Goal: Transaction & Acquisition: Purchase product/service

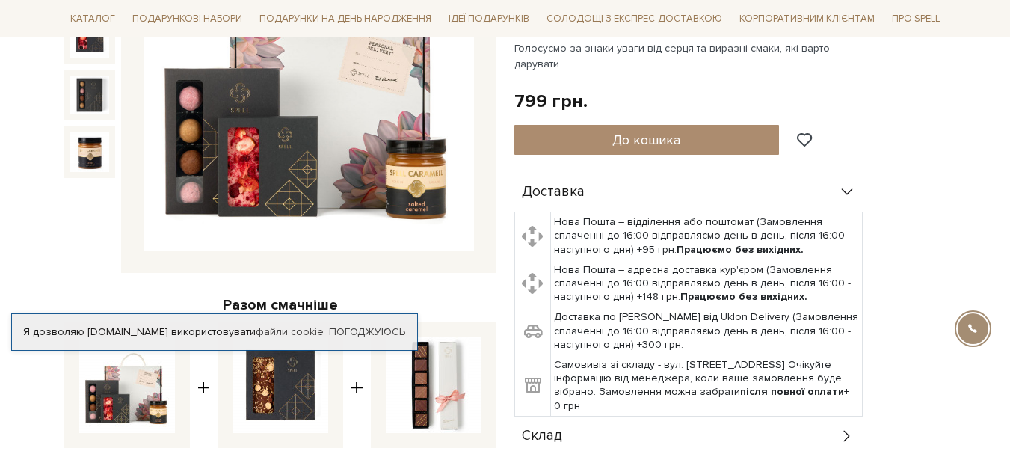
scroll to position [224, 0]
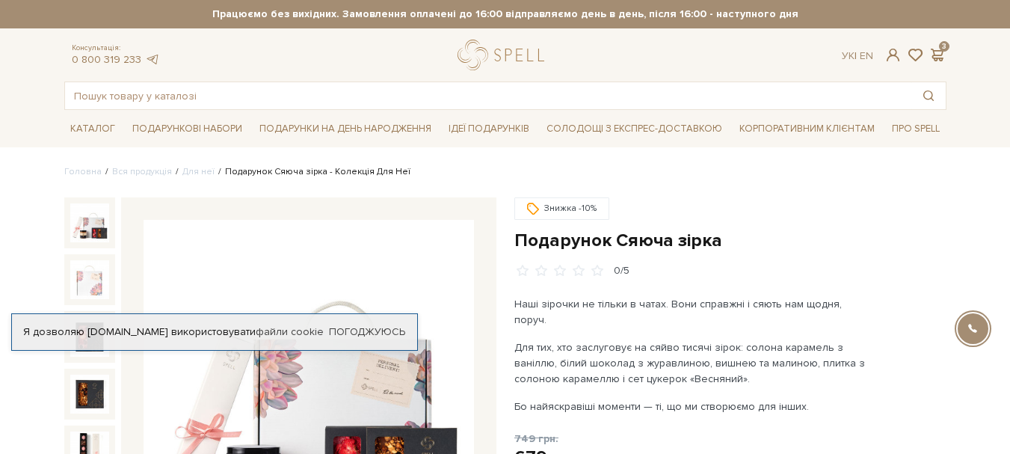
scroll to position [493, 0]
click at [939, 49] on span at bounding box center [937, 55] width 18 height 16
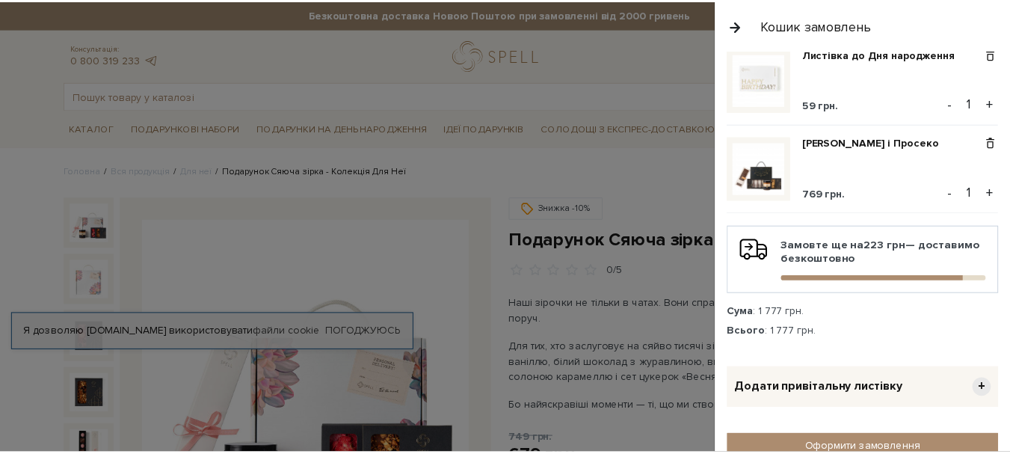
scroll to position [224, 0]
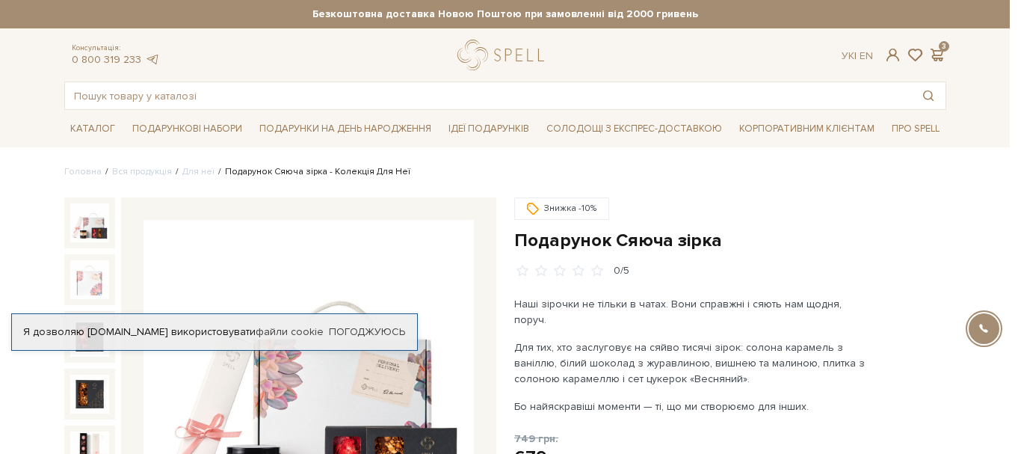
click at [654, 182] on div at bounding box center [510, 227] width 1021 height 454
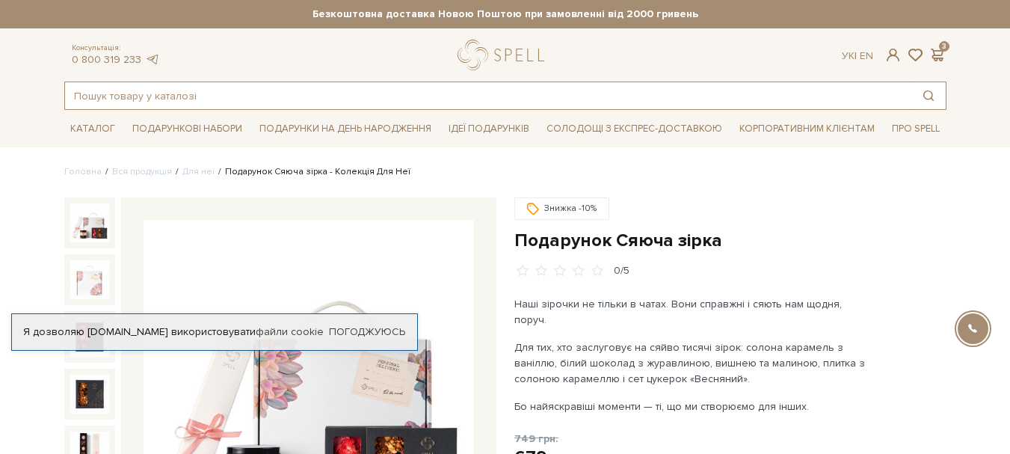
click at [248, 93] on input "text" at bounding box center [488, 95] width 846 height 27
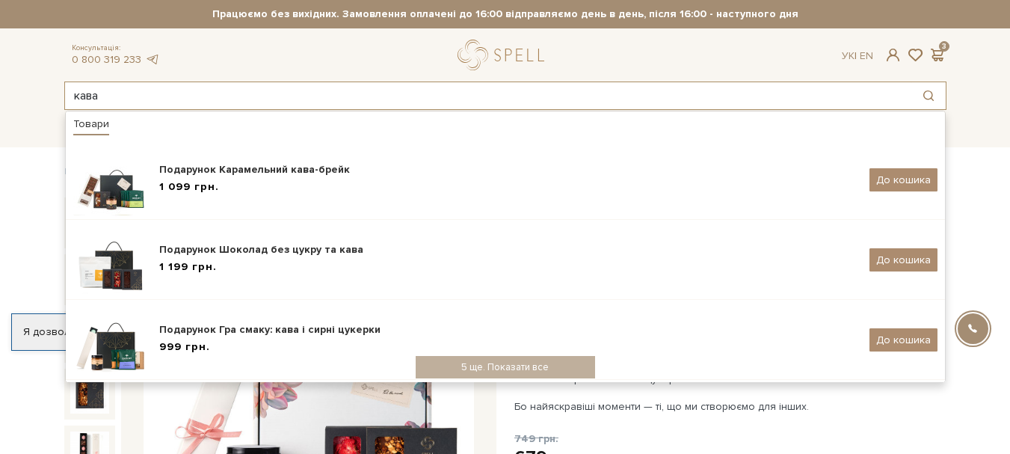
type input "кава"
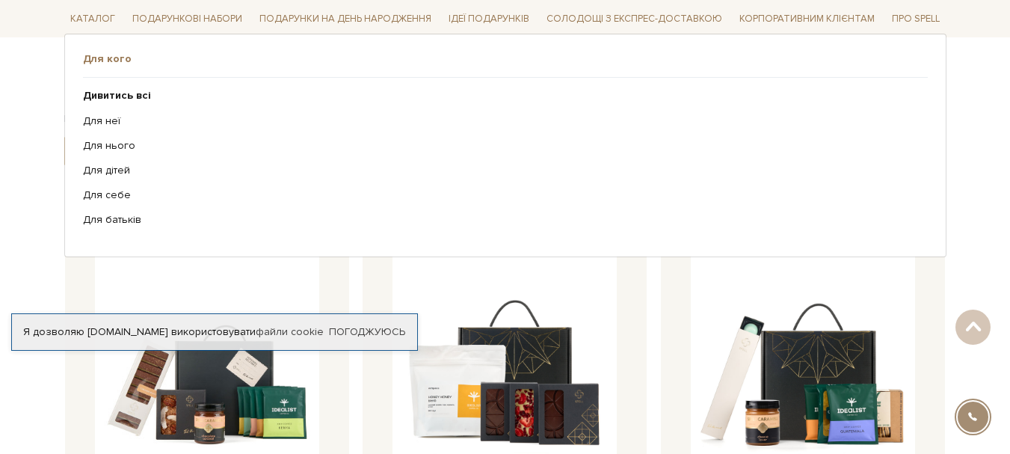
scroll to position [75, 0]
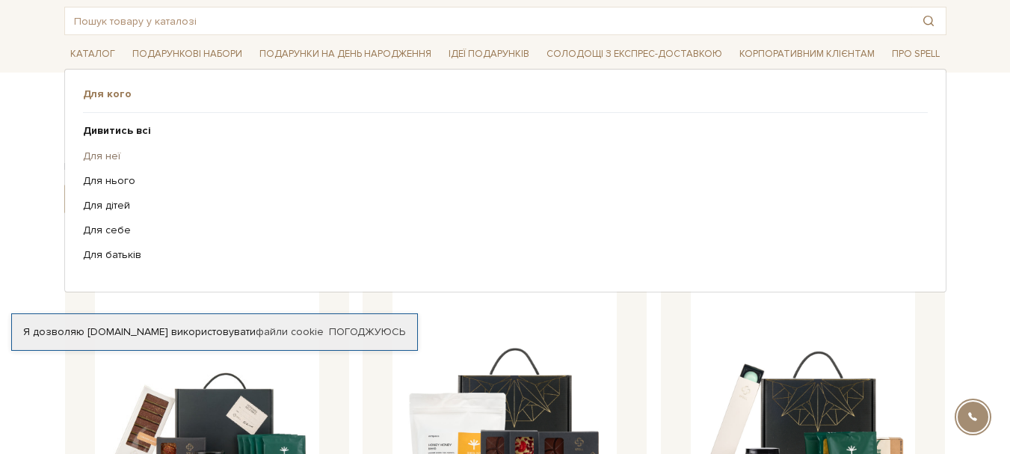
click at [105, 158] on link "Для неї" at bounding box center [499, 155] width 833 height 13
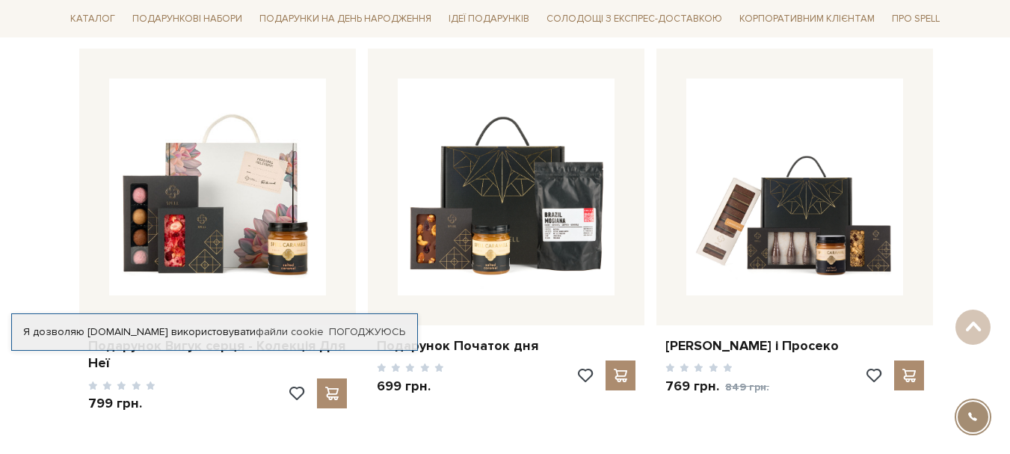
scroll to position [2018, 0]
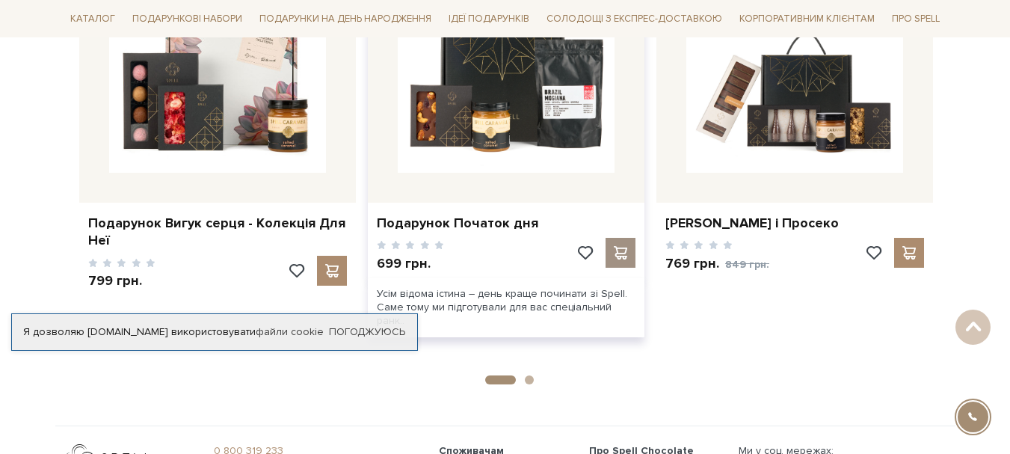
click at [621, 260] on div at bounding box center [620, 253] width 30 height 30
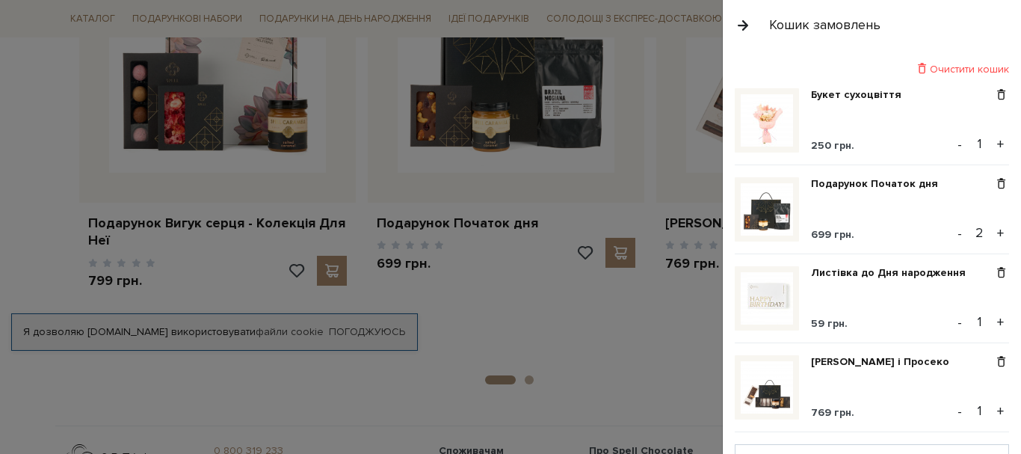
click at [953, 231] on button "-" at bounding box center [959, 233] width 15 height 22
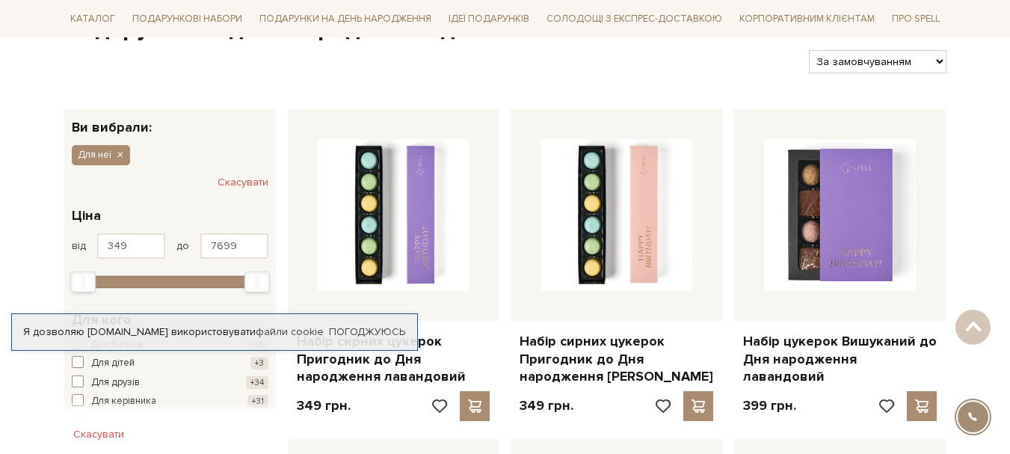
scroll to position [0, 0]
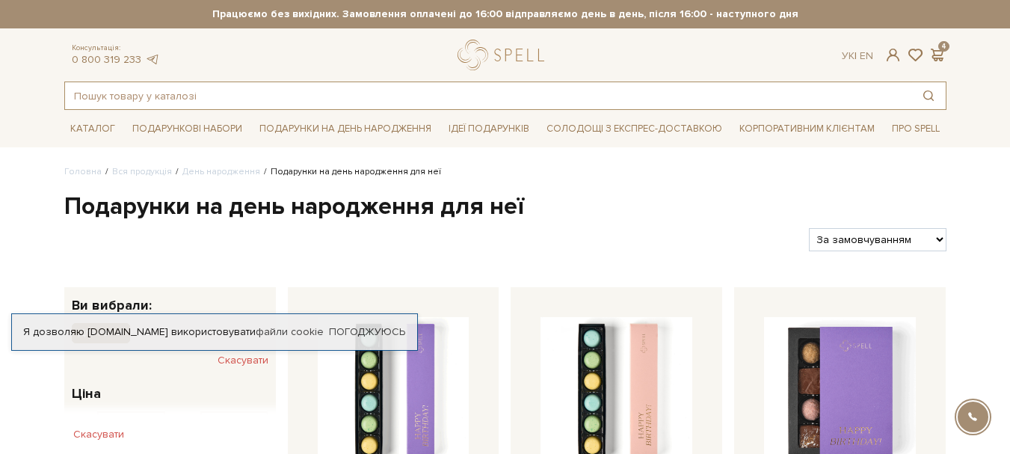
click at [253, 88] on input "text" at bounding box center [488, 95] width 846 height 27
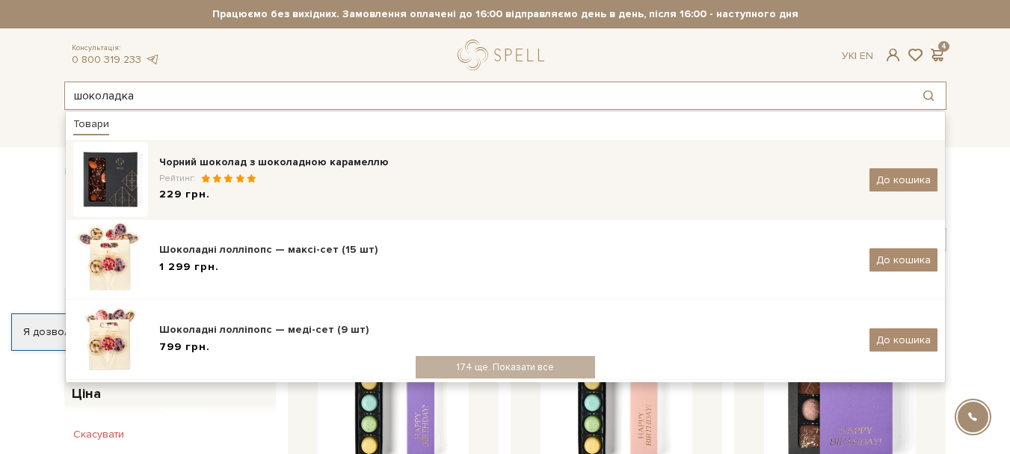
type input "шоколадка"
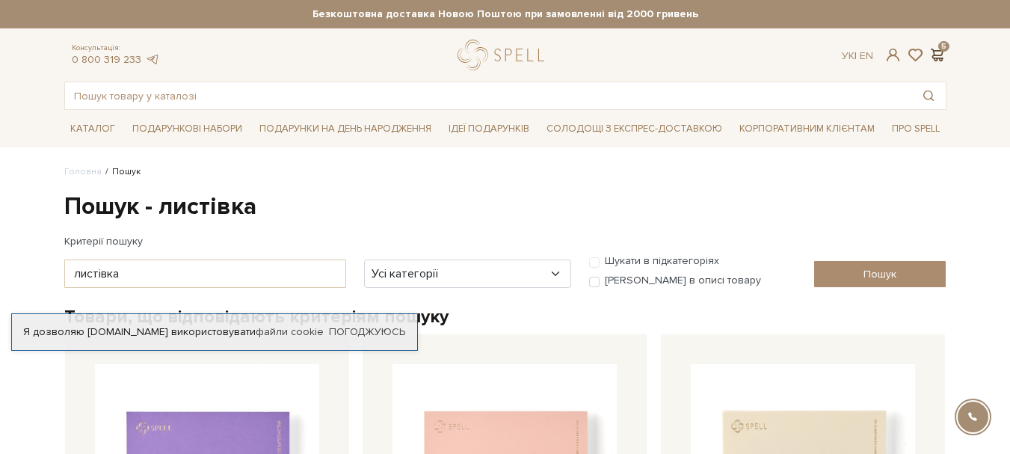
click at [936, 47] on span at bounding box center [937, 55] width 18 height 16
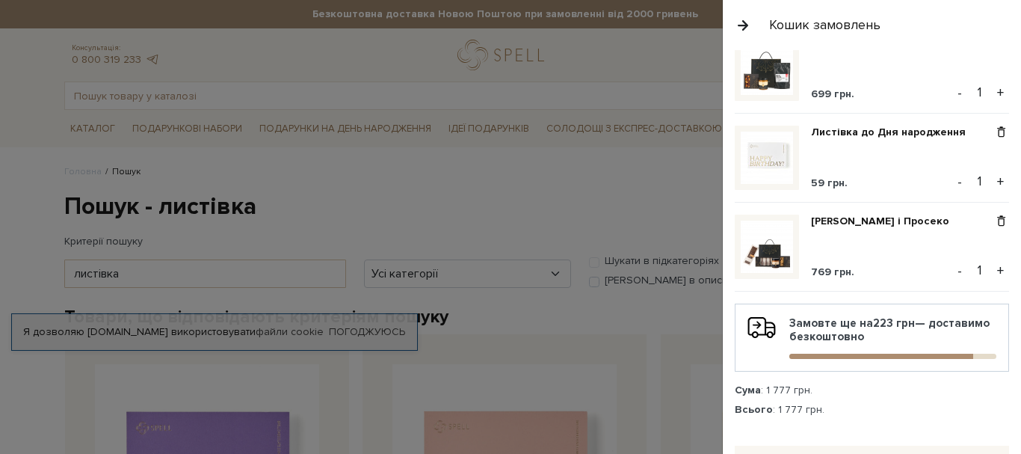
scroll to position [149, 0]
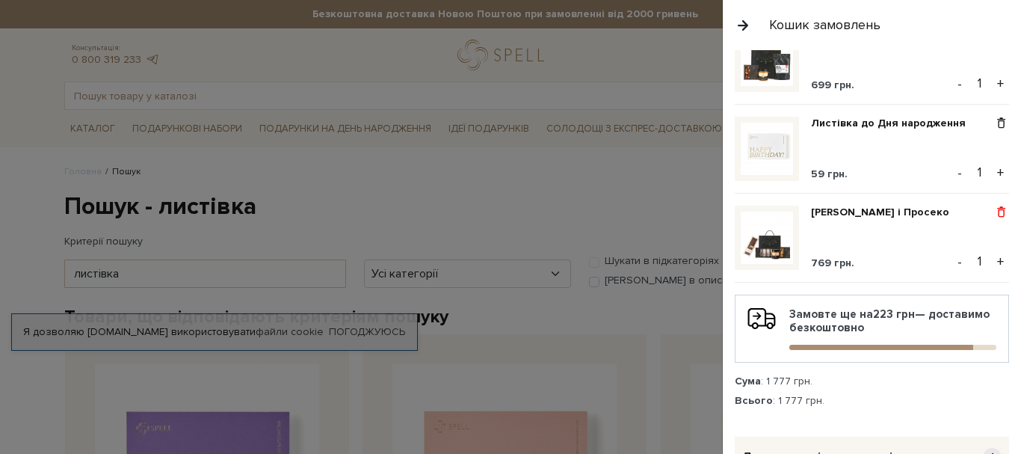
click at [993, 210] on span at bounding box center [1001, 212] width 16 height 13
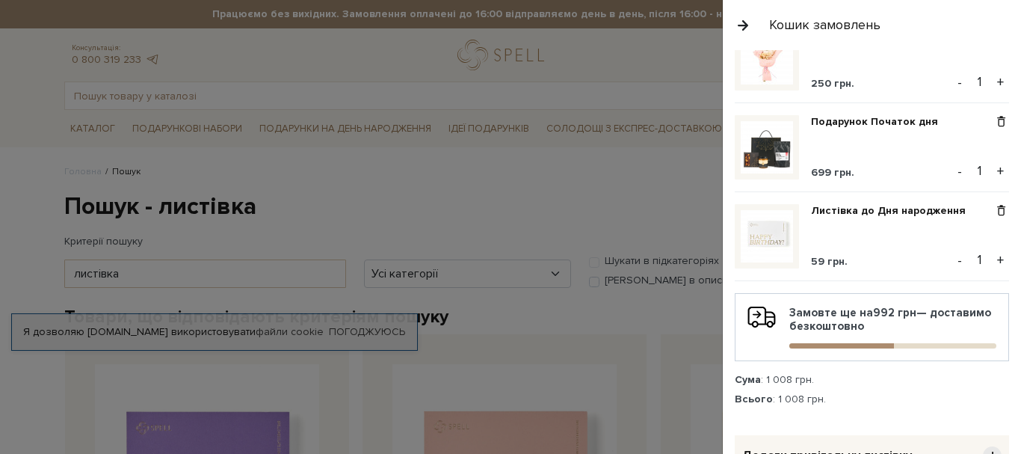
scroll to position [0, 0]
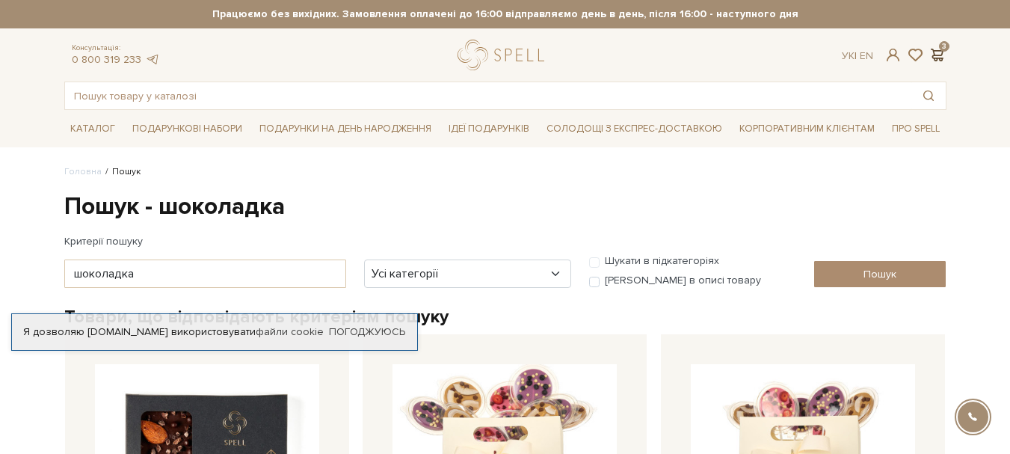
click at [943, 52] on span at bounding box center [937, 55] width 18 height 16
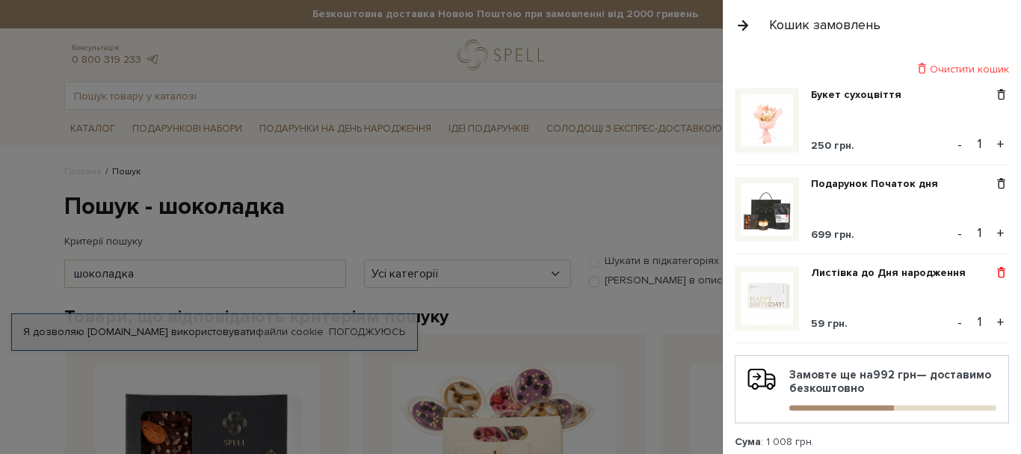
click at [998, 270] on span at bounding box center [1001, 272] width 16 height 13
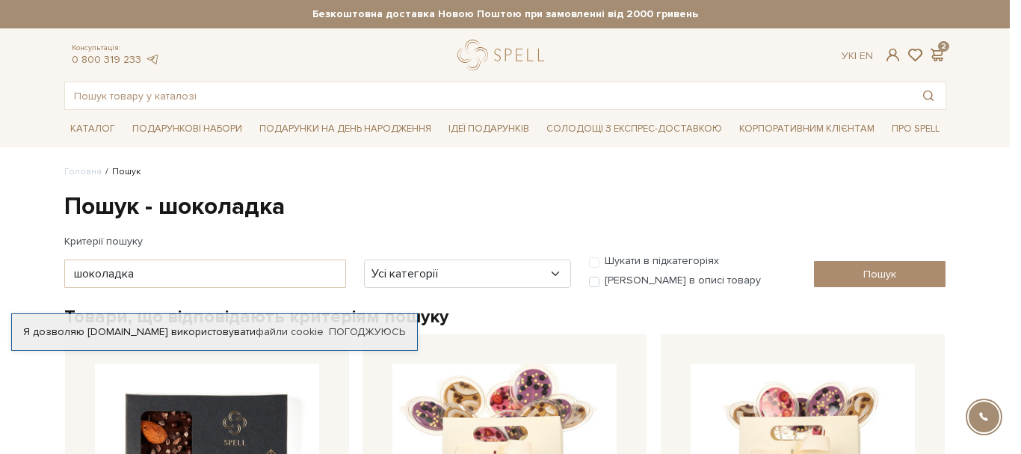
click at [637, 189] on div at bounding box center [510, 227] width 1021 height 454
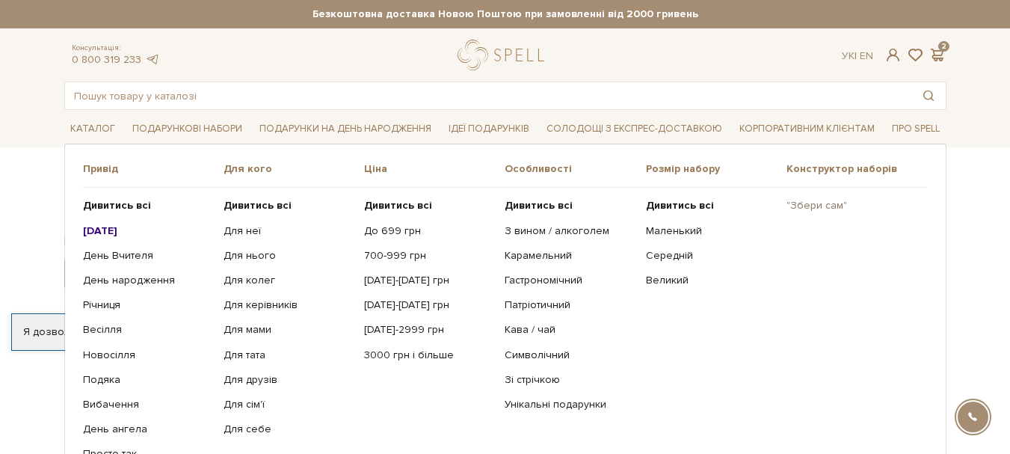
click at [793, 206] on link ""Збери сам"" at bounding box center [850, 205] width 129 height 13
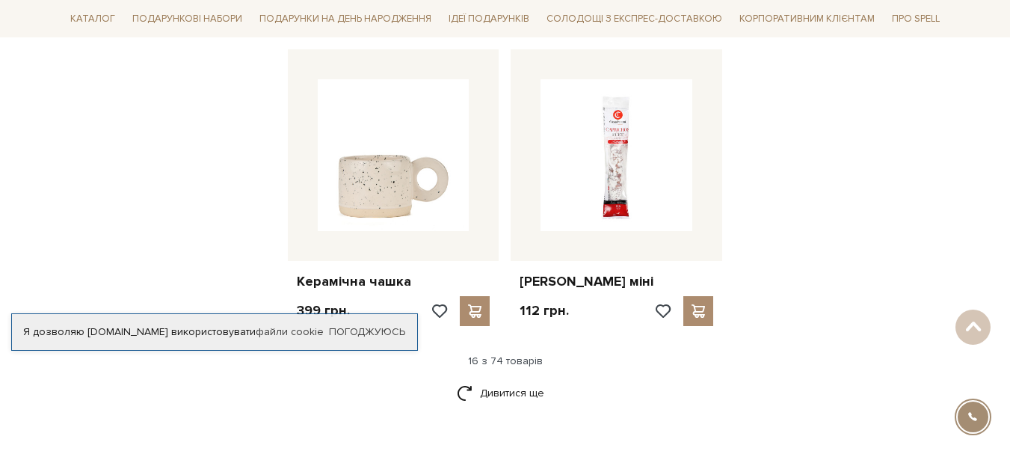
scroll to position [1943, 0]
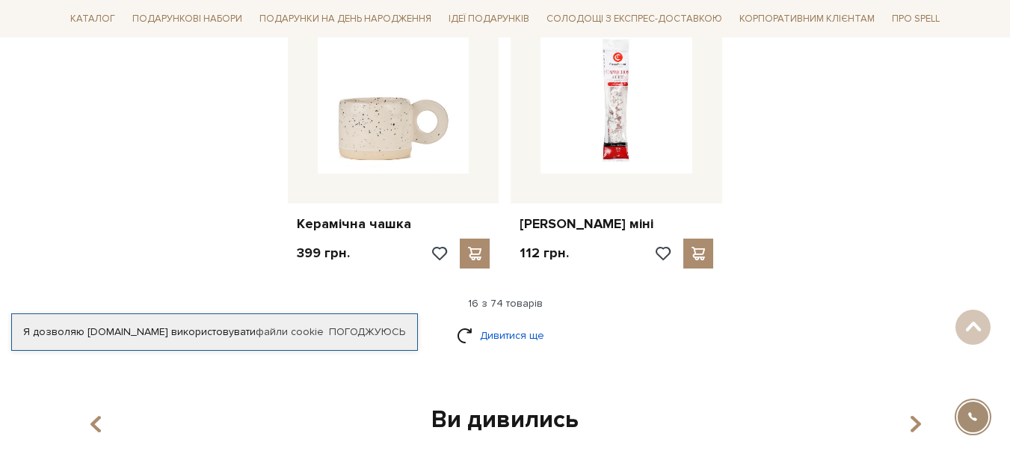
click at [499, 322] on link "Дивитися ще" at bounding box center [505, 335] width 97 height 26
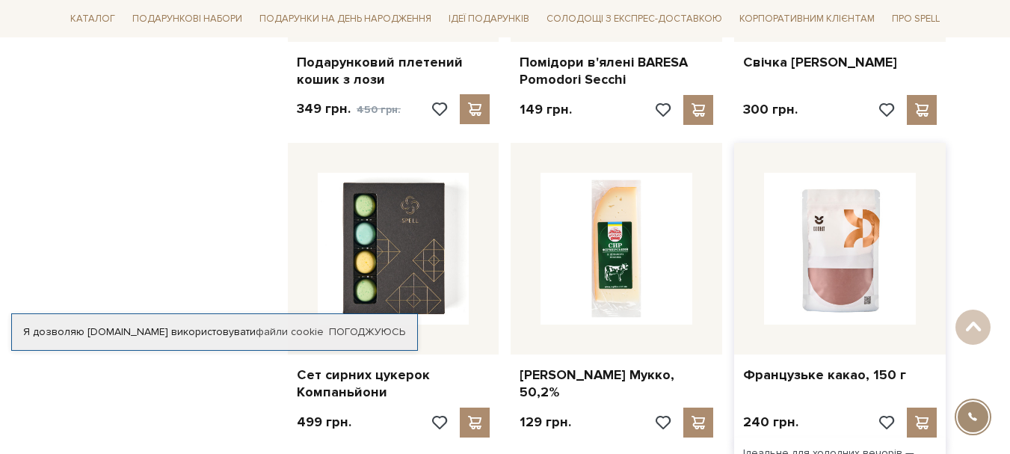
scroll to position [3513, 0]
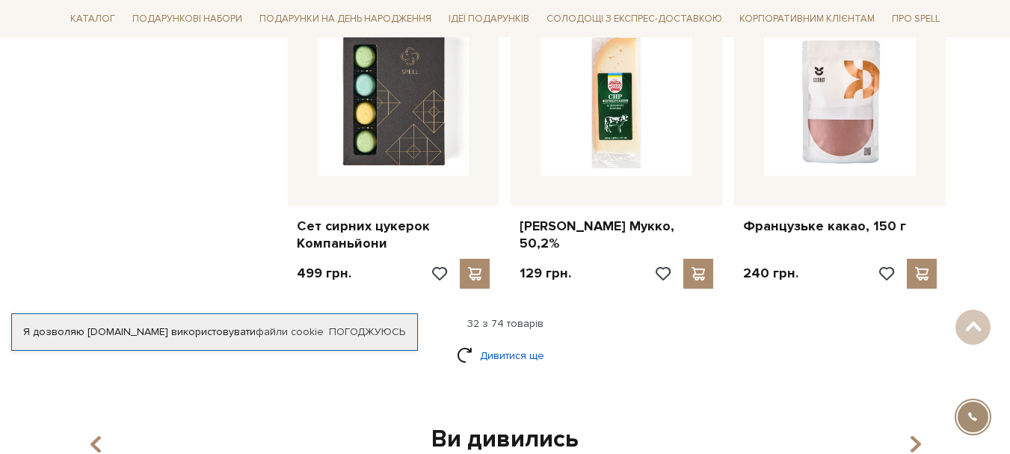
click at [510, 342] on link "Дивитися ще" at bounding box center [505, 355] width 97 height 26
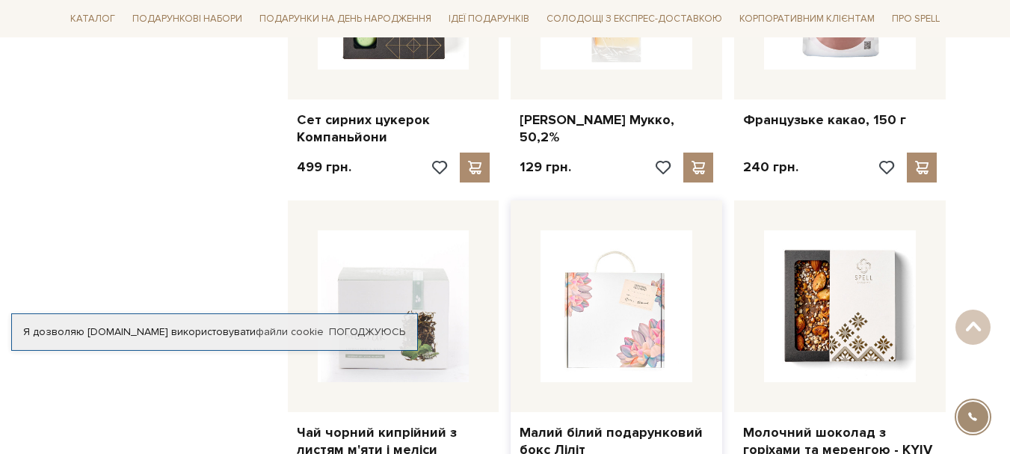
scroll to position [3737, 0]
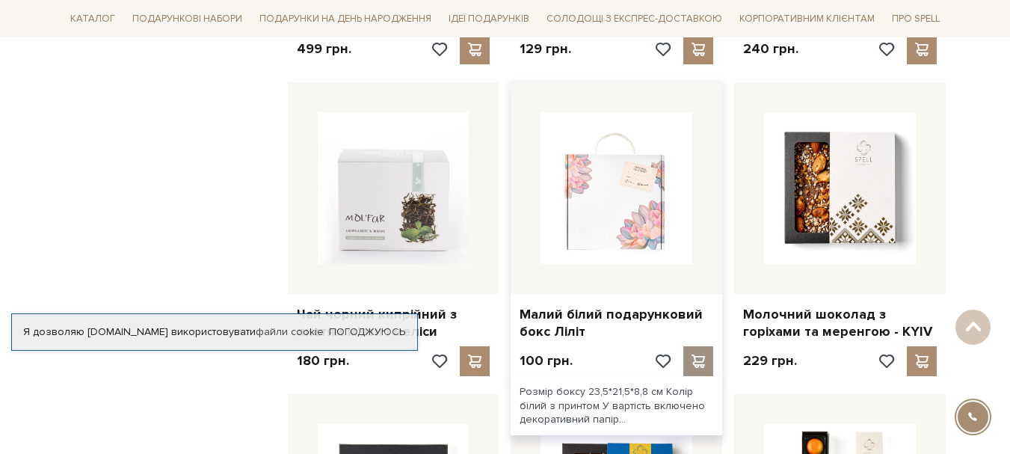
click at [702, 354] on span at bounding box center [698, 360] width 19 height 13
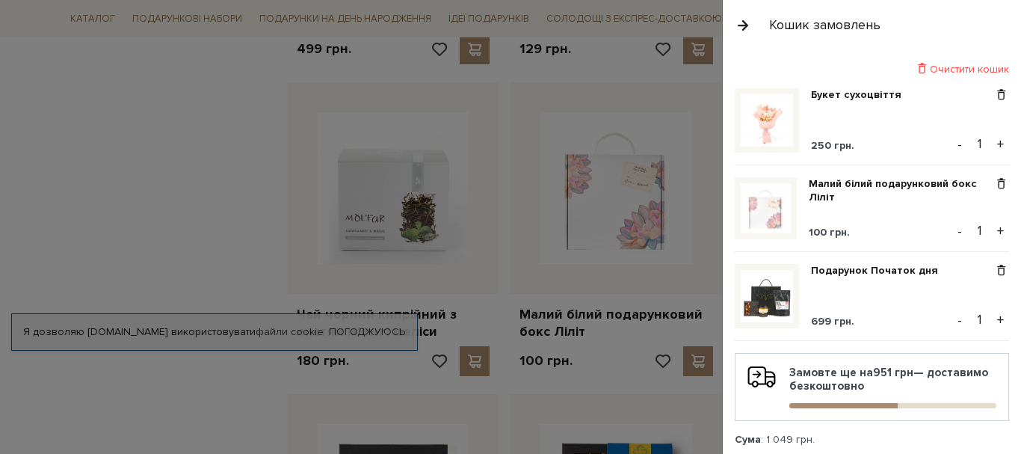
click at [742, 19] on button "button" at bounding box center [743, 25] width 16 height 26
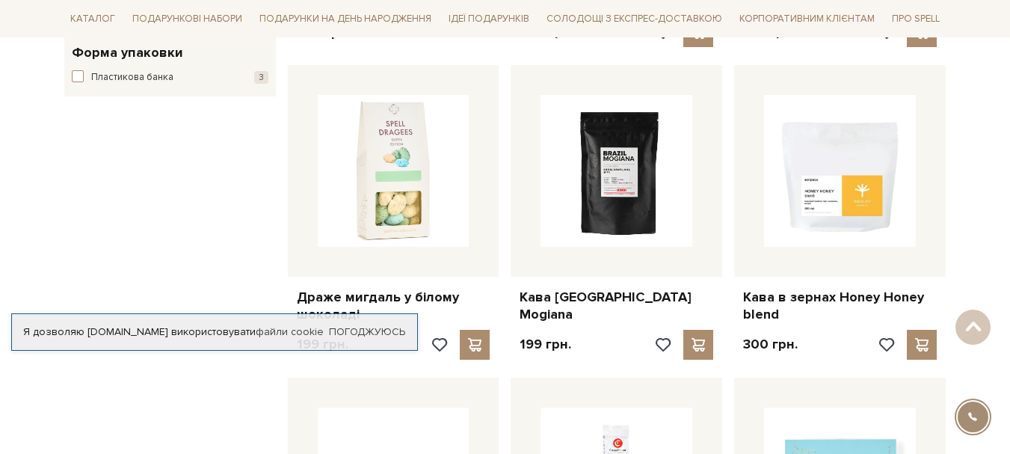
scroll to position [1569, 0]
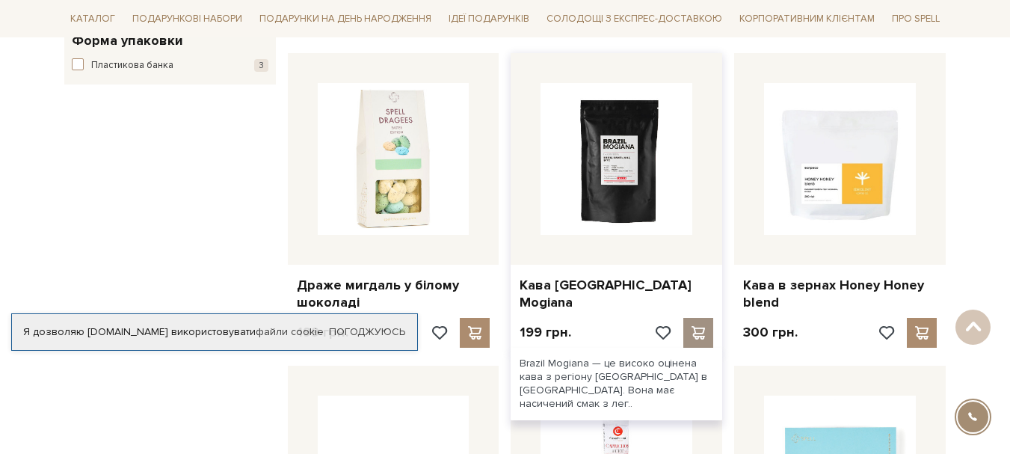
click at [708, 318] on div at bounding box center [698, 333] width 30 height 30
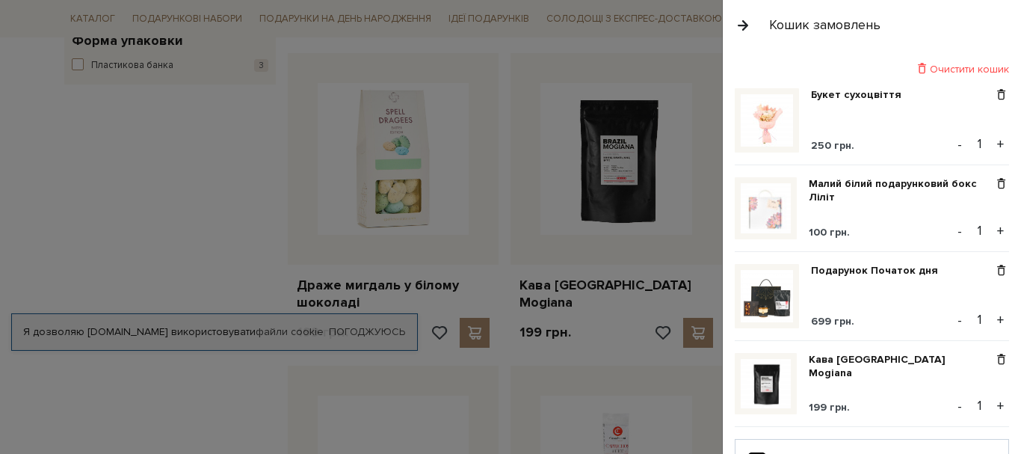
click at [664, 353] on div at bounding box center [510, 227] width 1021 height 454
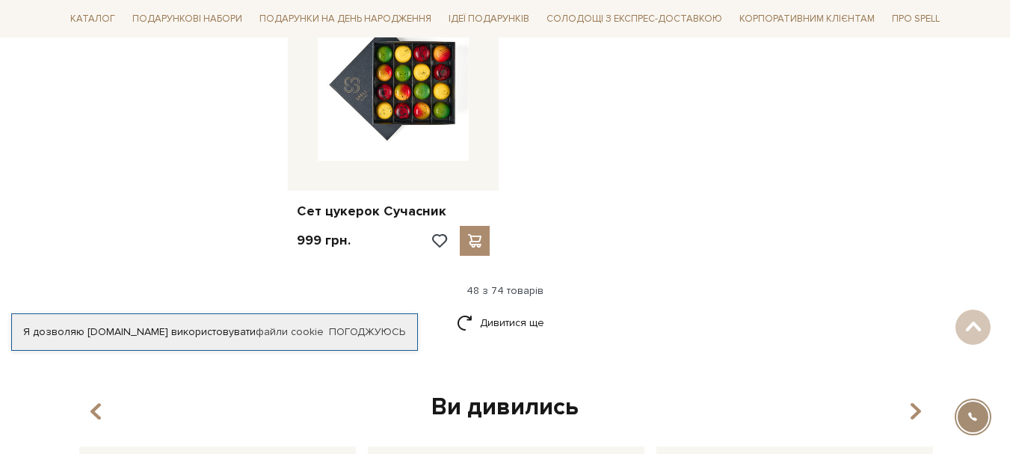
scroll to position [5456, 0]
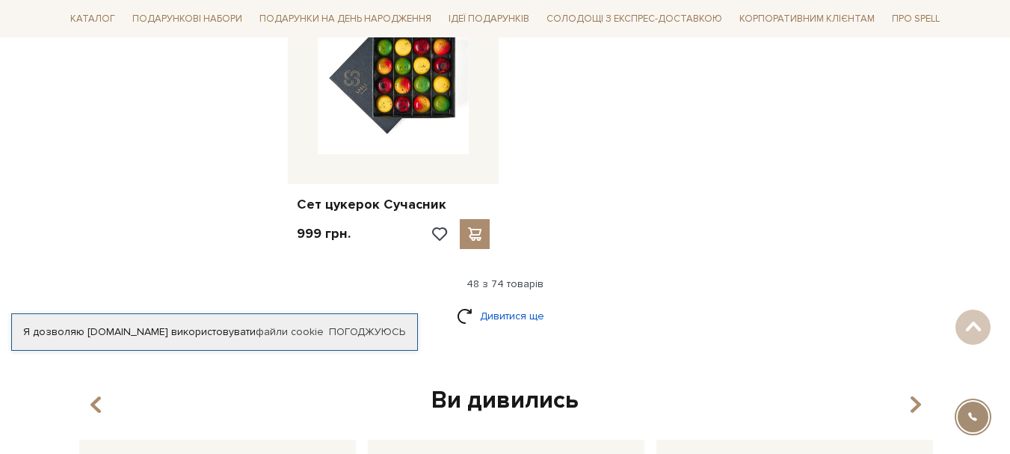
click at [512, 303] on link "Дивитися ще" at bounding box center [505, 316] width 97 height 26
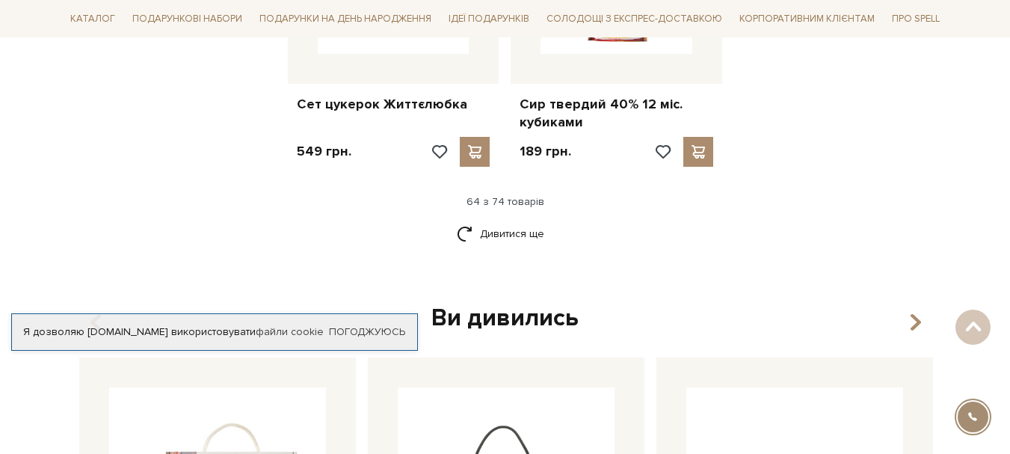
scroll to position [7175, 0]
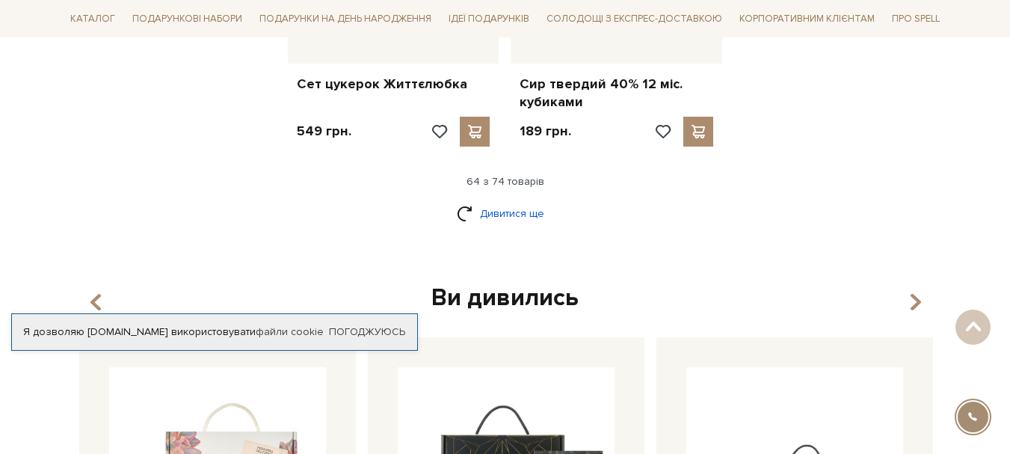
click at [495, 200] on link "Дивитися ще" at bounding box center [505, 213] width 97 height 26
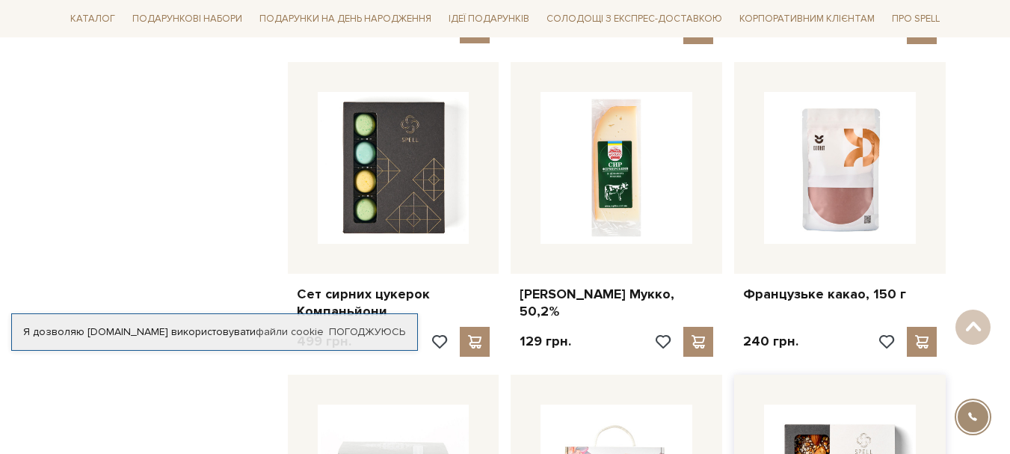
scroll to position [3438, 0]
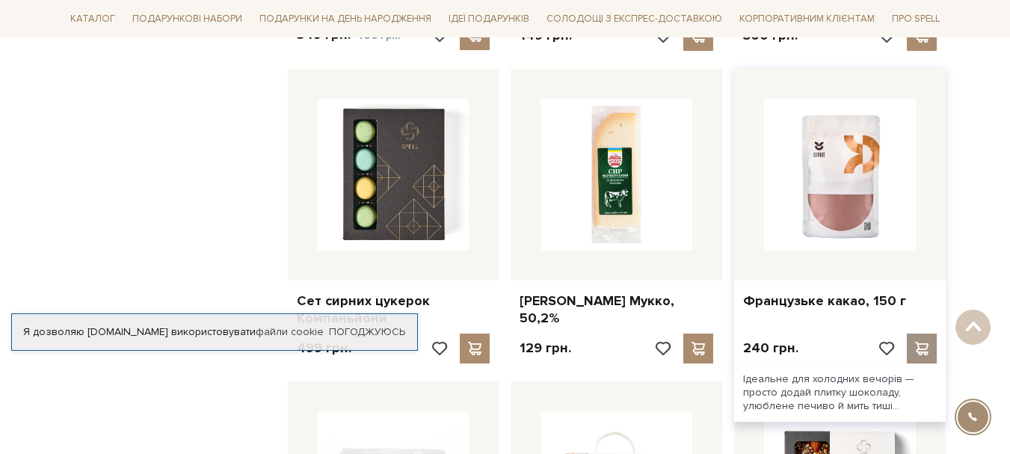
click at [927, 342] on span at bounding box center [922, 348] width 19 height 13
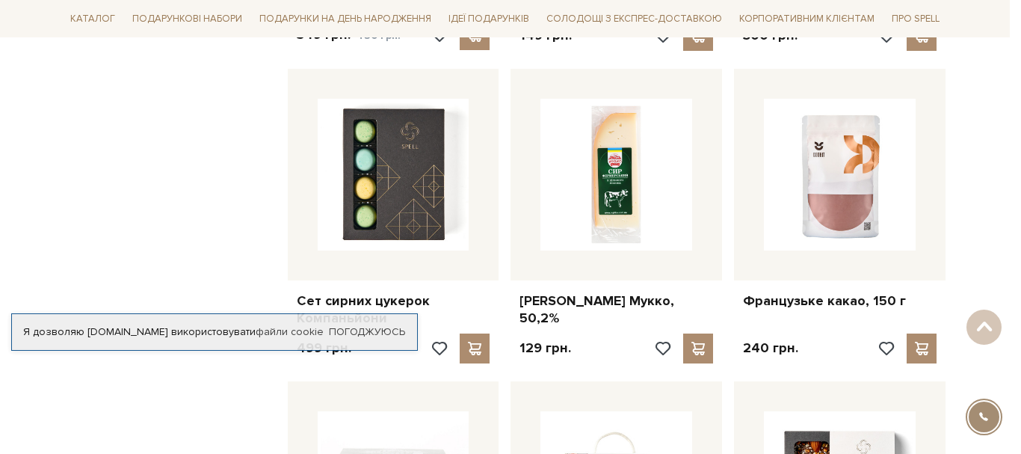
click at [638, 335] on div at bounding box center [510, 227] width 1021 height 454
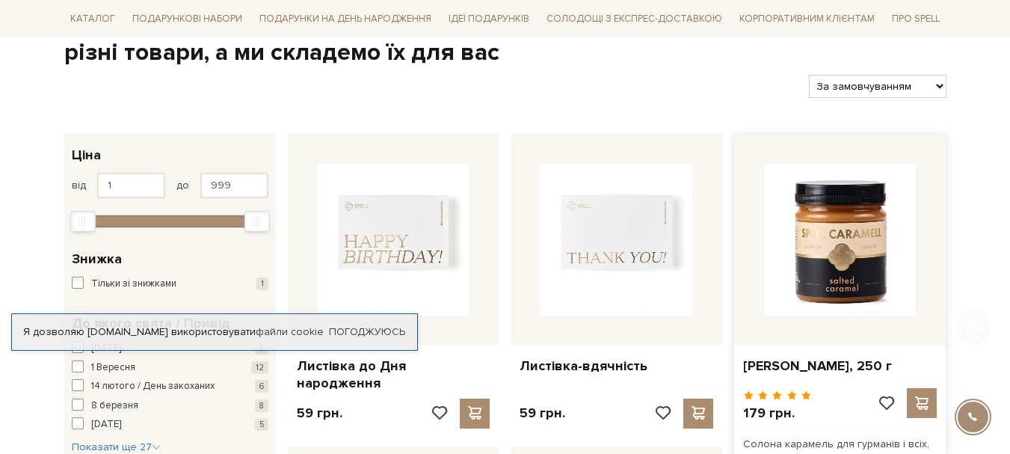
scroll to position [299, 0]
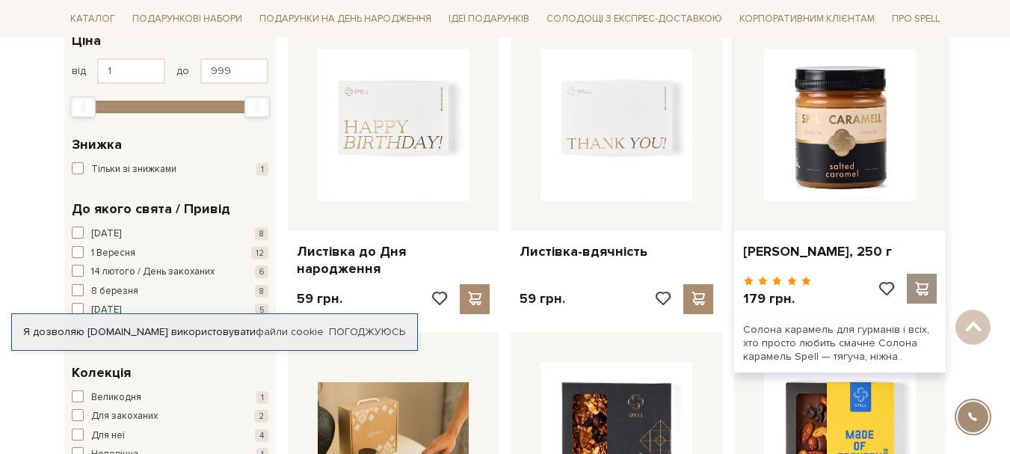
click at [921, 282] on span at bounding box center [922, 288] width 19 height 13
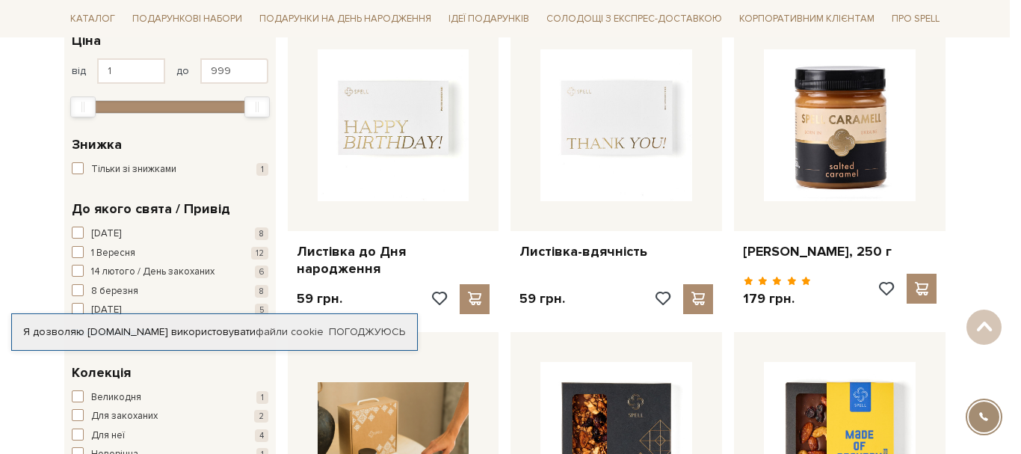
click at [646, 309] on div at bounding box center [510, 227] width 1021 height 454
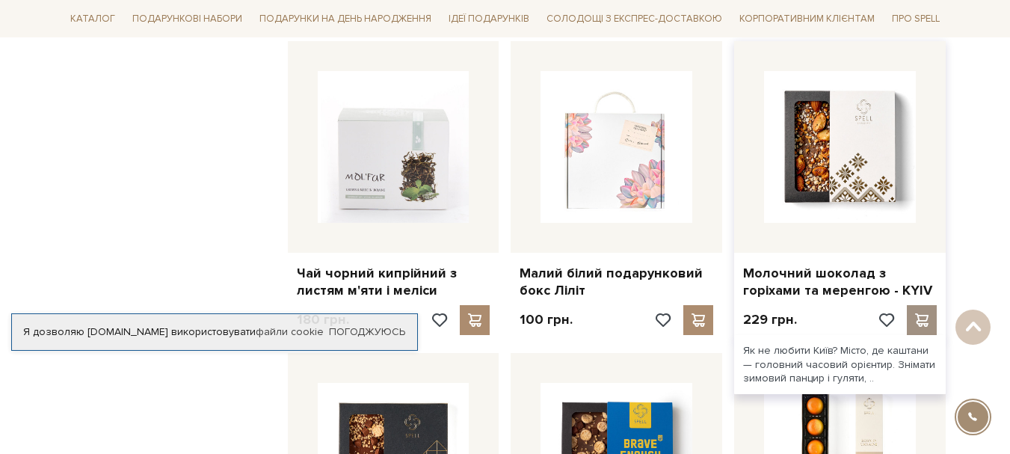
scroll to position [3886, 0]
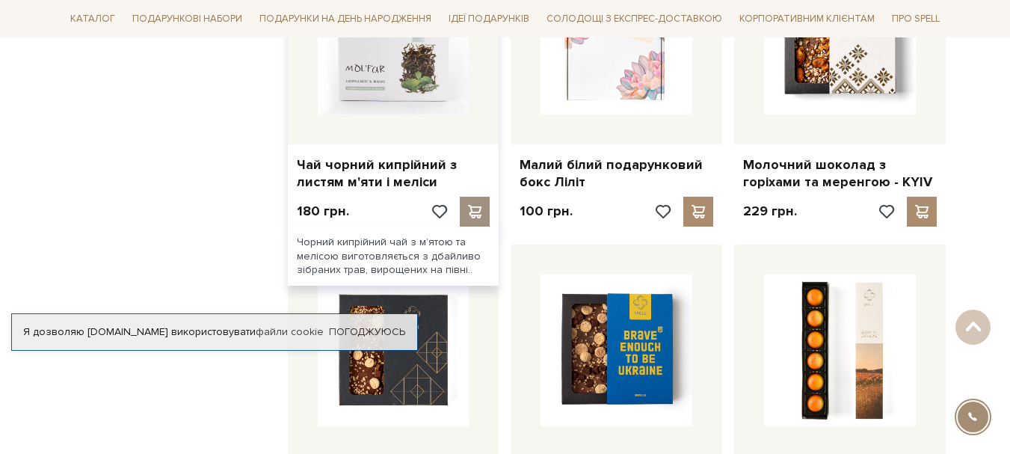
click at [472, 205] on span at bounding box center [475, 211] width 19 height 13
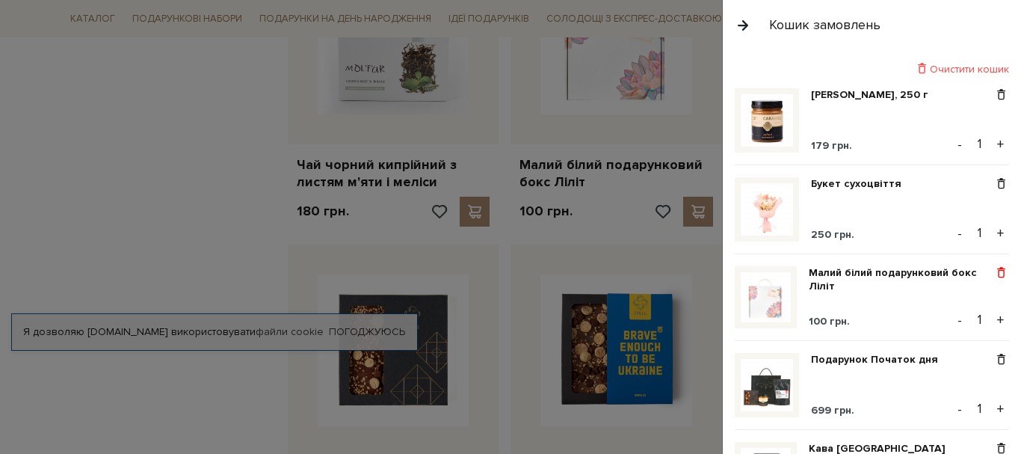
click at [997, 272] on span at bounding box center [1001, 272] width 16 height 13
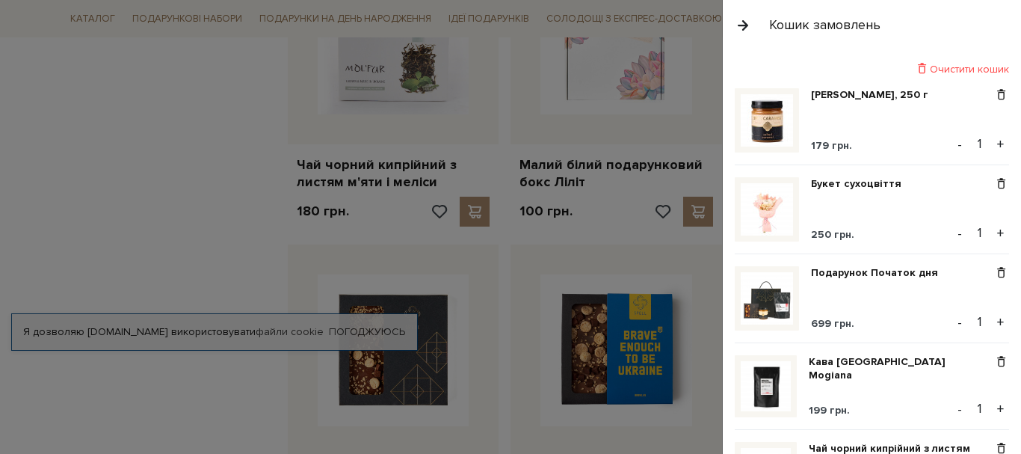
click at [165, 146] on div at bounding box center [510, 227] width 1021 height 454
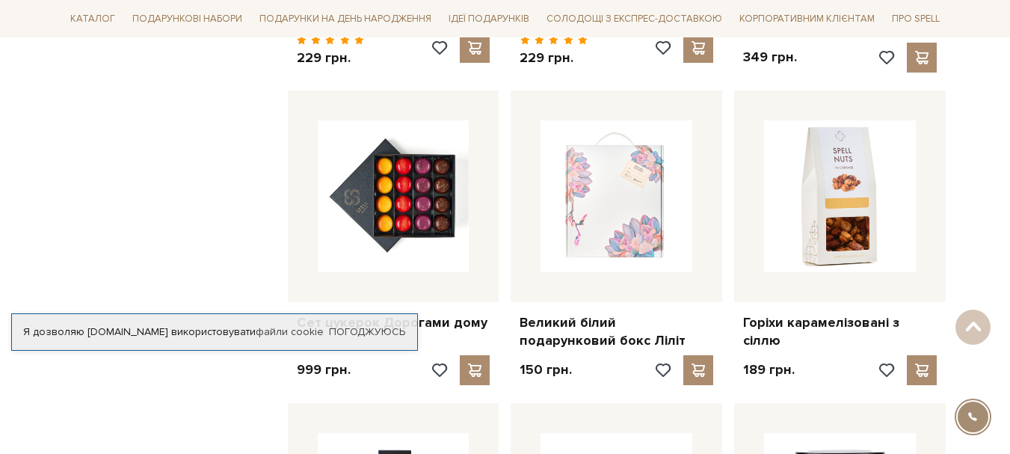
scroll to position [4409, 0]
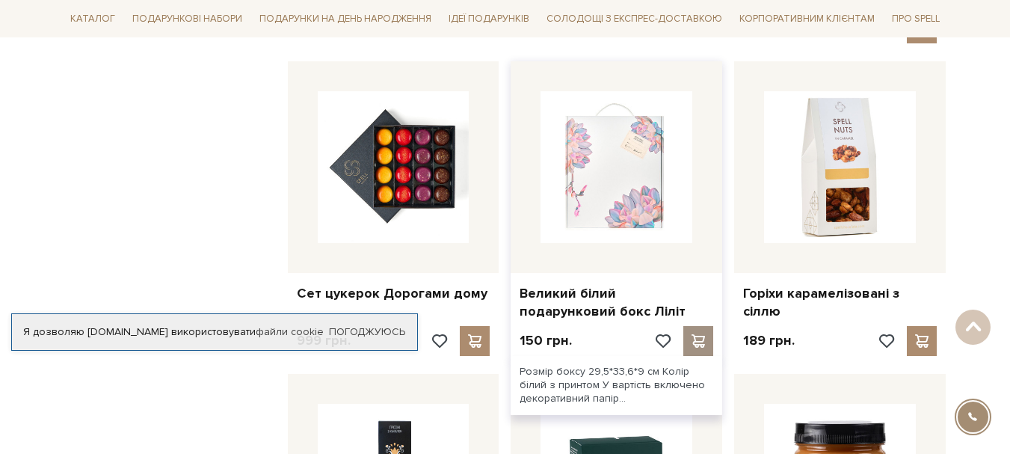
click at [703, 334] on span at bounding box center [698, 340] width 19 height 13
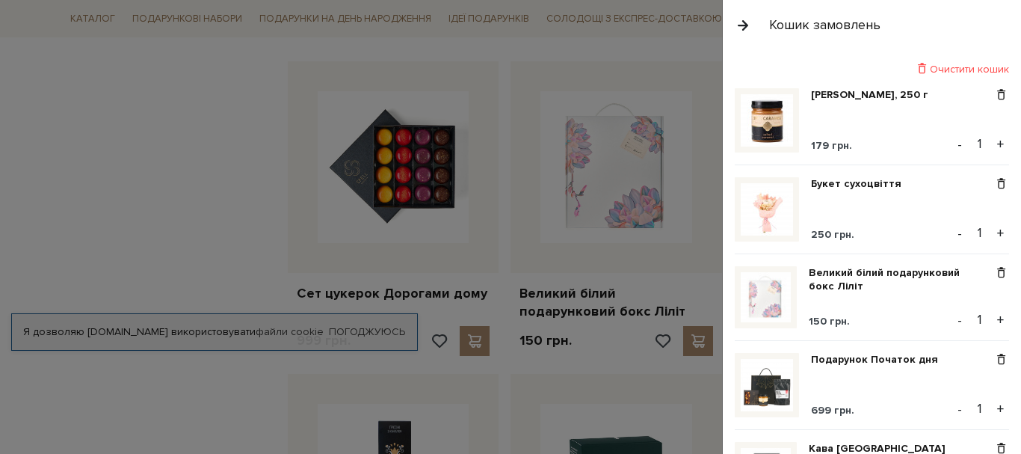
click at [191, 179] on div at bounding box center [510, 227] width 1021 height 454
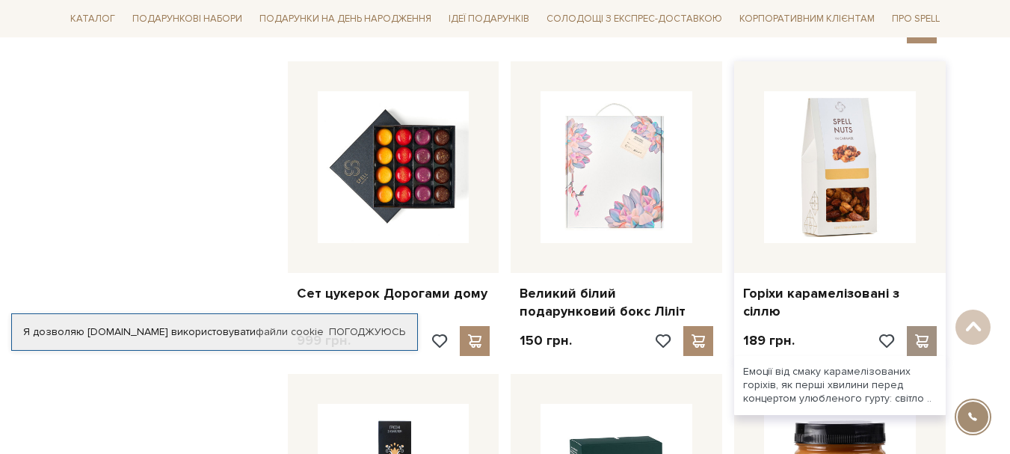
click at [933, 326] on div at bounding box center [922, 341] width 30 height 30
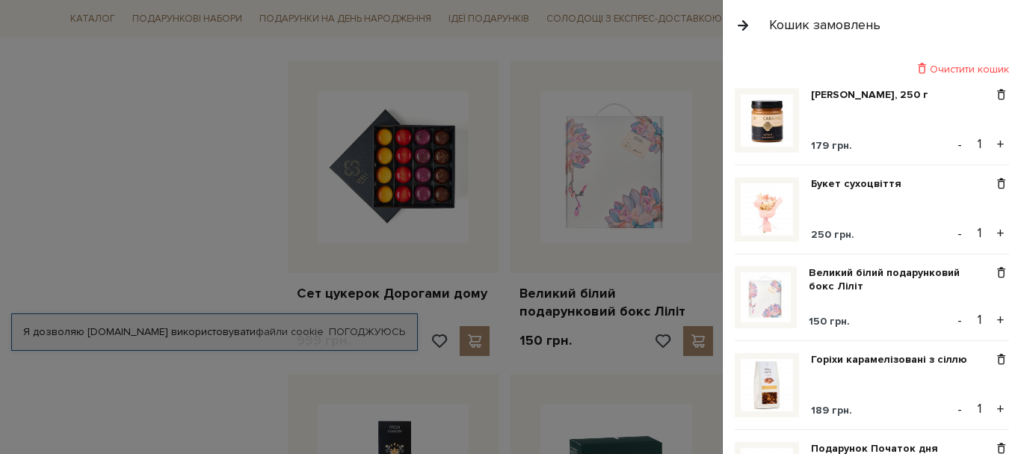
click at [206, 176] on div at bounding box center [510, 227] width 1021 height 454
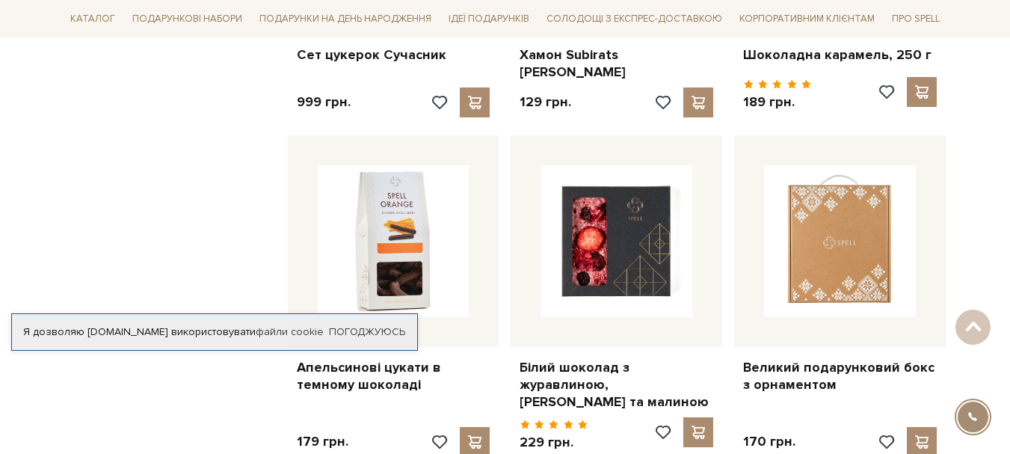
scroll to position [5680, 0]
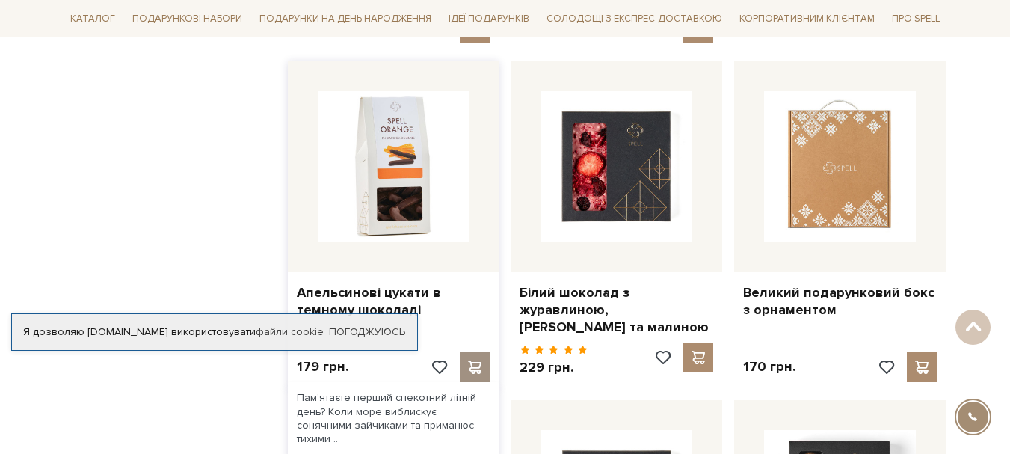
click at [471, 360] on span at bounding box center [475, 366] width 19 height 13
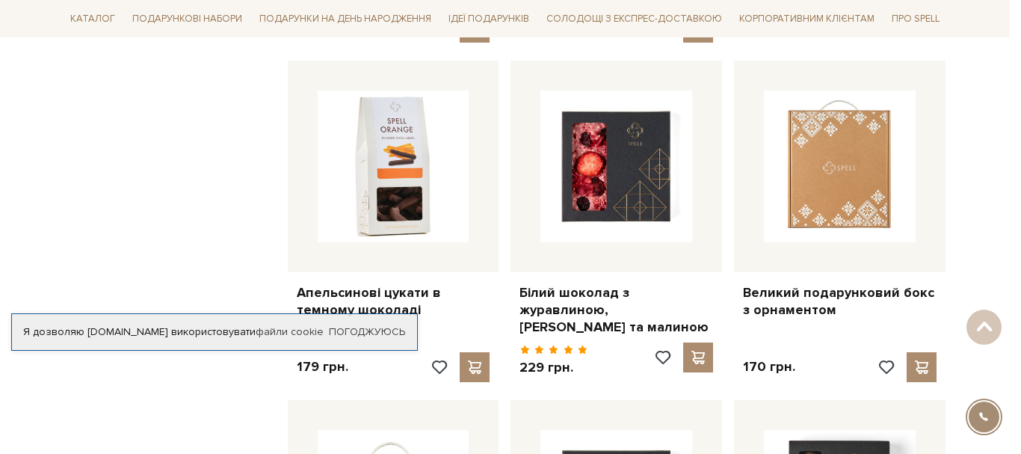
click at [226, 162] on div at bounding box center [510, 227] width 1021 height 454
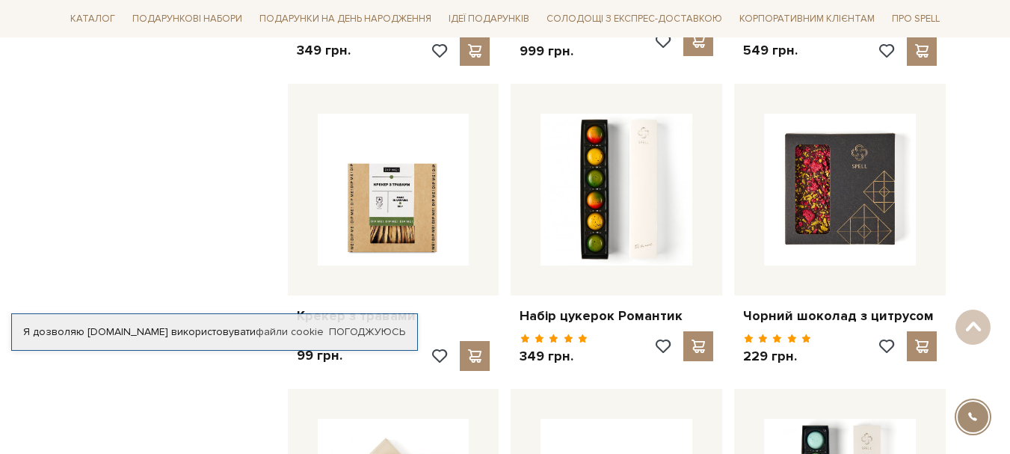
scroll to position [6651, 0]
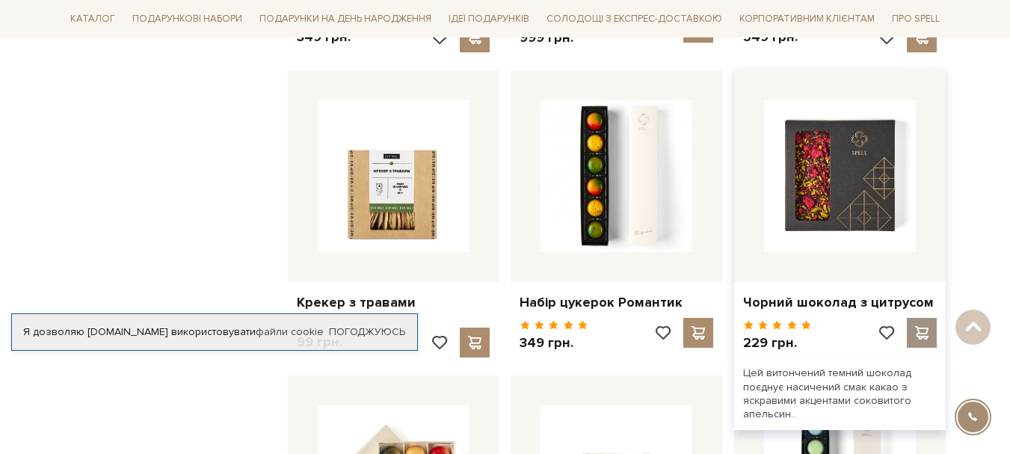
click at [933, 318] on div at bounding box center [922, 333] width 30 height 30
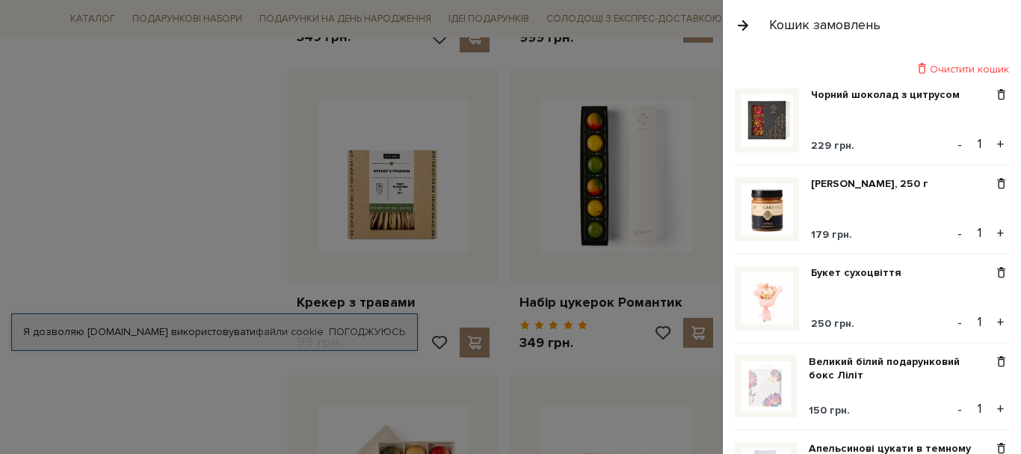
click at [252, 135] on div at bounding box center [510, 227] width 1021 height 454
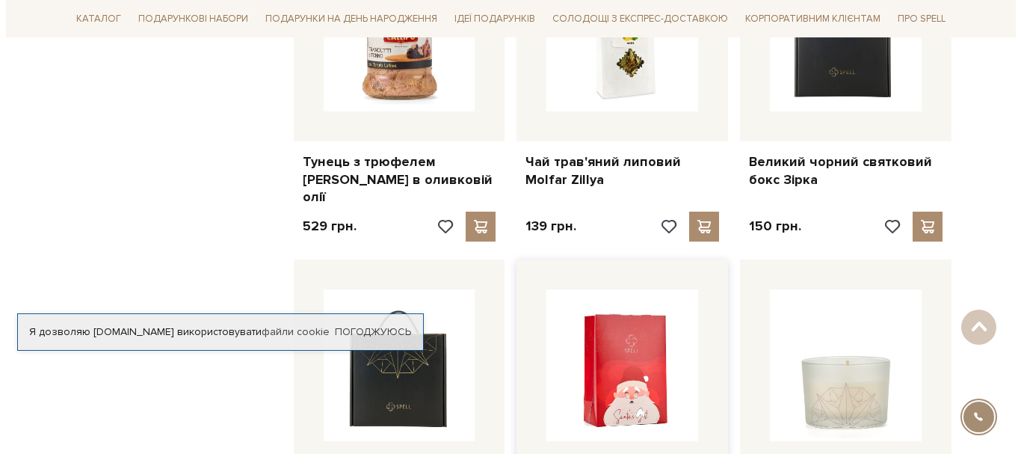
scroll to position [7473, 0]
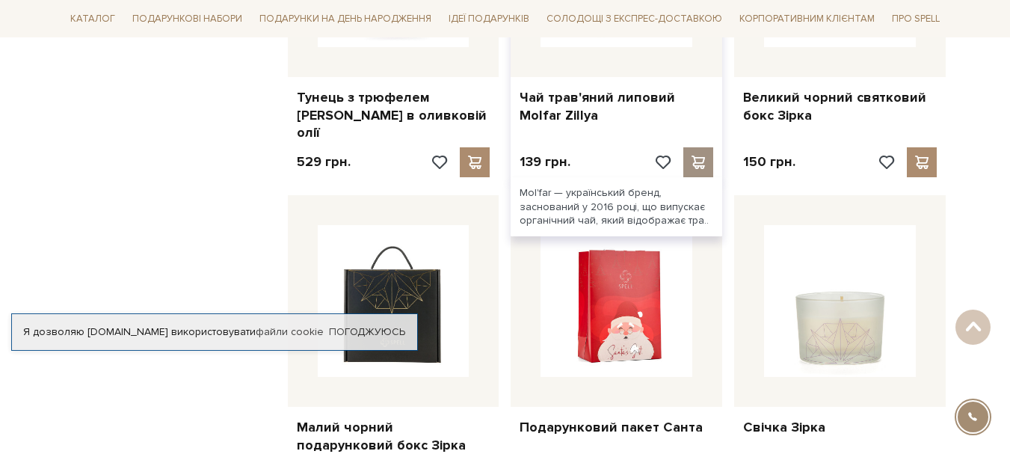
click at [698, 147] on div at bounding box center [698, 162] width 30 height 30
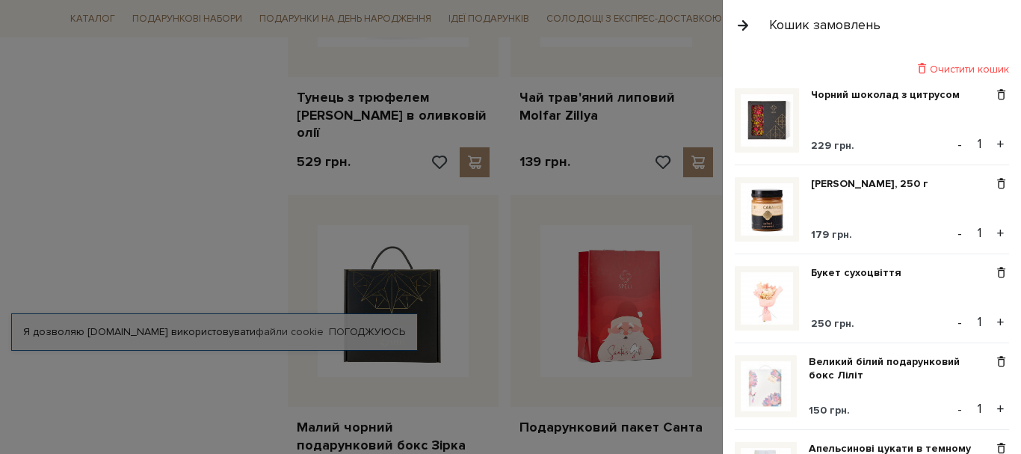
drag, startPoint x: 164, startPoint y: 129, endPoint x: 261, endPoint y: 179, distance: 108.3
click at [164, 128] on div at bounding box center [510, 227] width 1021 height 454
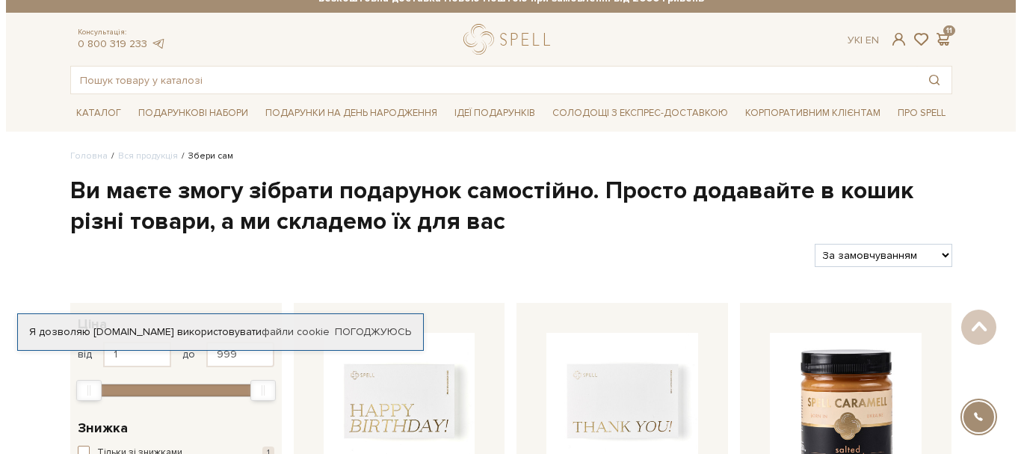
scroll to position [0, 0]
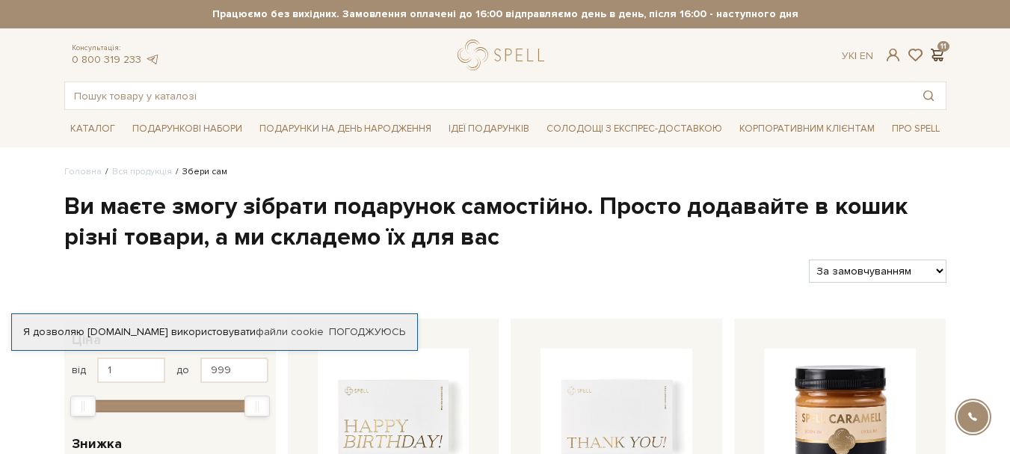
click at [940, 52] on span at bounding box center [937, 55] width 18 height 16
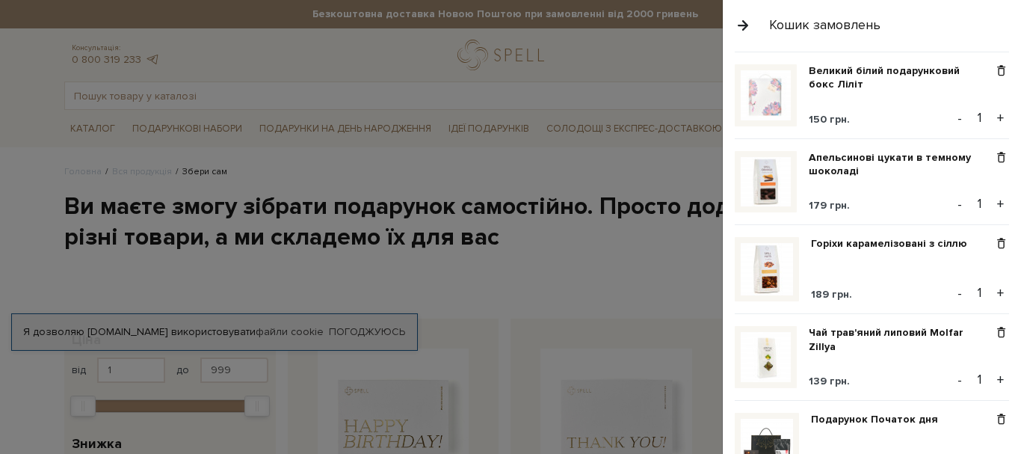
scroll to position [299, 0]
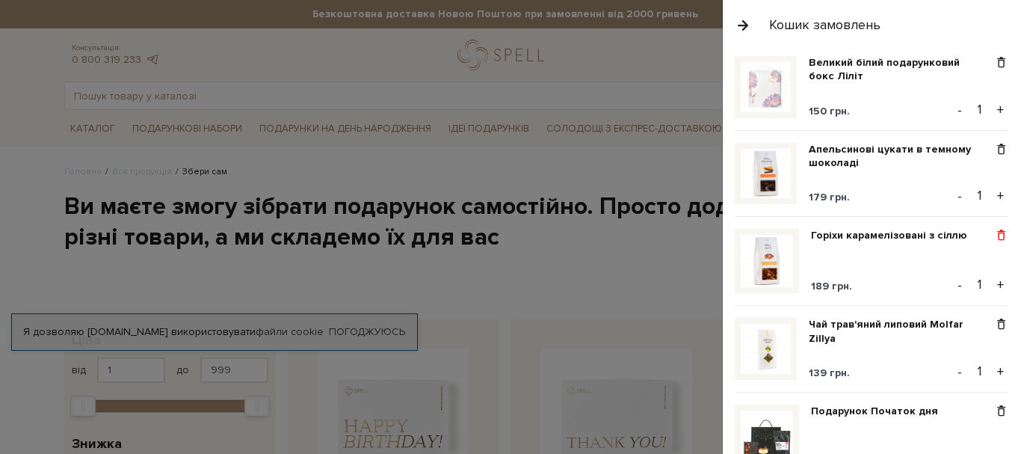
click at [993, 234] on span at bounding box center [1001, 235] width 16 height 13
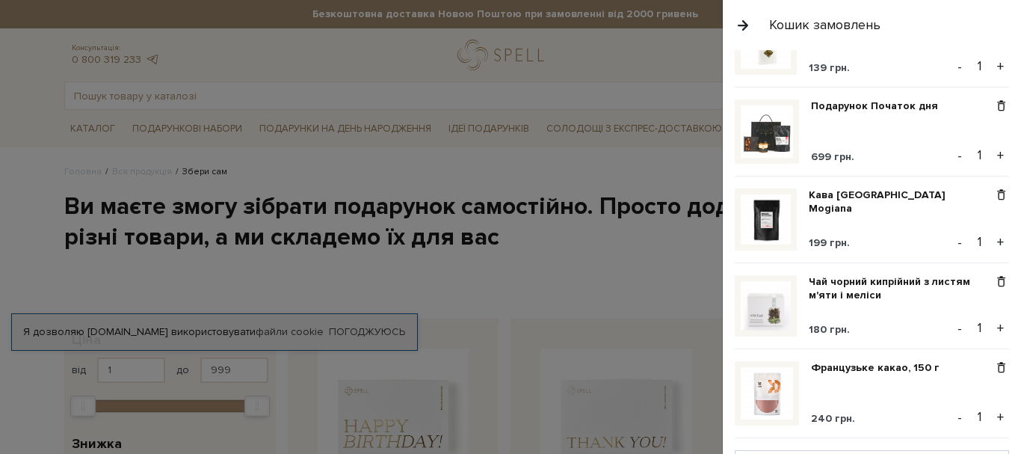
scroll to position [523, 0]
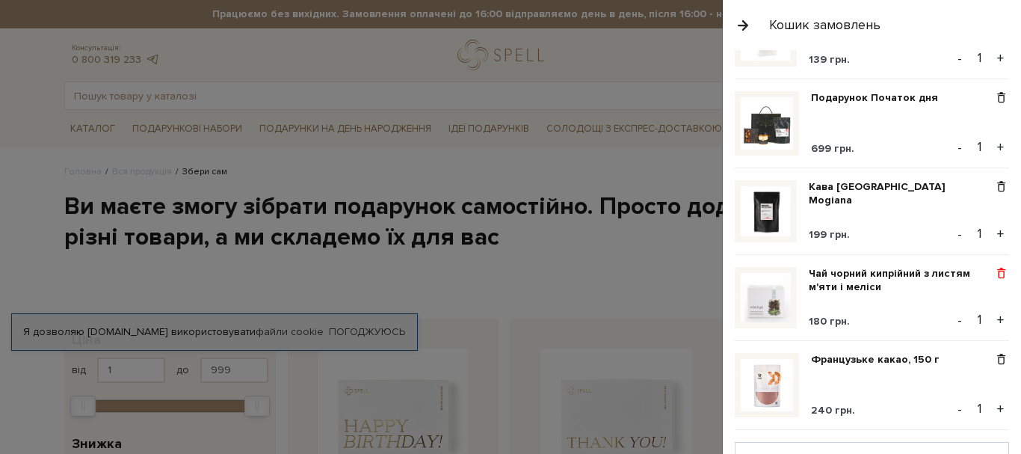
click at [993, 268] on span at bounding box center [1001, 273] width 16 height 13
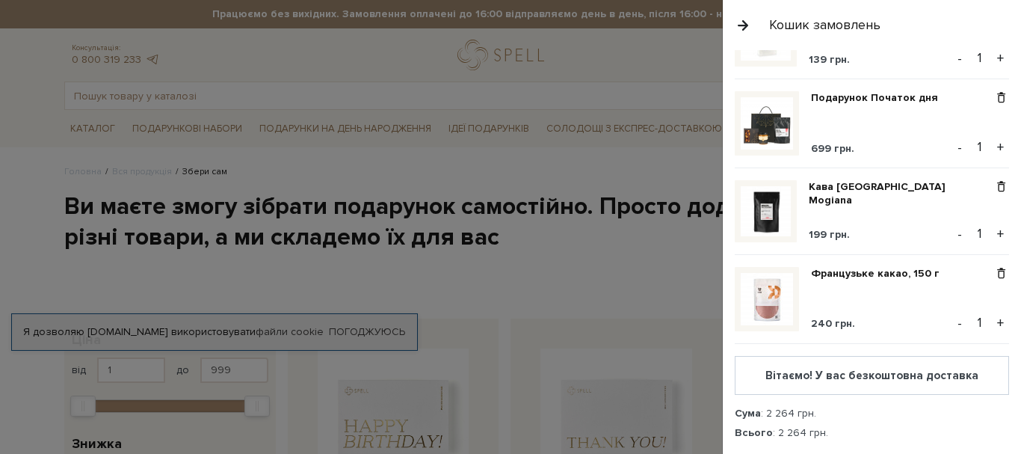
click at [993, 268] on span at bounding box center [1001, 273] width 16 height 13
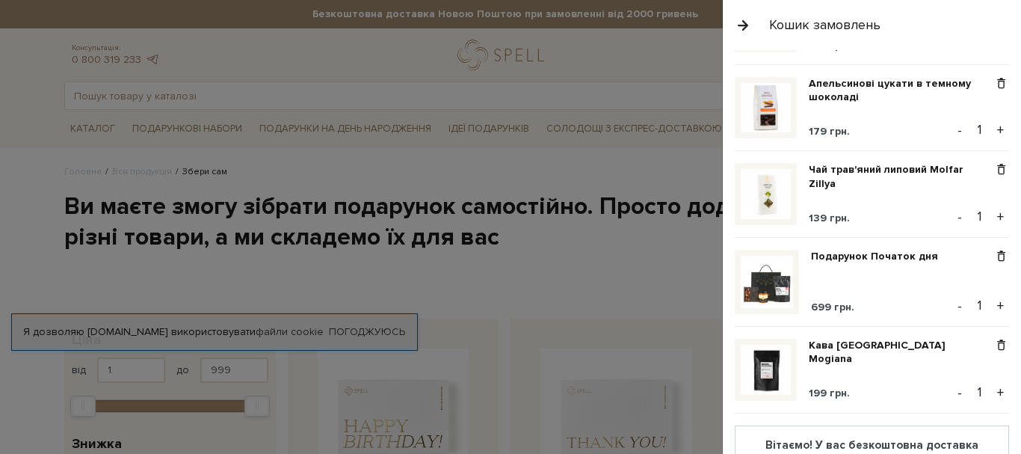
scroll to position [374, 0]
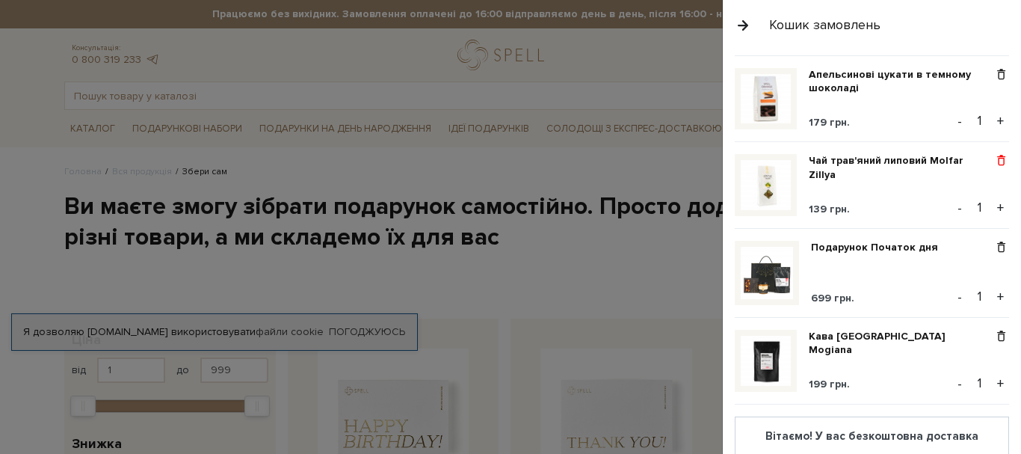
click at [996, 159] on span at bounding box center [1001, 160] width 16 height 13
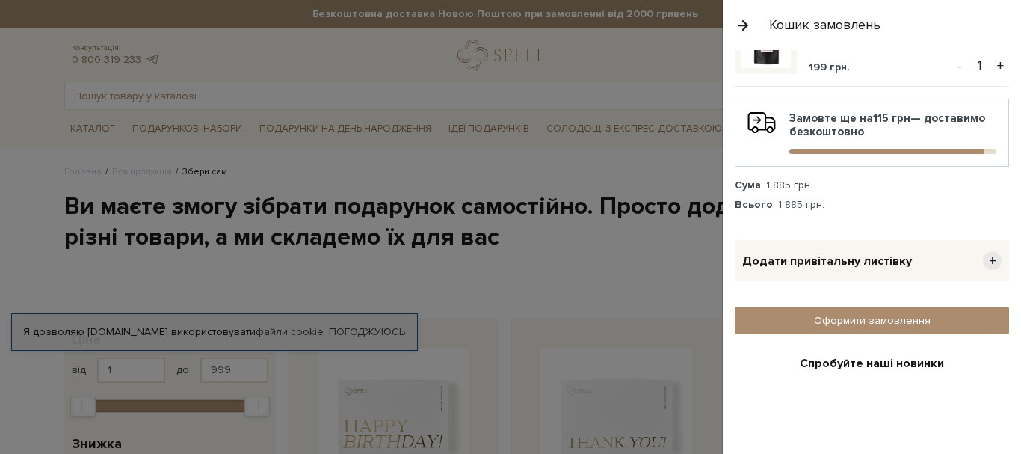
scroll to position [598, 0]
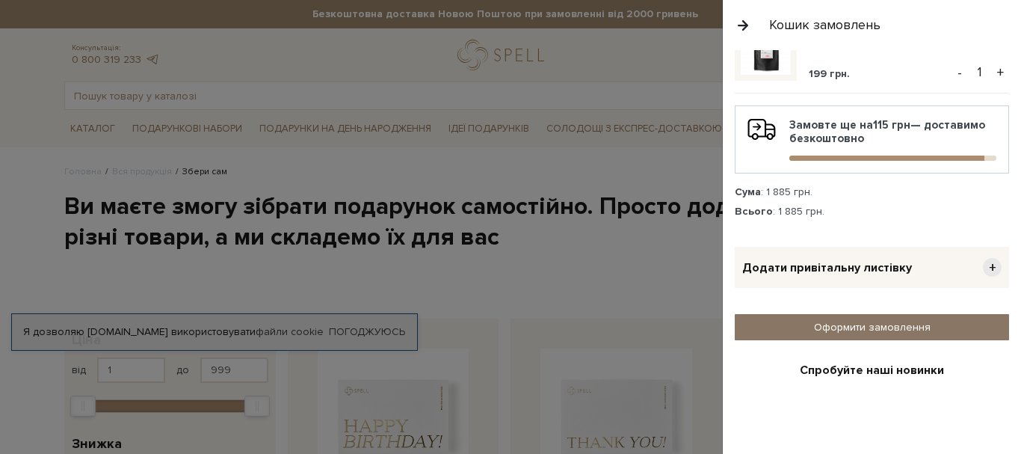
click at [842, 330] on link "Оформити замовлення" at bounding box center [872, 327] width 274 height 26
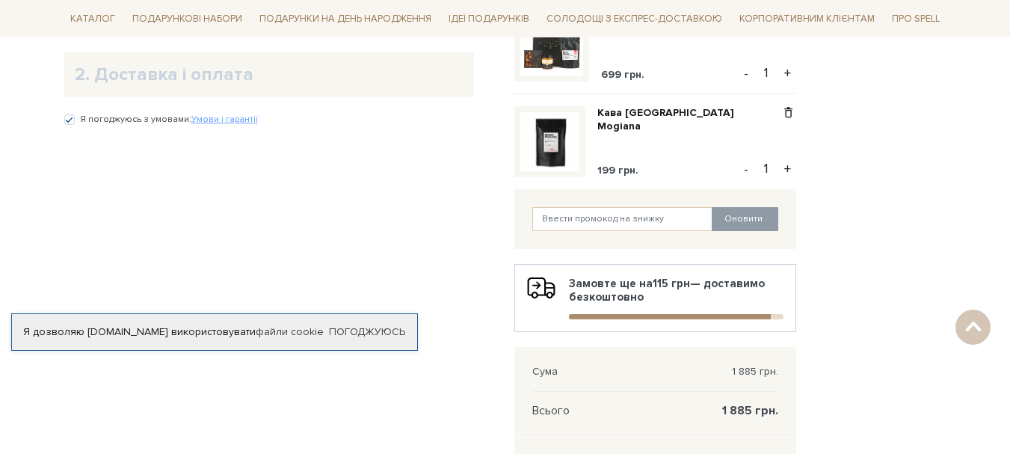
scroll to position [747, 0]
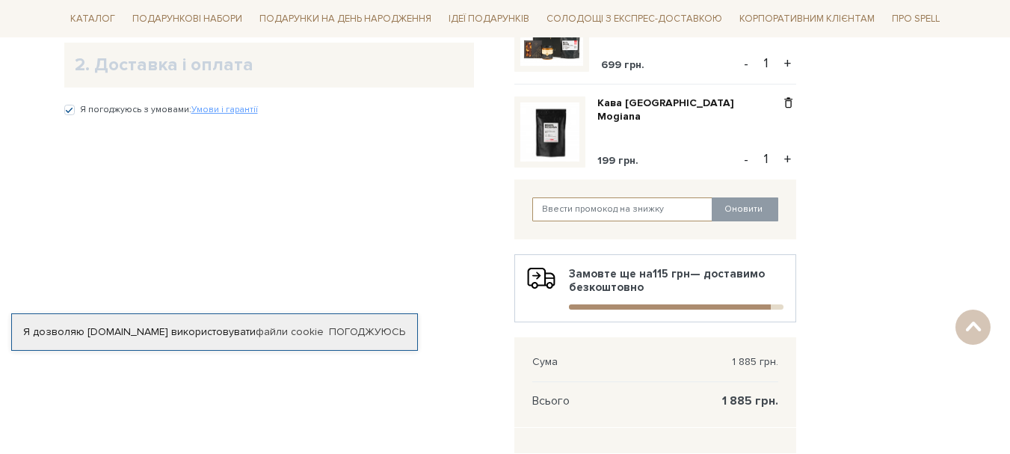
click at [552, 211] on input "text" at bounding box center [622, 209] width 181 height 24
paste input "SweetGift"
type input "SweetGift"
click at [745, 216] on button "Оновити" at bounding box center [744, 209] width 67 height 24
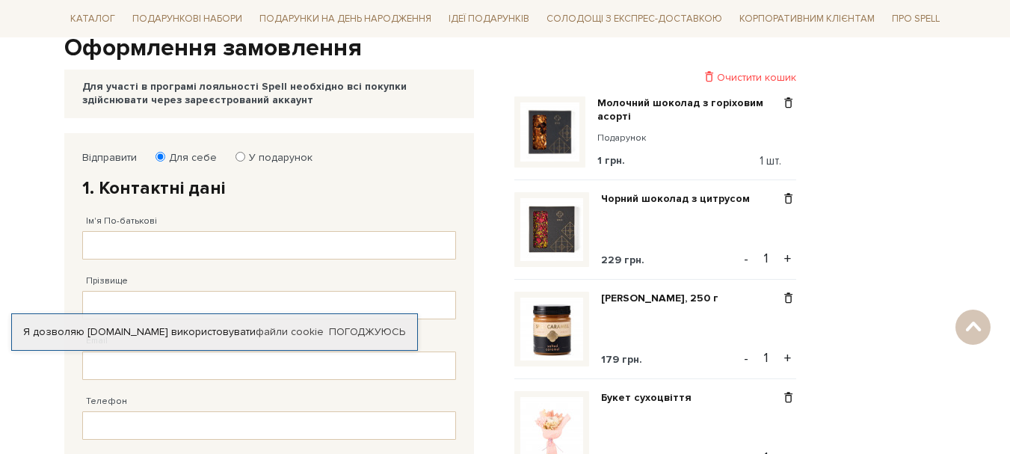
scroll to position [149, 0]
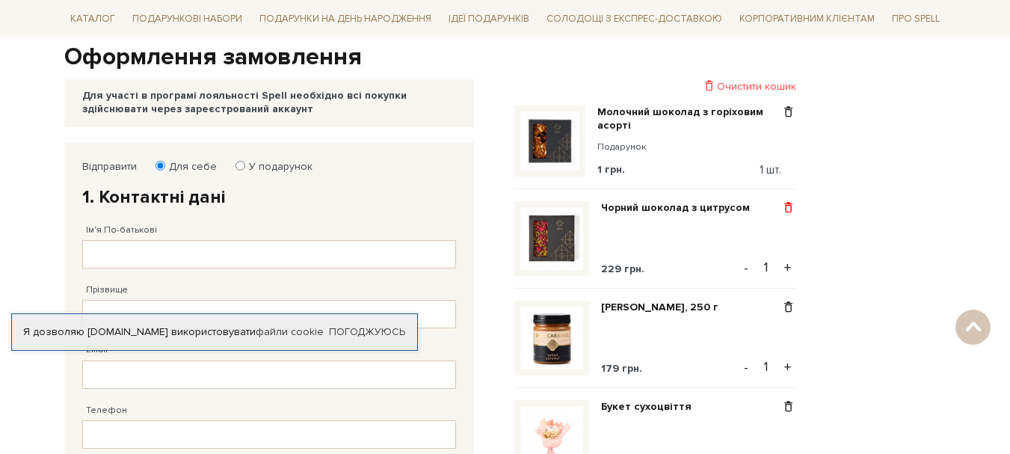
click at [786, 206] on span at bounding box center [788, 207] width 16 height 13
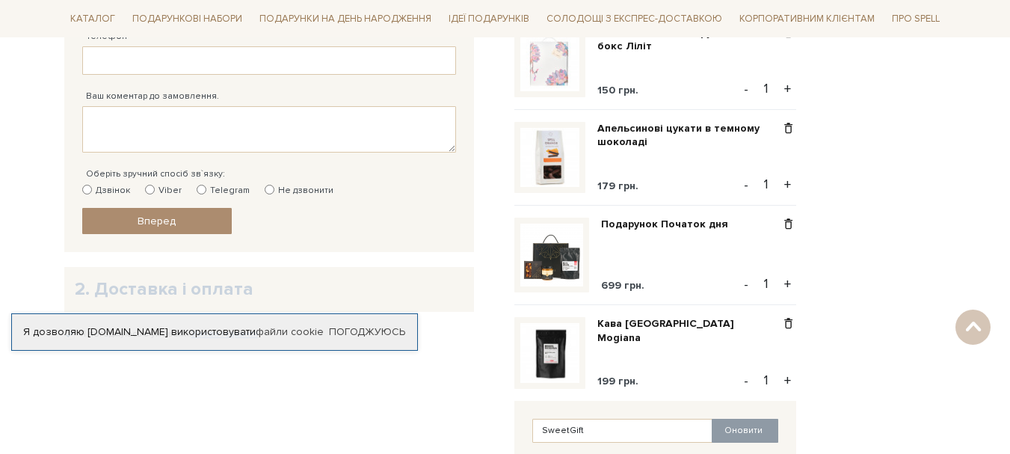
scroll to position [598, 0]
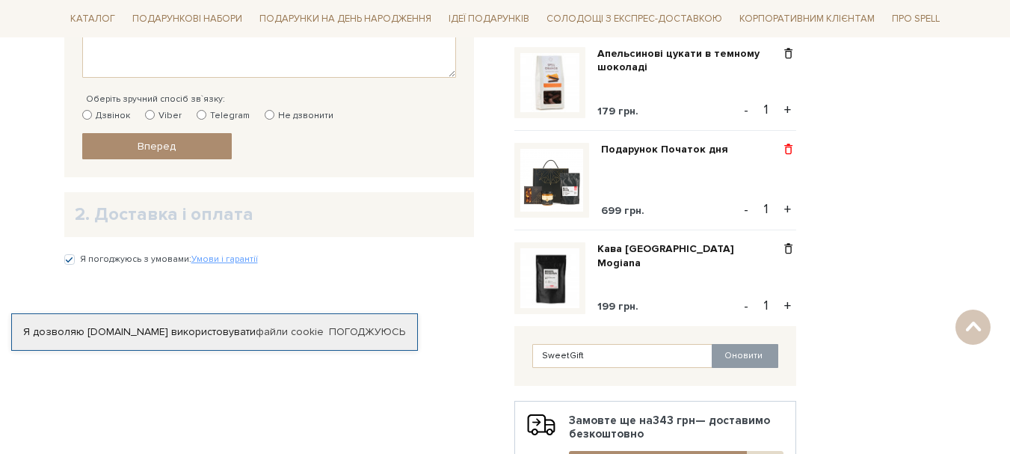
click at [785, 150] on span at bounding box center [788, 149] width 16 height 13
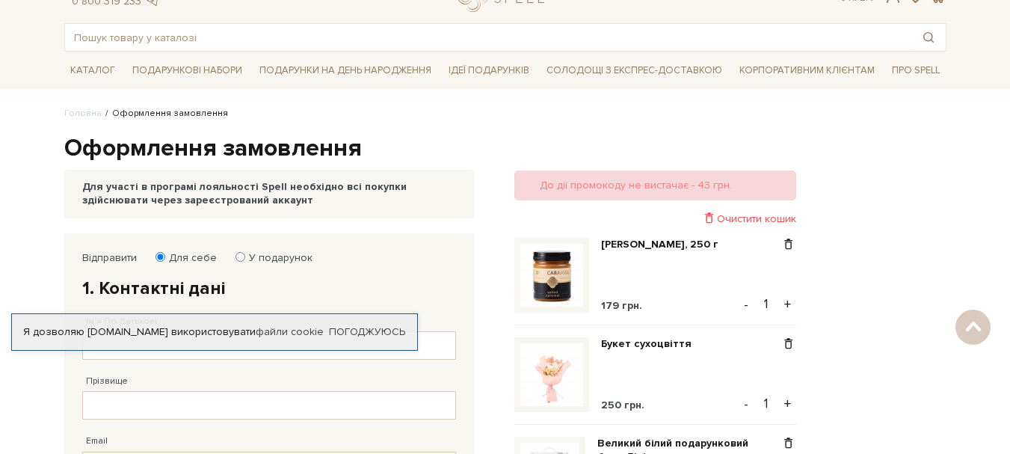
scroll to position [4, 0]
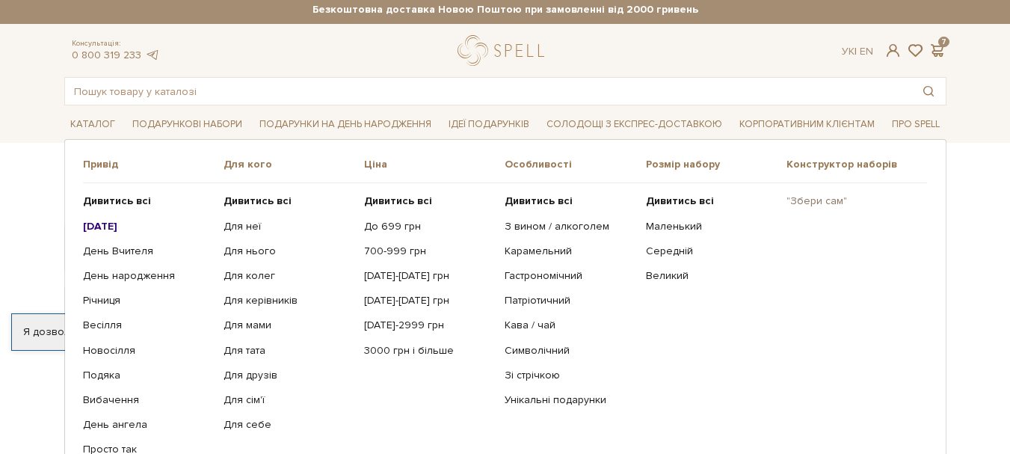
click at [806, 197] on link ""Збери сам"" at bounding box center [850, 200] width 129 height 13
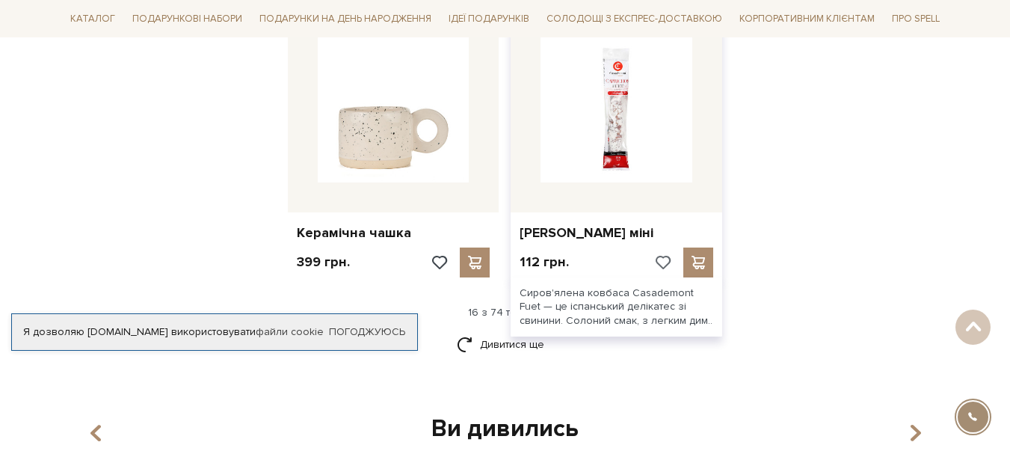
scroll to position [1943, 0]
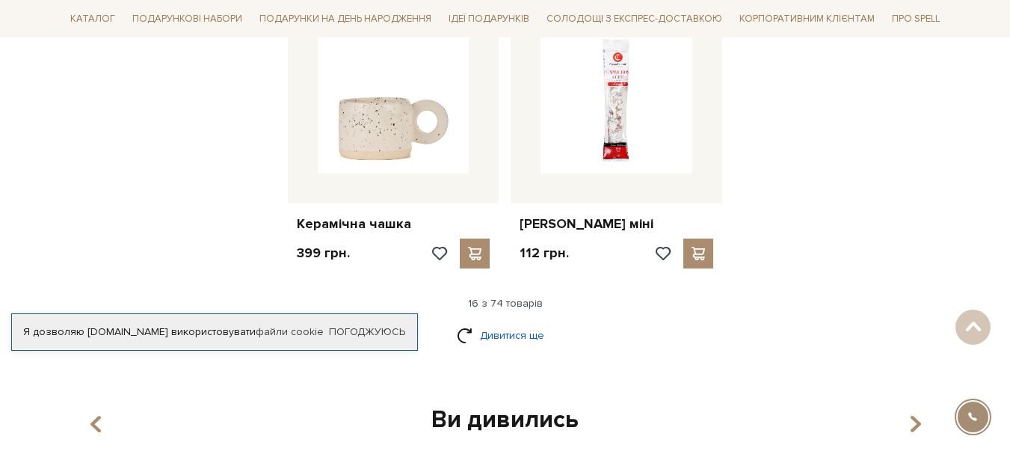
click at [492, 322] on link "Дивитися ще" at bounding box center [505, 335] width 97 height 26
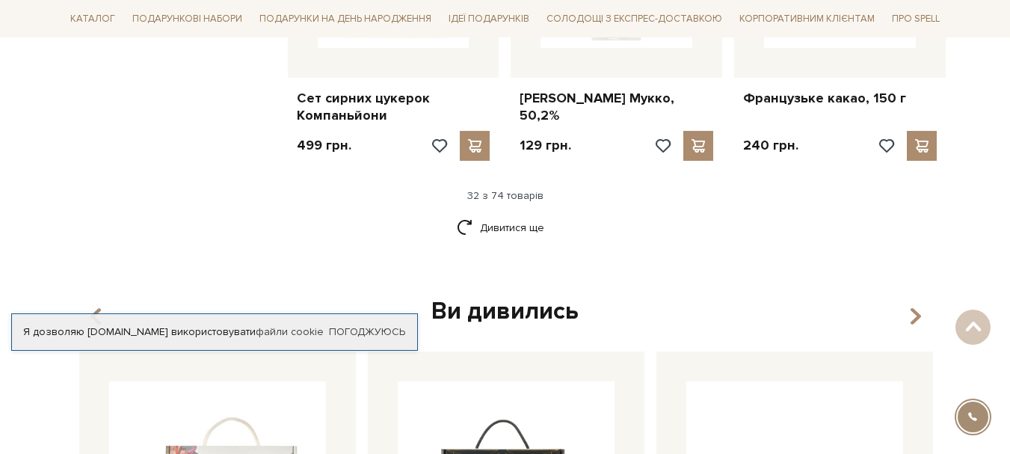
scroll to position [3662, 0]
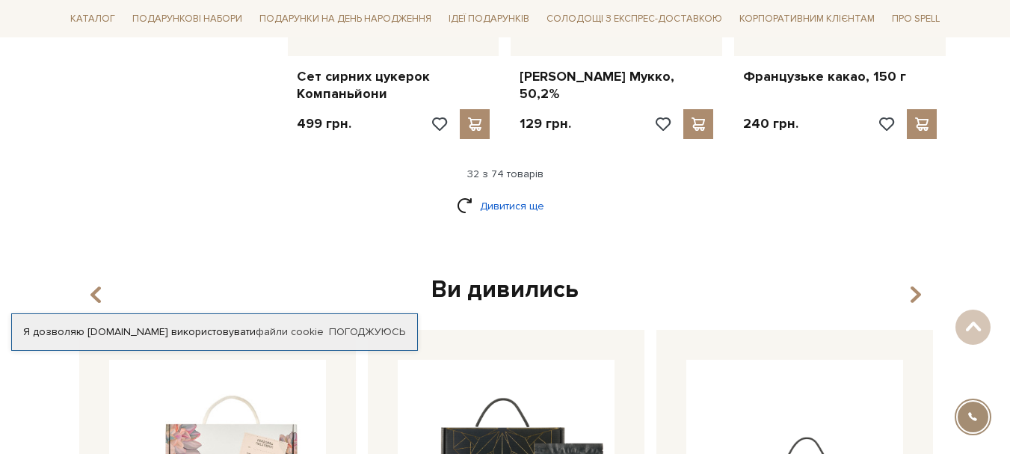
click at [513, 193] on link "Дивитися ще" at bounding box center [505, 206] width 97 height 26
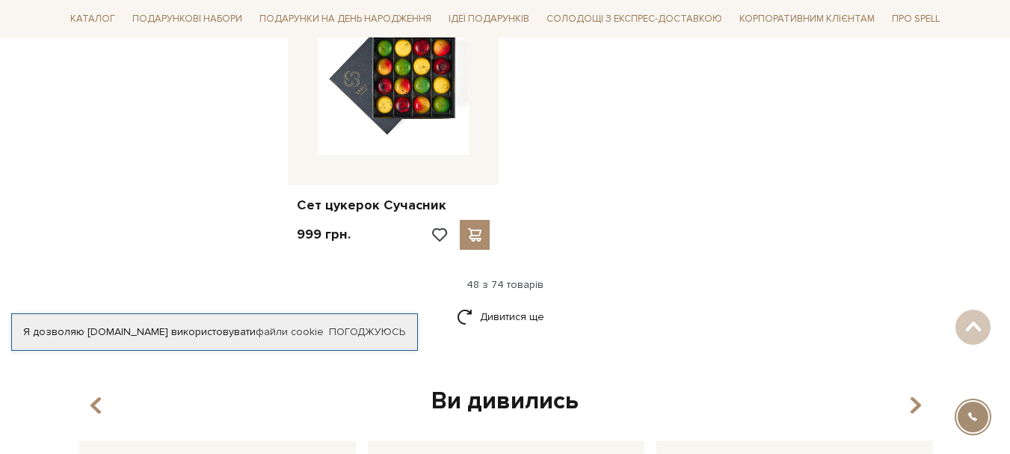
scroll to position [5456, 0]
click at [483, 303] on link "Дивитися ще" at bounding box center [505, 316] width 97 height 26
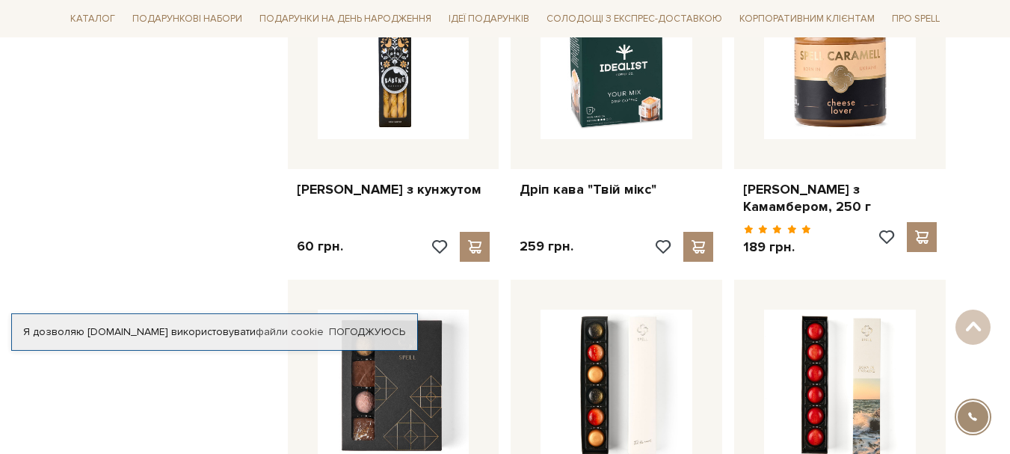
scroll to position [4781, 0]
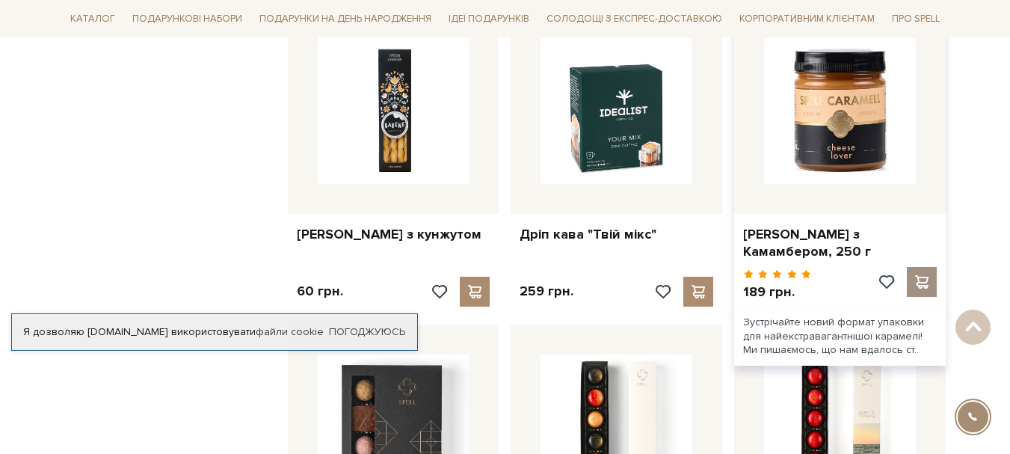
click at [921, 275] on span at bounding box center [922, 281] width 19 height 13
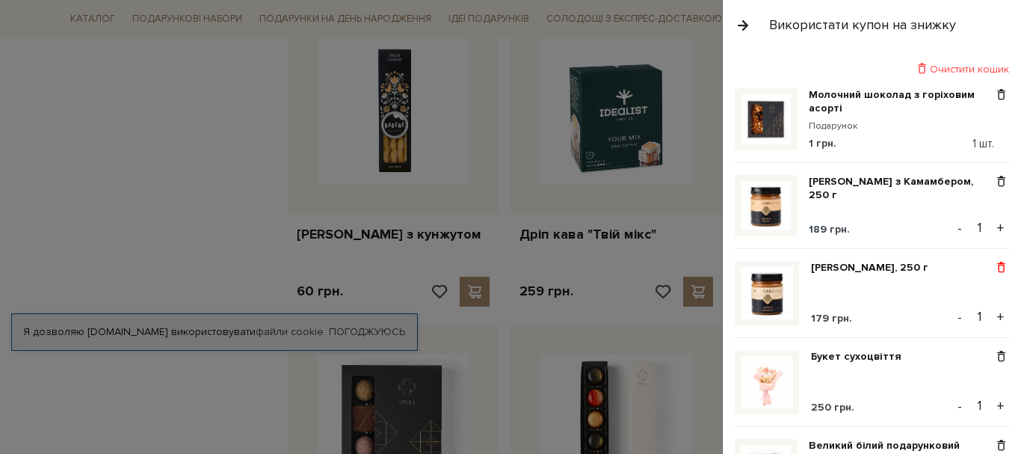
click at [994, 265] on span at bounding box center [1001, 267] width 16 height 13
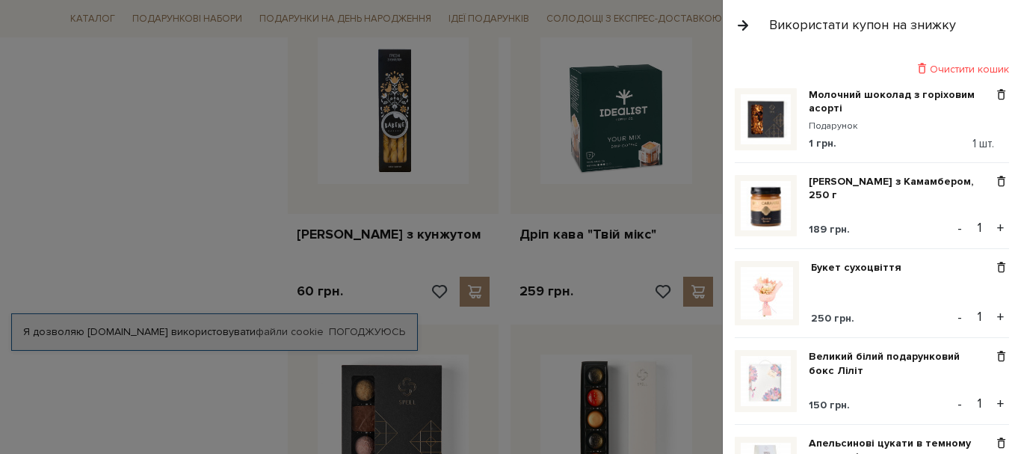
click at [172, 179] on div at bounding box center [510, 227] width 1021 height 454
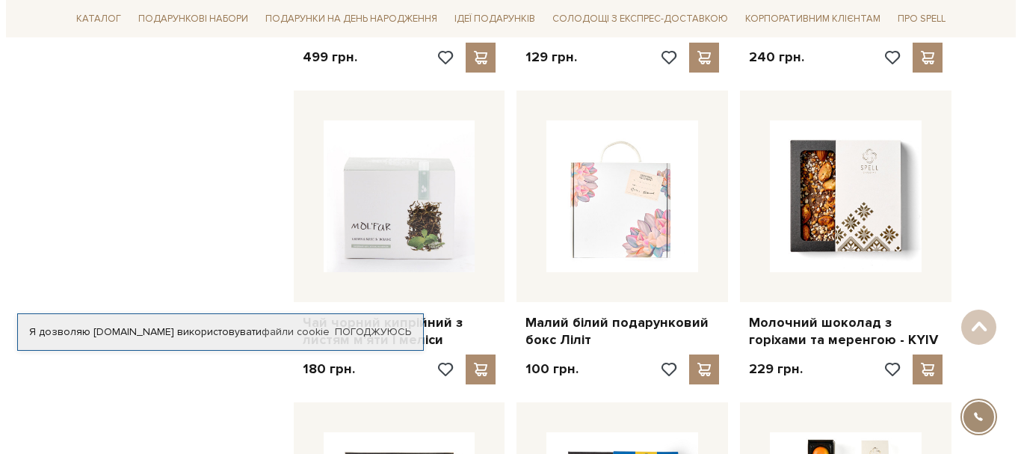
scroll to position [3809, 0]
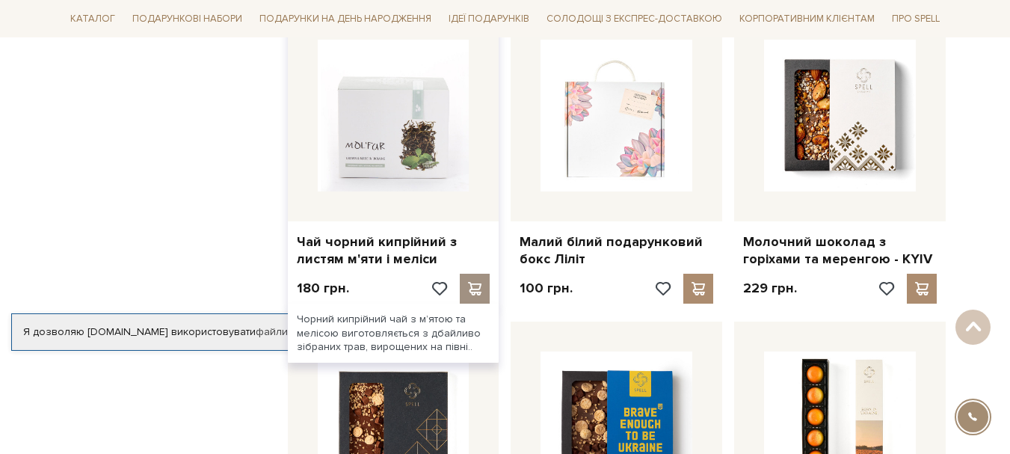
click at [483, 282] on span at bounding box center [475, 288] width 19 height 13
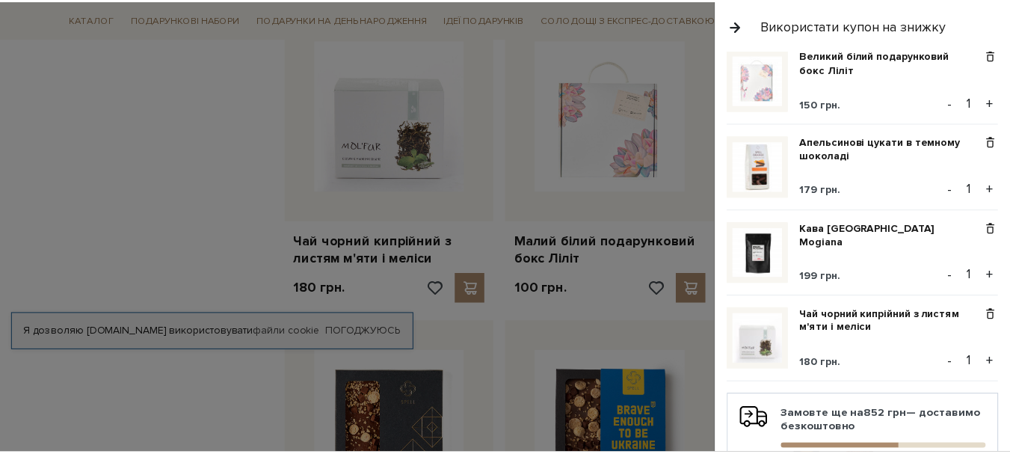
scroll to position [299, 0]
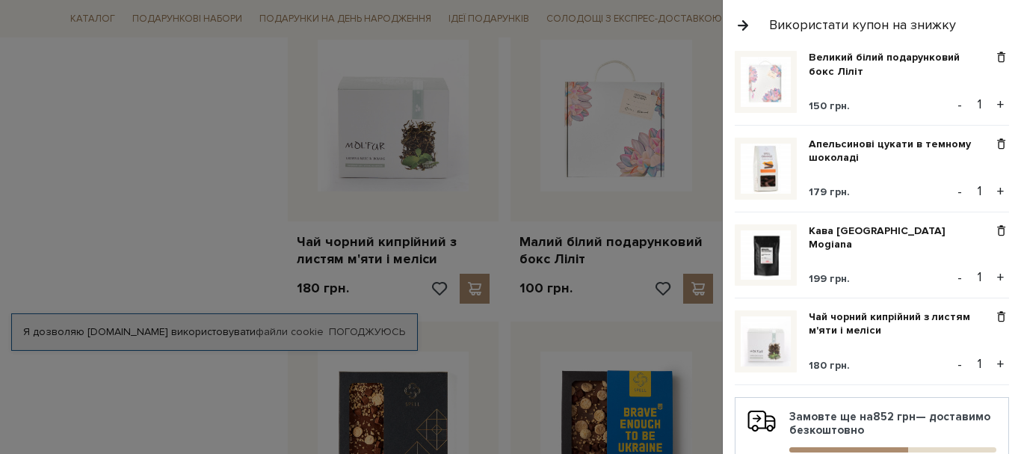
click at [200, 162] on div at bounding box center [510, 227] width 1021 height 454
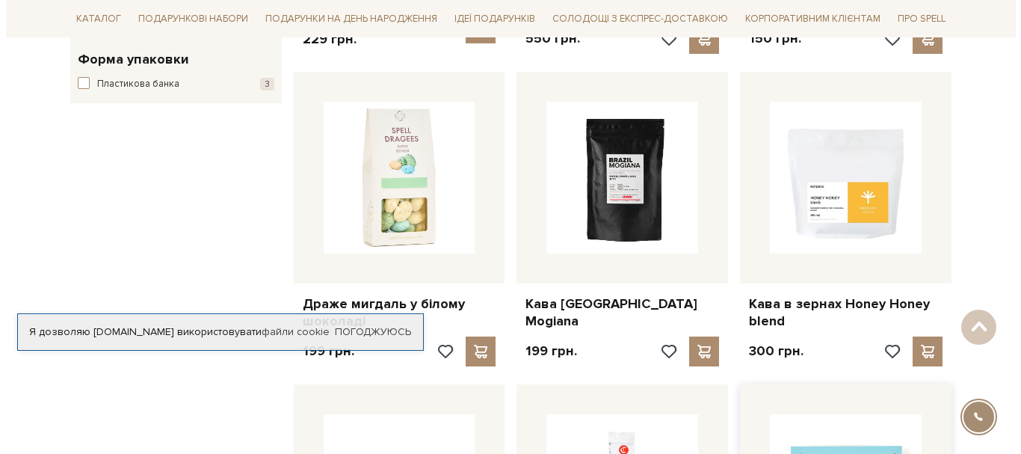
scroll to position [1492, 0]
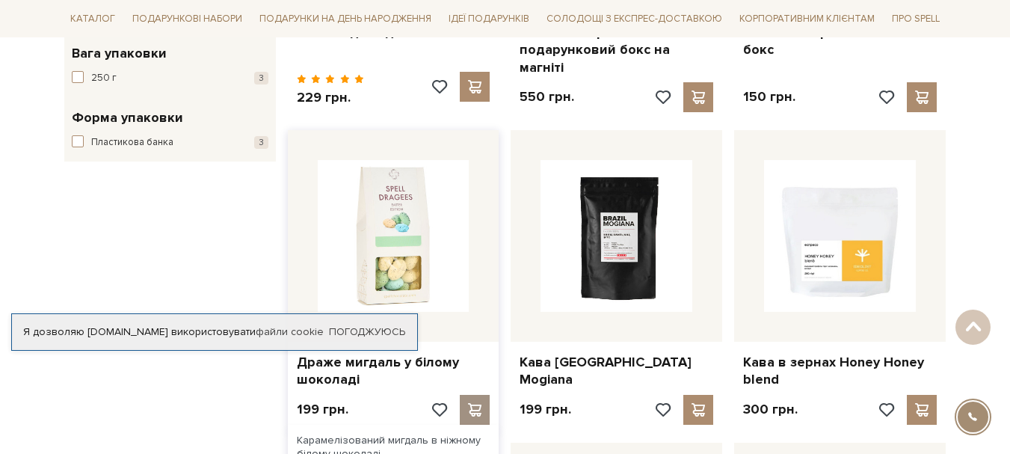
click at [468, 403] on span at bounding box center [475, 409] width 19 height 13
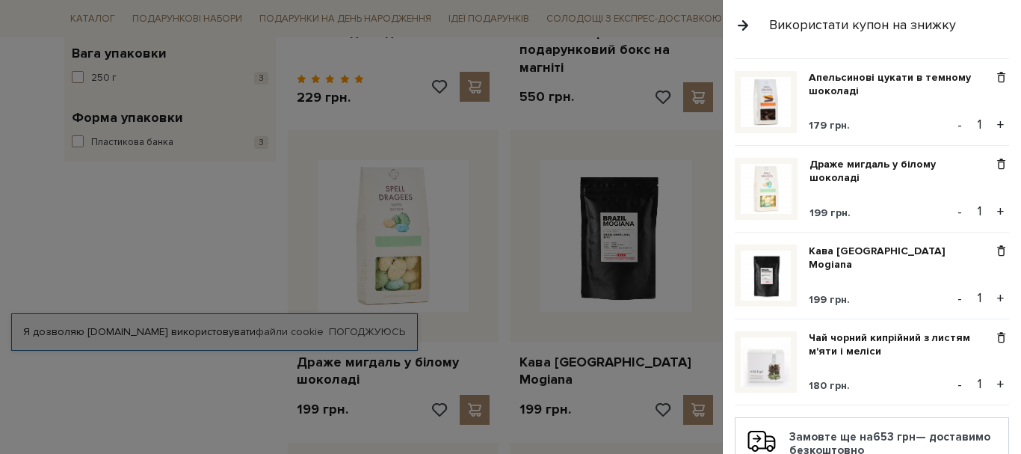
scroll to position [374, 0]
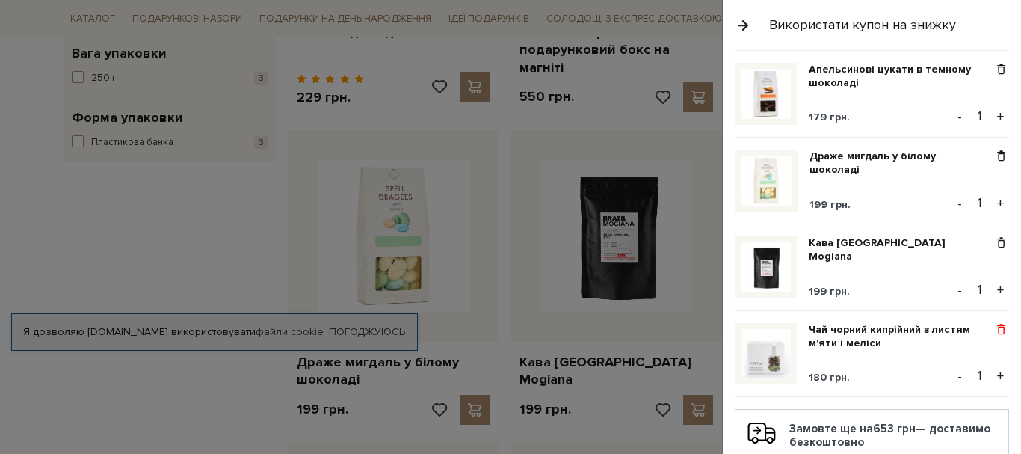
click at [993, 330] on span at bounding box center [1001, 329] width 16 height 13
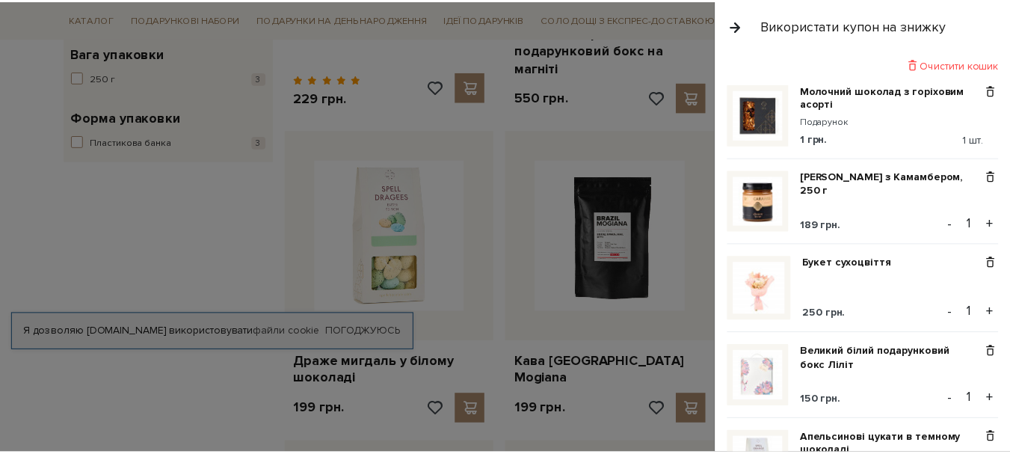
scroll to position [0, 0]
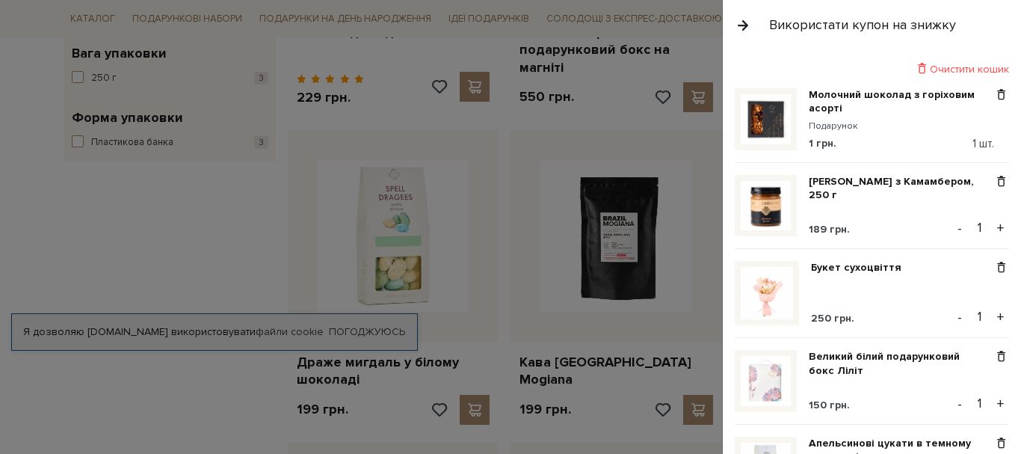
click at [223, 228] on div at bounding box center [510, 227] width 1021 height 454
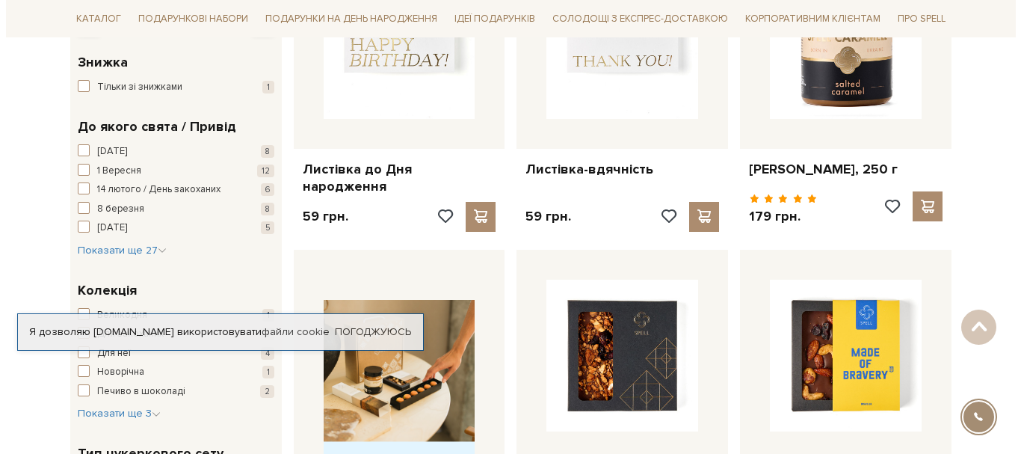
scroll to position [222, 0]
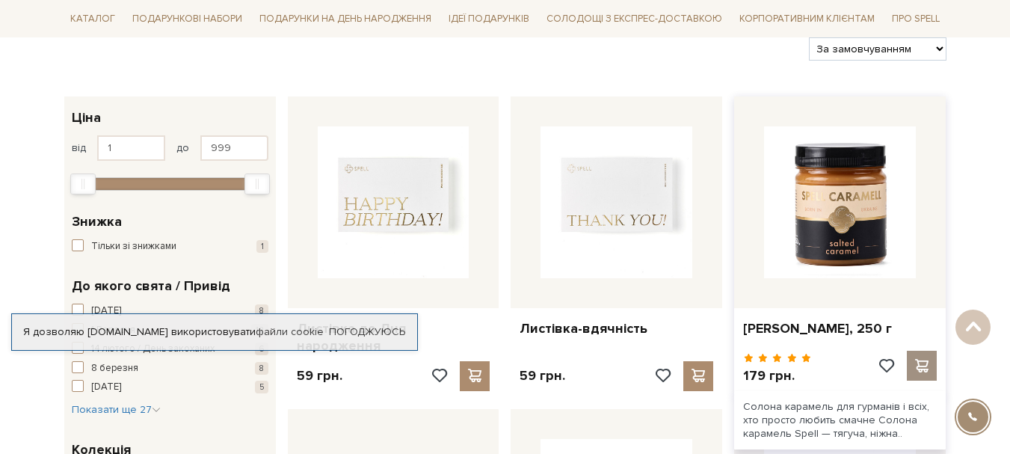
click at [910, 351] on div at bounding box center [922, 366] width 30 height 30
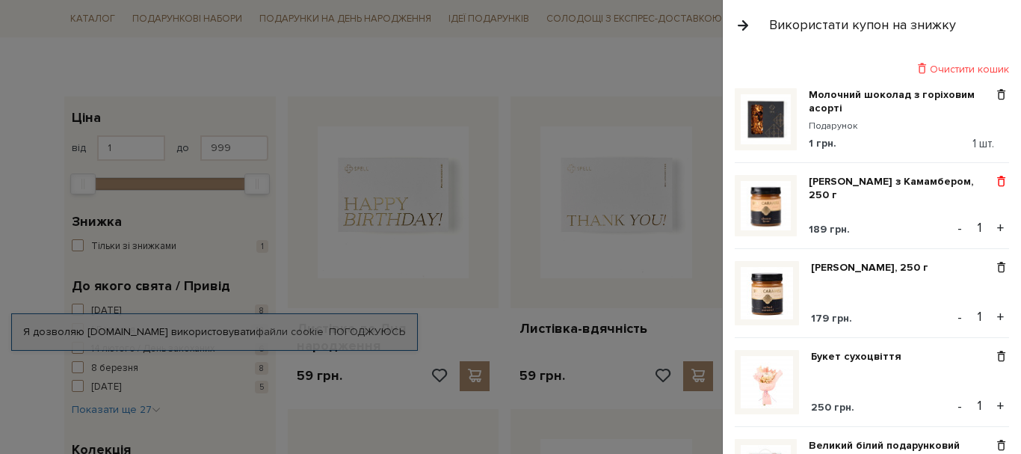
click at [995, 179] on span at bounding box center [1001, 181] width 16 height 13
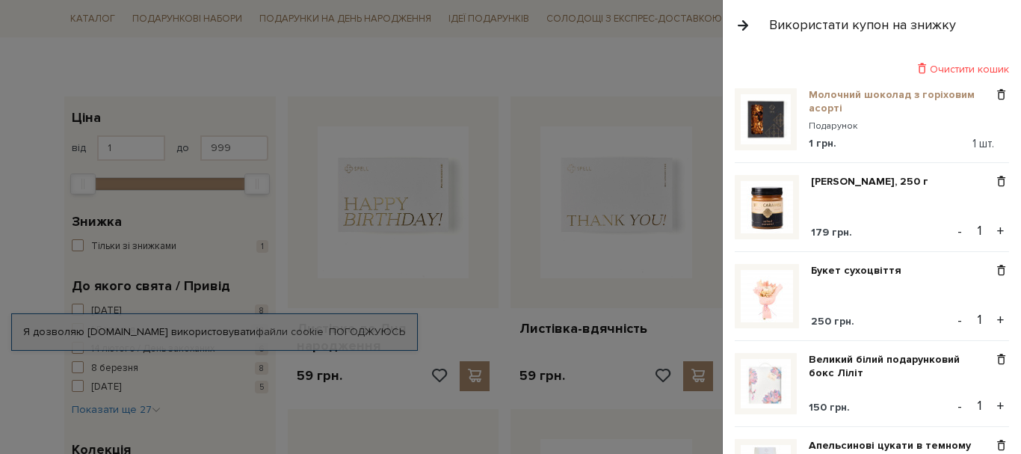
click at [889, 96] on link "Молочний шоколад з горіховим асорті" at bounding box center [901, 101] width 185 height 27
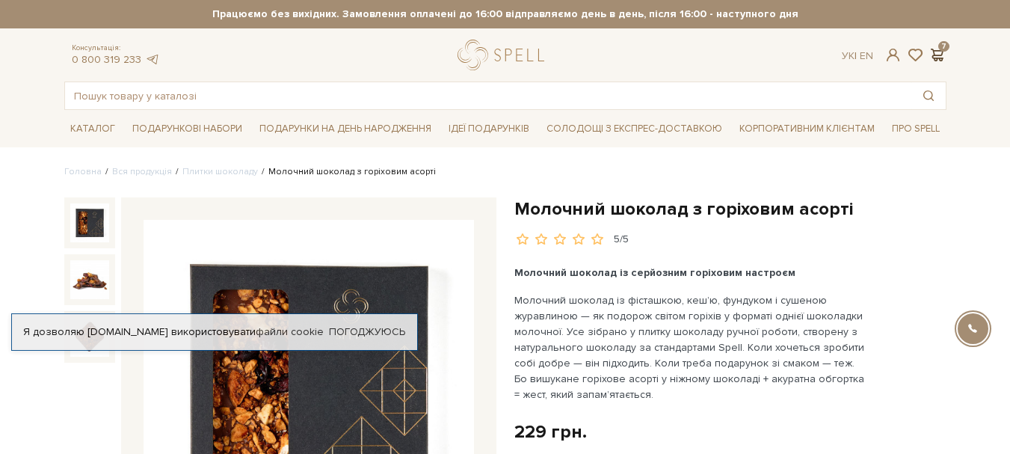
click at [933, 55] on span at bounding box center [937, 55] width 18 height 16
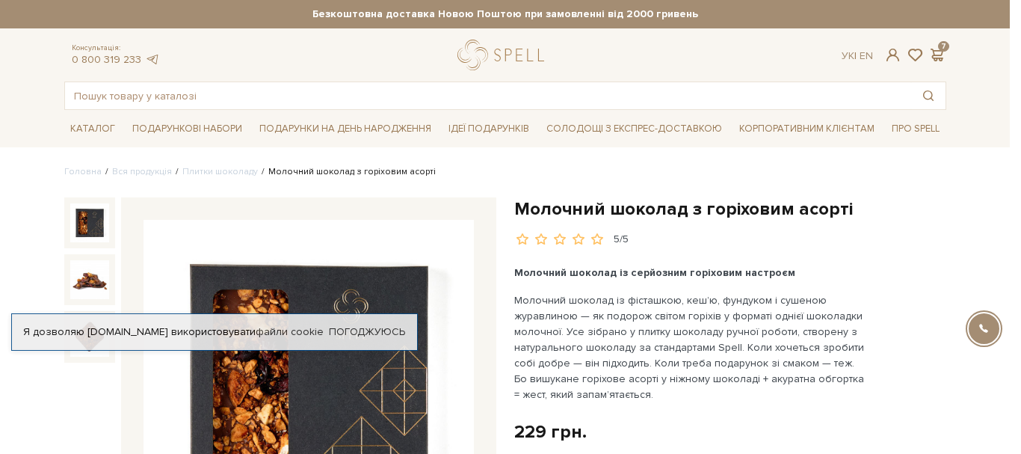
click at [446, 217] on div at bounding box center [510, 227] width 1021 height 454
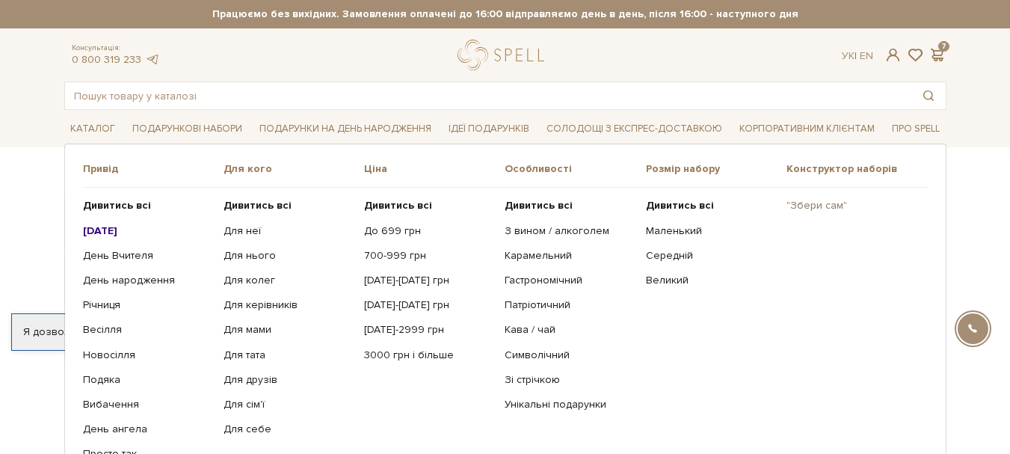
click at [822, 207] on link ""Збери сам"" at bounding box center [850, 205] width 129 height 13
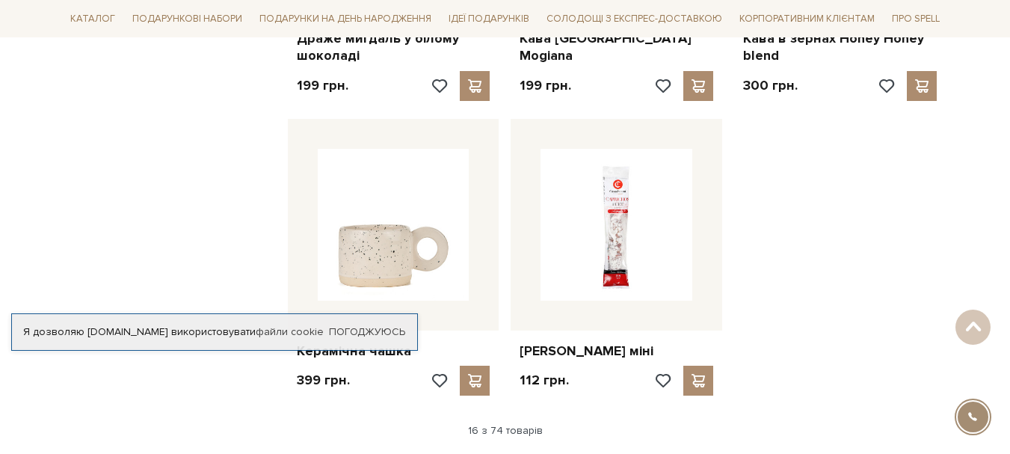
scroll to position [1943, 0]
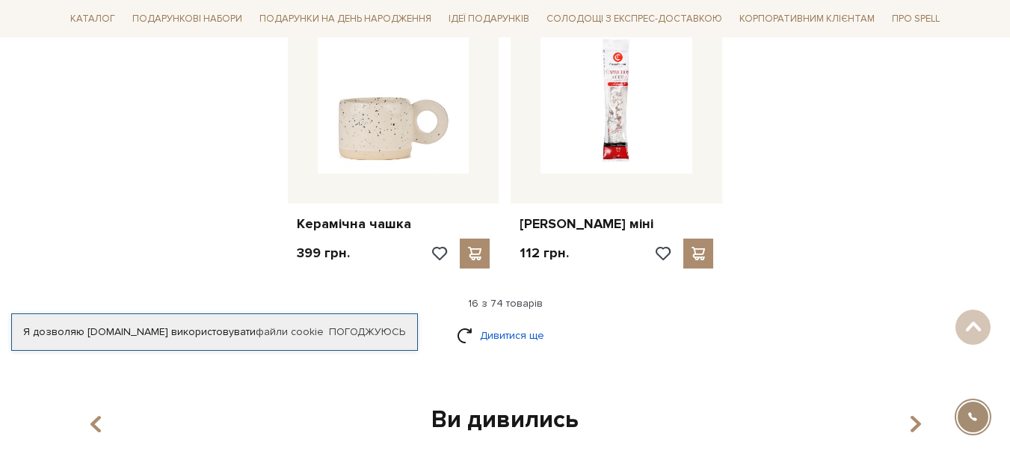
click at [508, 322] on link "Дивитися ще" at bounding box center [505, 335] width 97 height 26
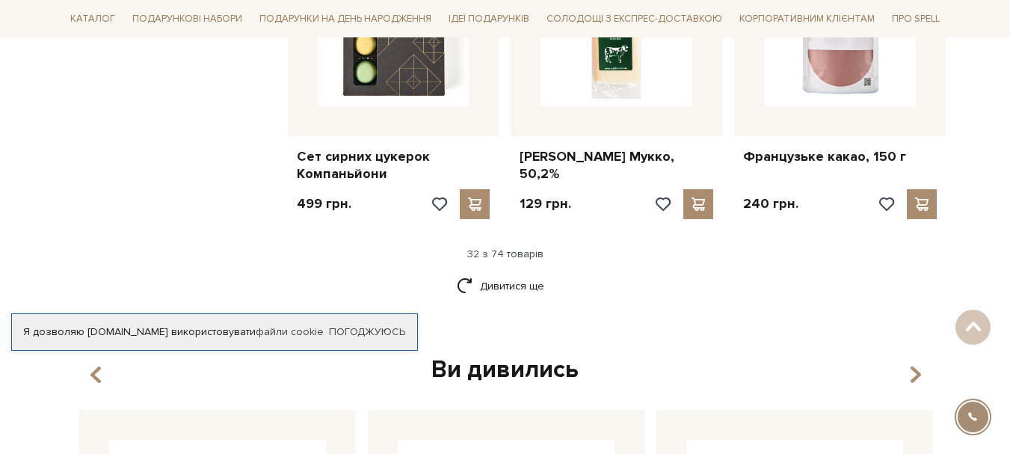
scroll to position [3587, 0]
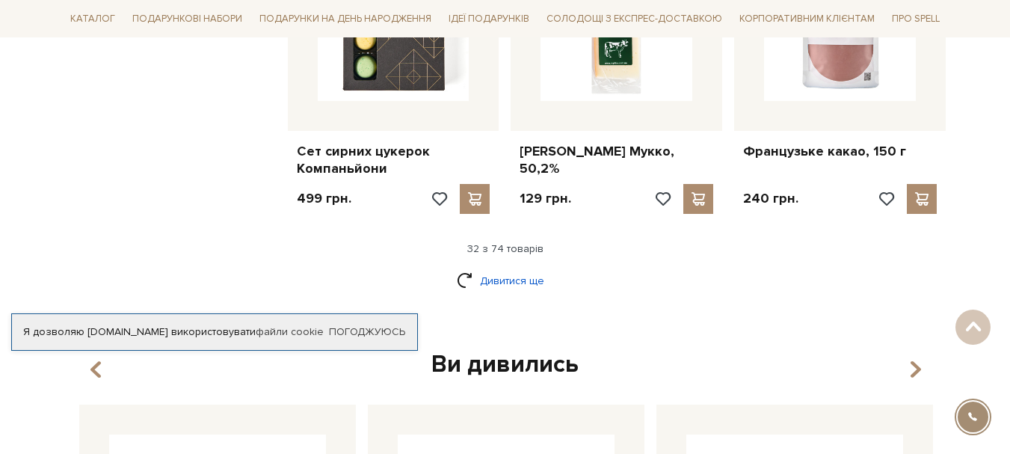
click at [511, 268] on link "Дивитися ще" at bounding box center [505, 281] width 97 height 26
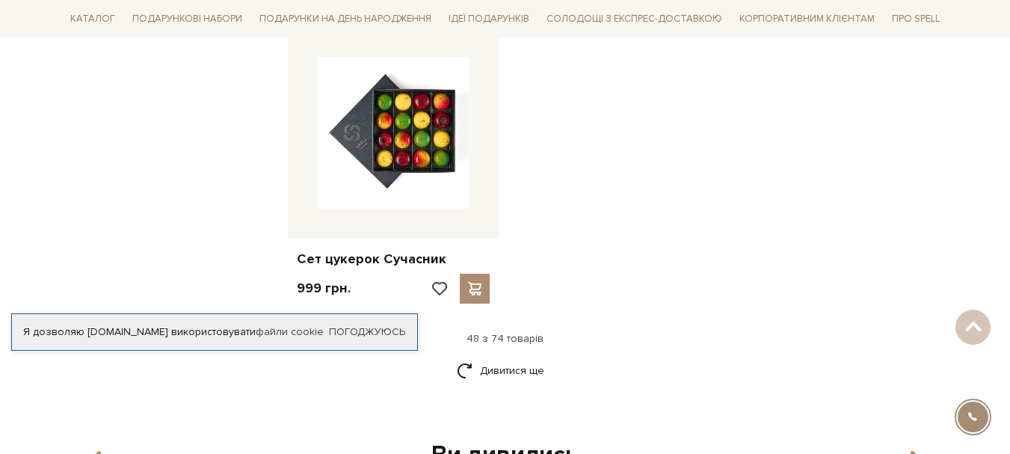
scroll to position [5456, 0]
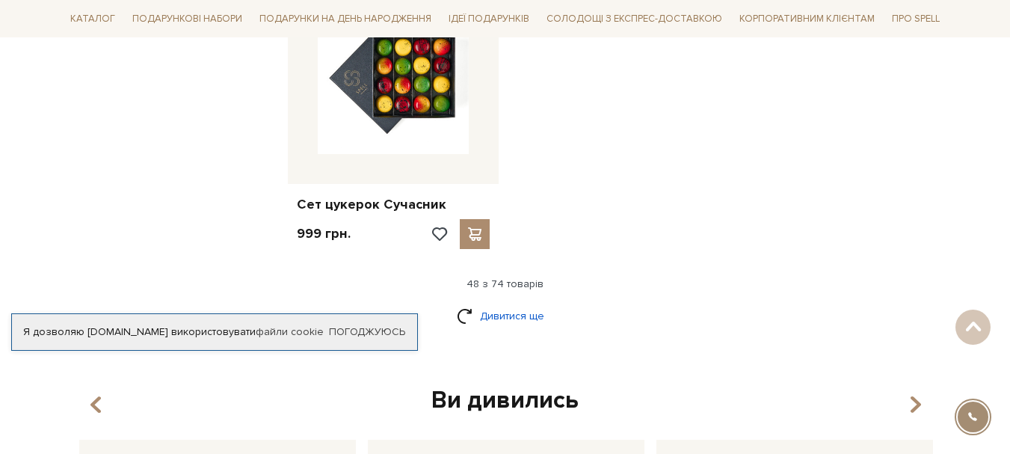
click at [521, 303] on link "Дивитися ще" at bounding box center [505, 316] width 97 height 26
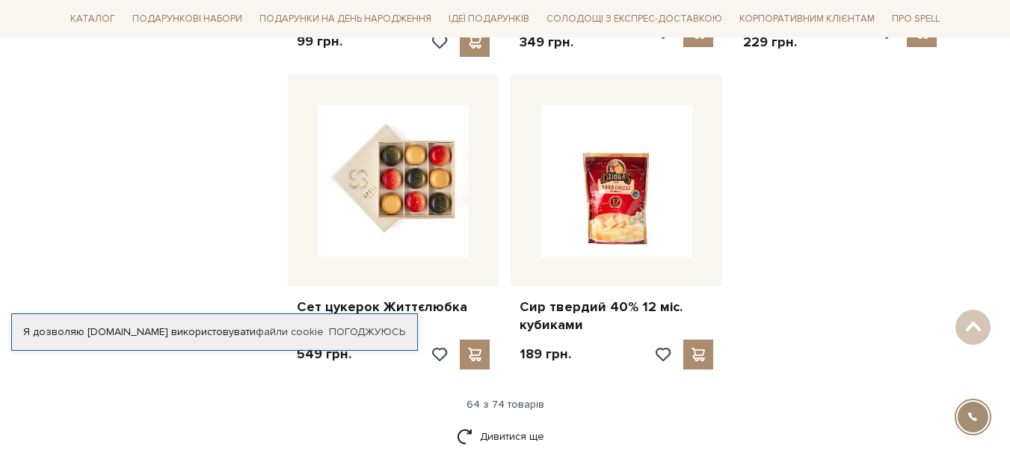
scroll to position [7025, 0]
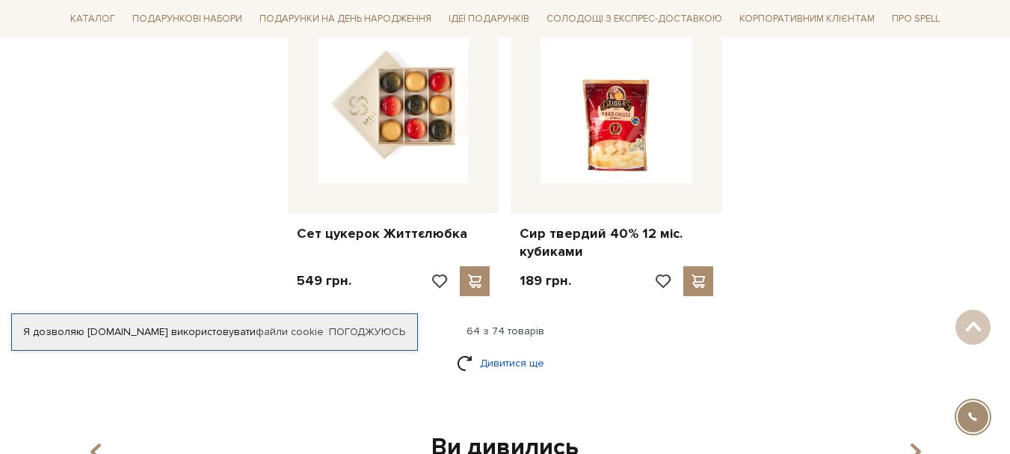
click at [504, 350] on link "Дивитися ще" at bounding box center [505, 363] width 97 height 26
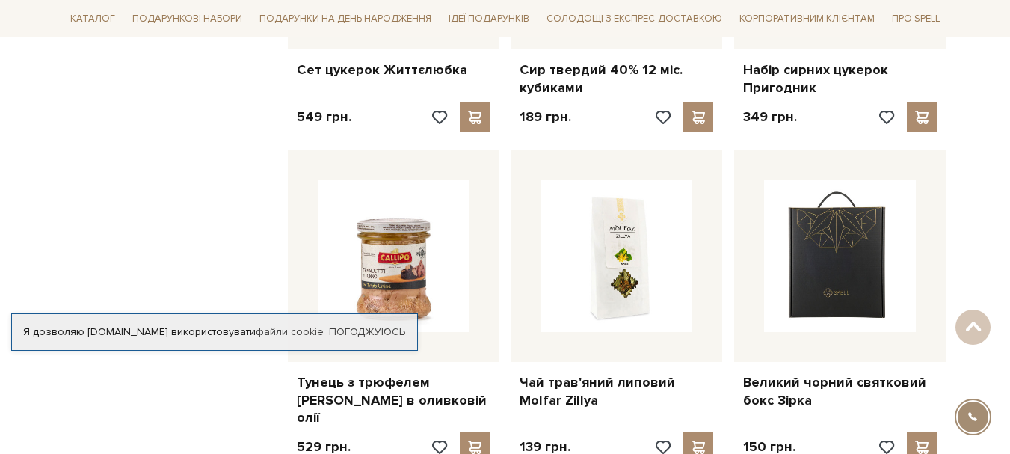
scroll to position [7249, 0]
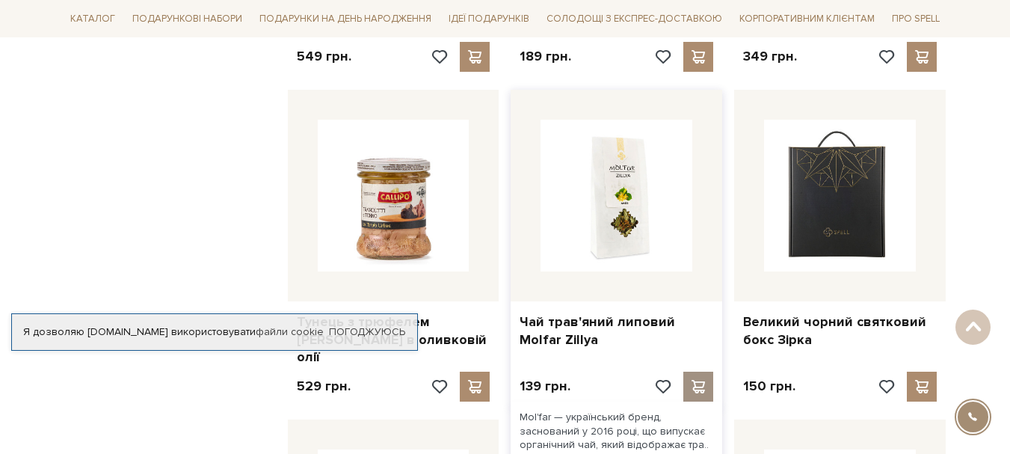
click at [700, 380] on span at bounding box center [698, 386] width 19 height 13
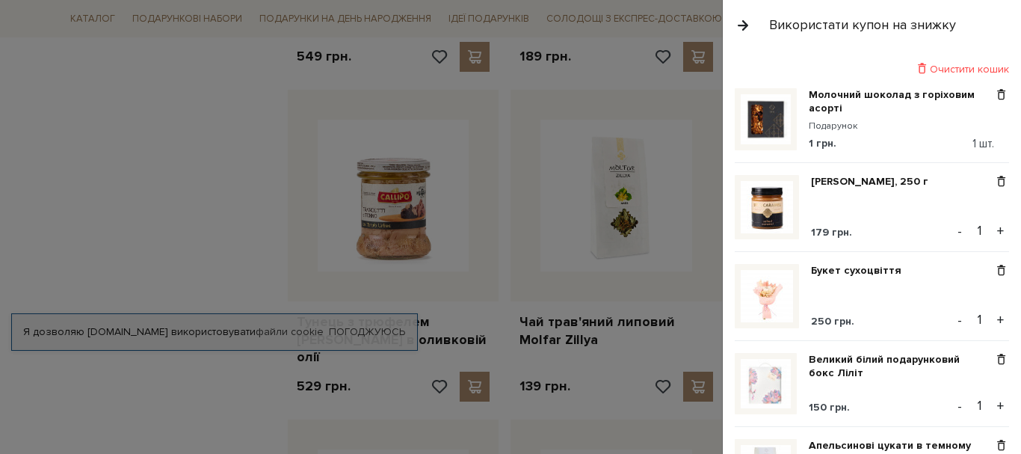
click at [519, 342] on div at bounding box center [510, 227] width 1021 height 454
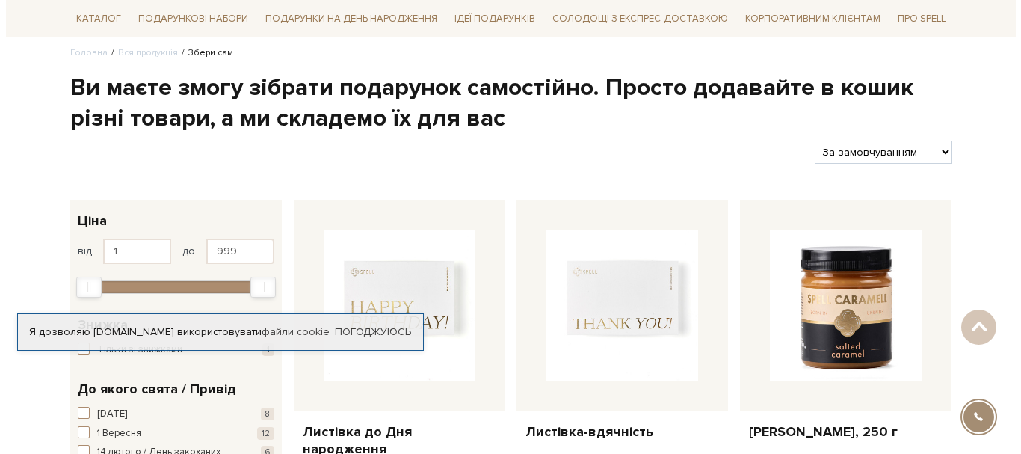
scroll to position [0, 0]
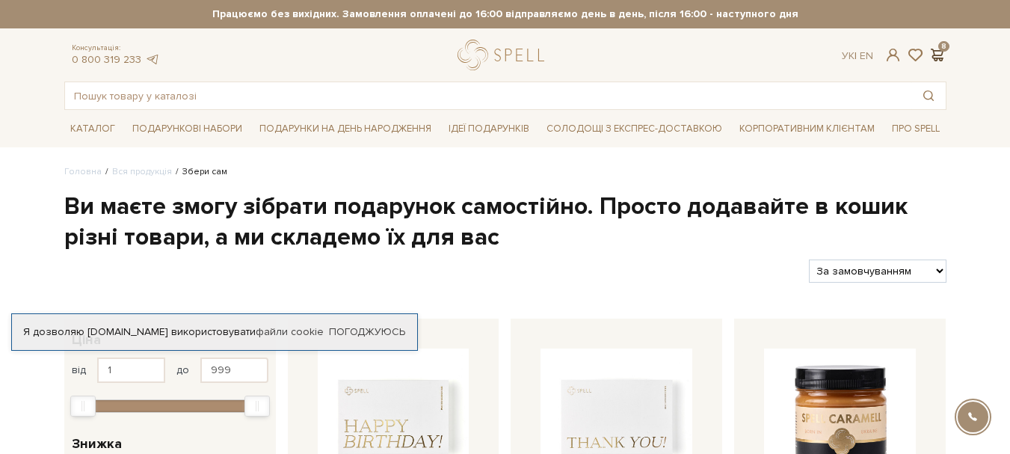
click at [941, 49] on span at bounding box center [937, 55] width 18 height 16
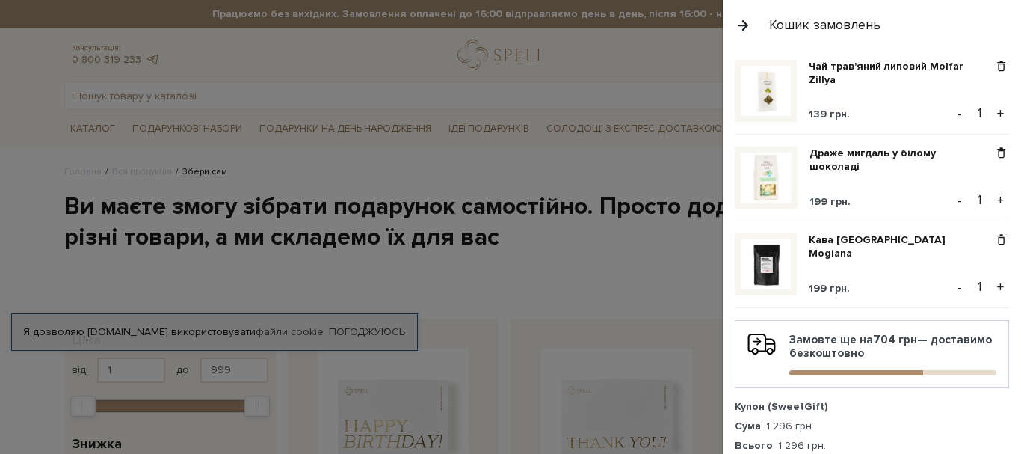
scroll to position [448, 0]
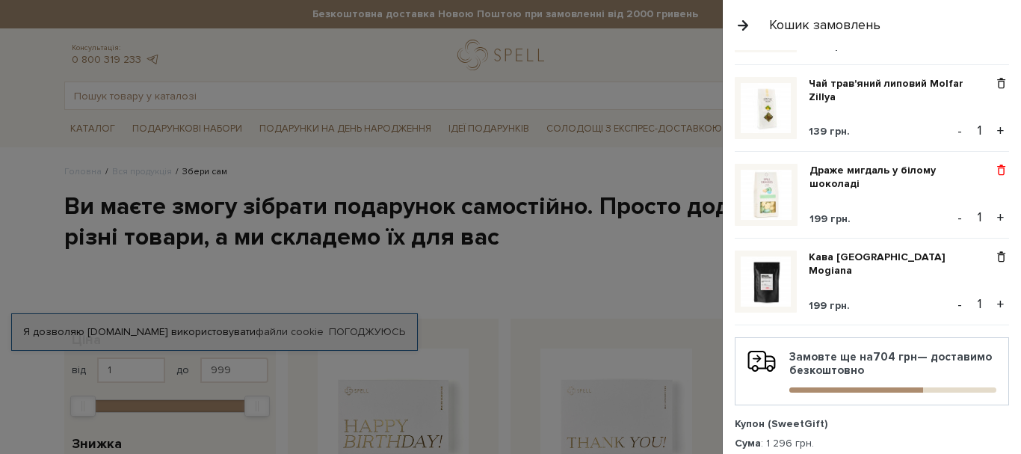
click at [995, 164] on span at bounding box center [1001, 170] width 16 height 13
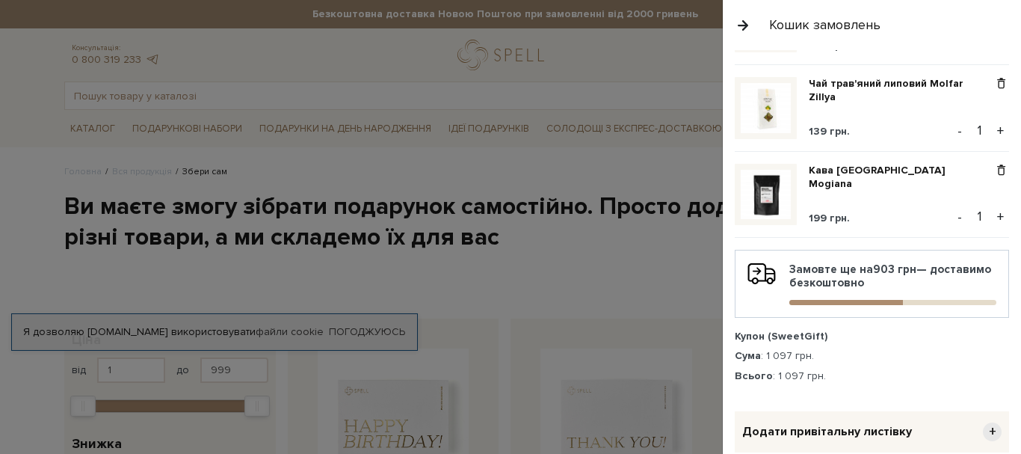
click at [634, 280] on div at bounding box center [510, 227] width 1021 height 454
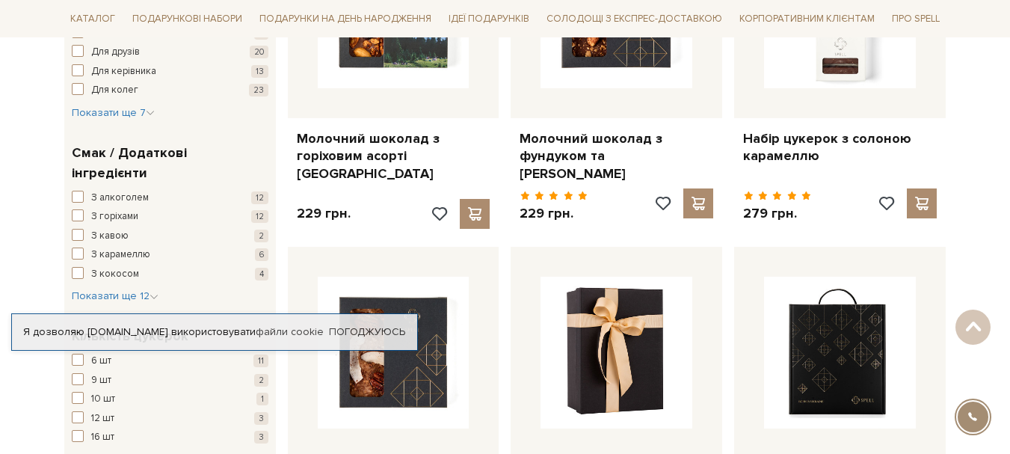
scroll to position [972, 0]
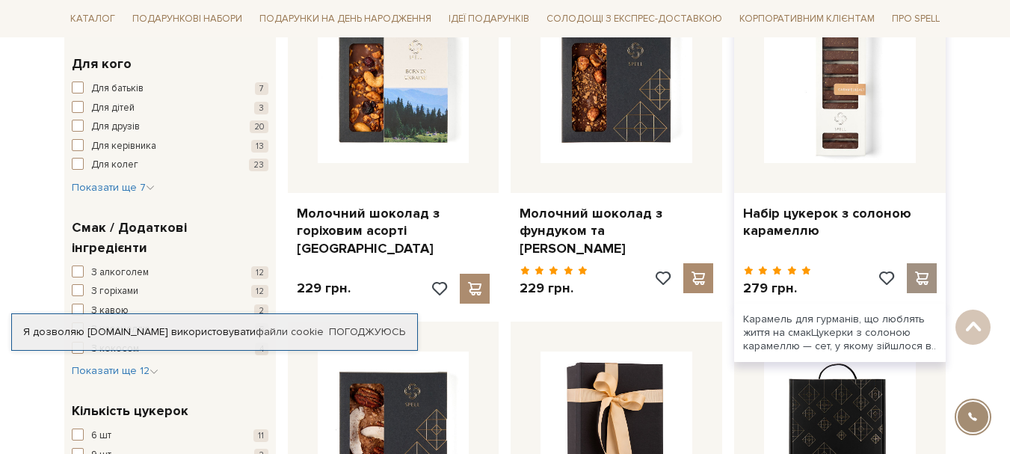
click at [931, 271] on span at bounding box center [922, 277] width 19 height 13
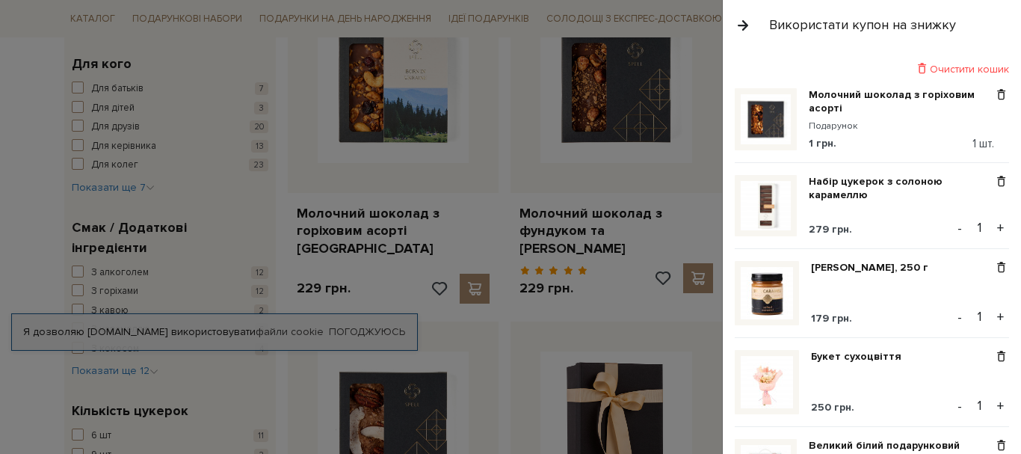
click at [702, 311] on div at bounding box center [510, 227] width 1021 height 454
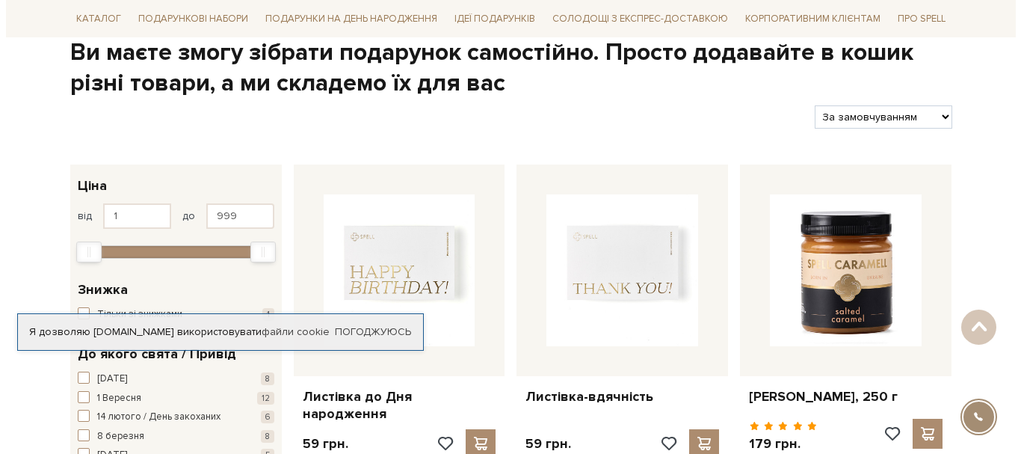
scroll to position [0, 0]
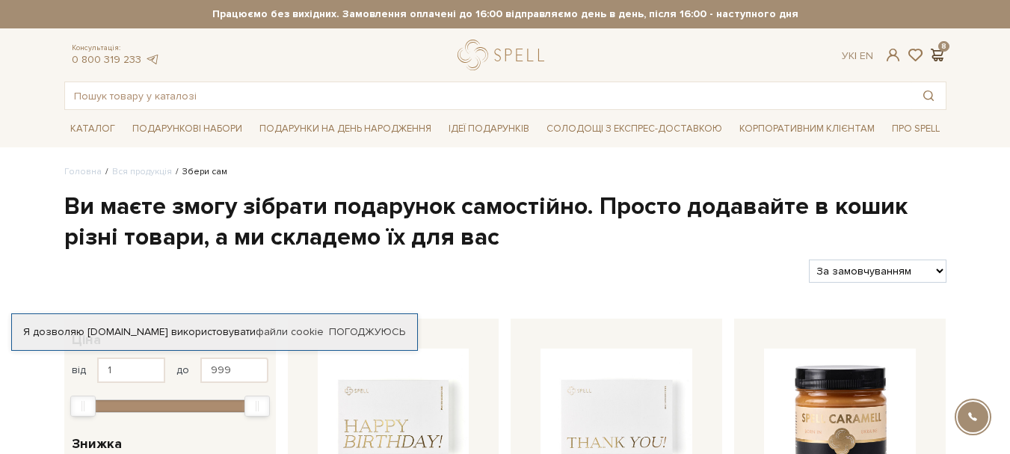
click at [936, 52] on span at bounding box center [937, 55] width 18 height 16
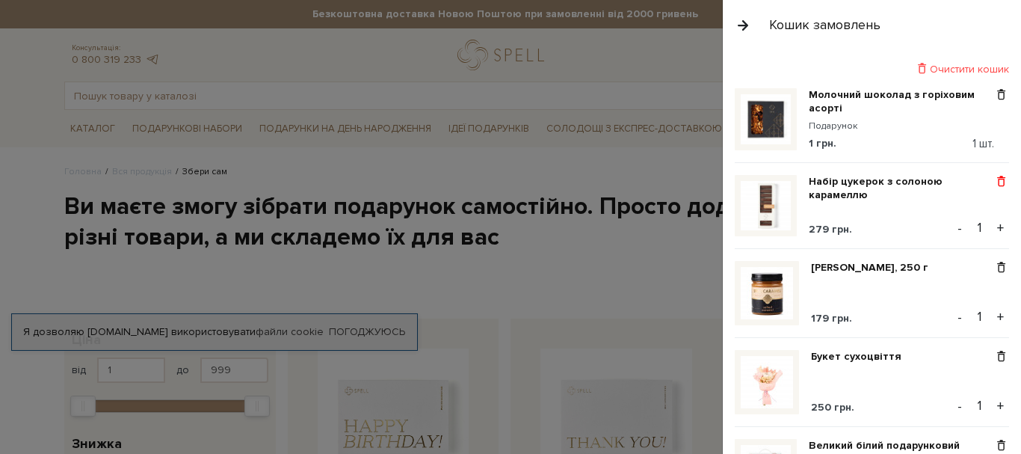
click at [996, 176] on span at bounding box center [1001, 181] width 16 height 13
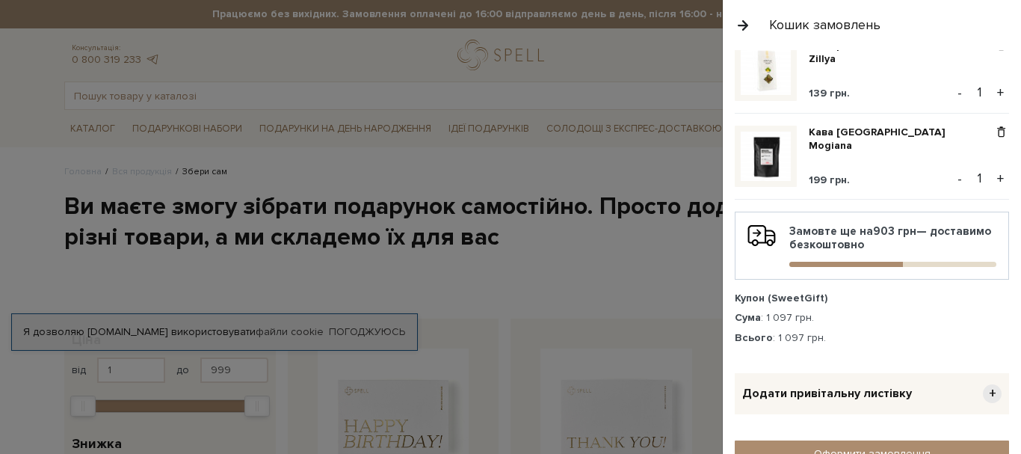
scroll to position [523, 0]
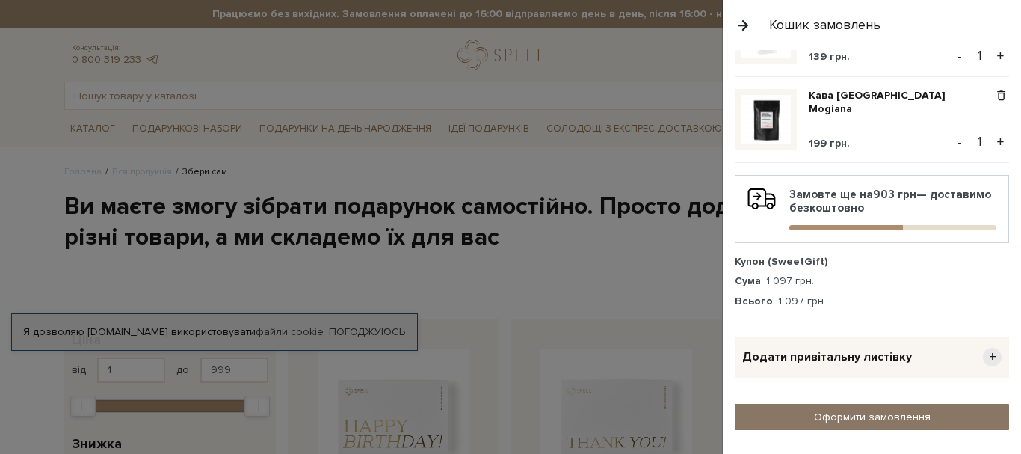
click at [892, 410] on link "Оформити замовлення" at bounding box center [872, 417] width 274 height 26
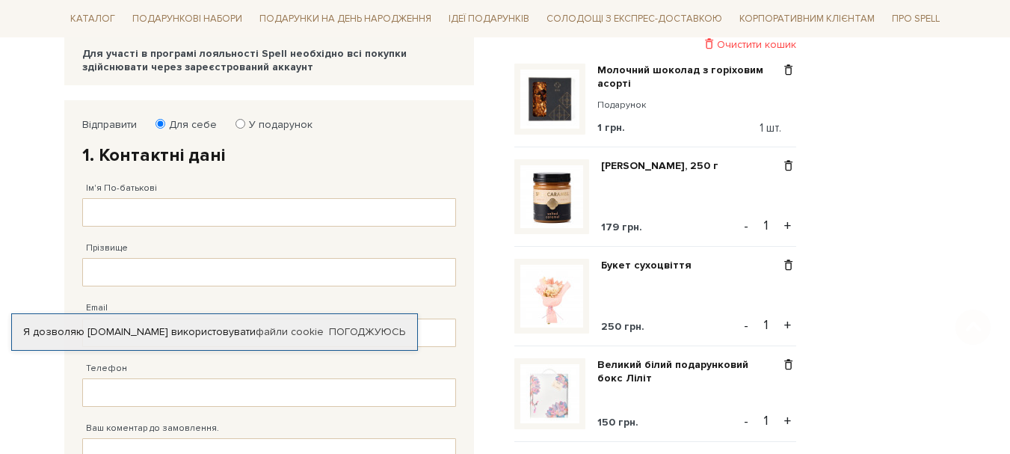
scroll to position [224, 0]
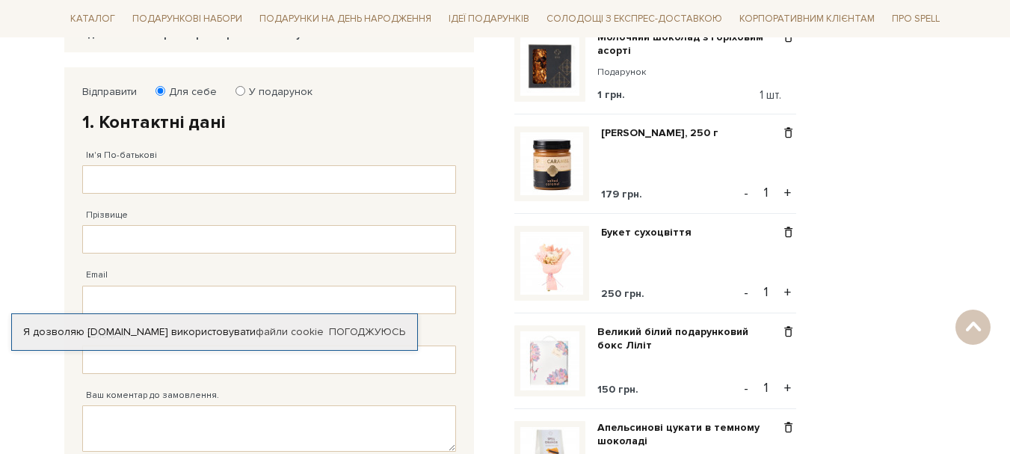
click at [235, 93] on input "У подарунок" at bounding box center [240, 91] width 10 height 10
radio input "true"
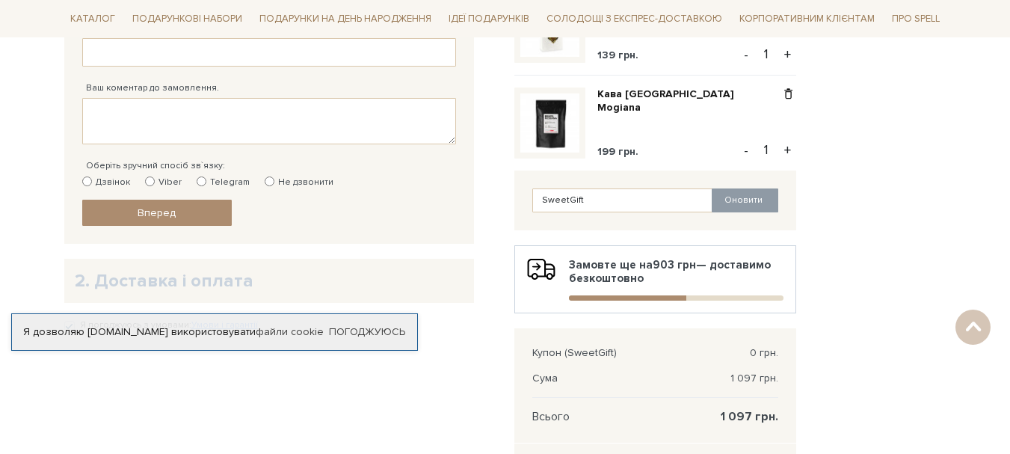
scroll to position [822, 0]
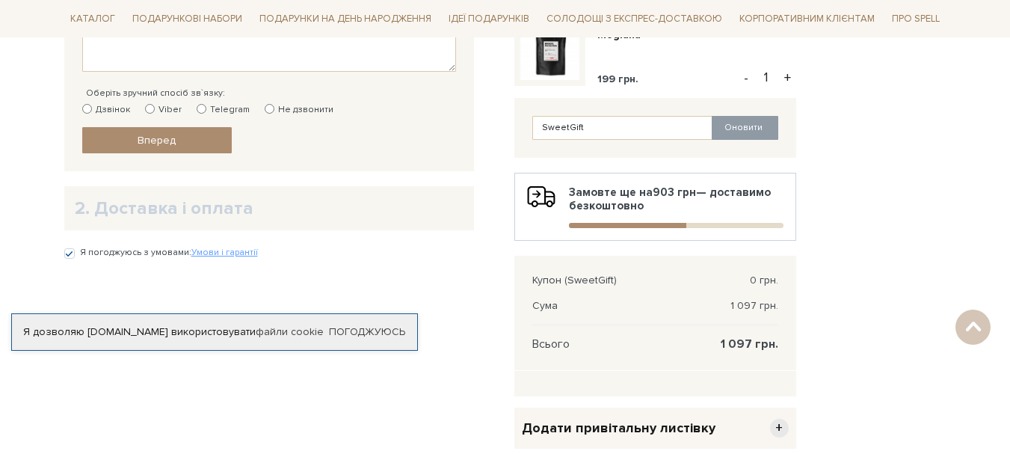
click at [87, 109] on input "Дзвінок" at bounding box center [87, 109] width 10 height 10
radio input "true"
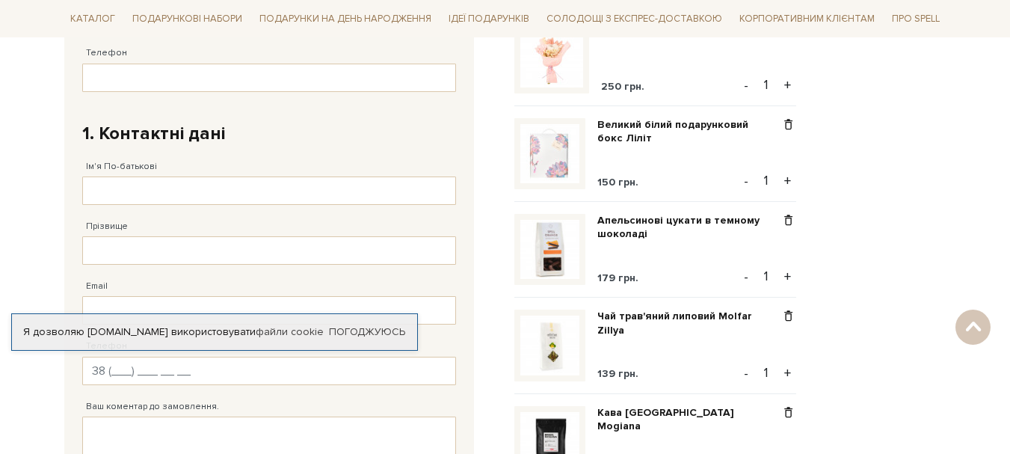
scroll to position [299, 0]
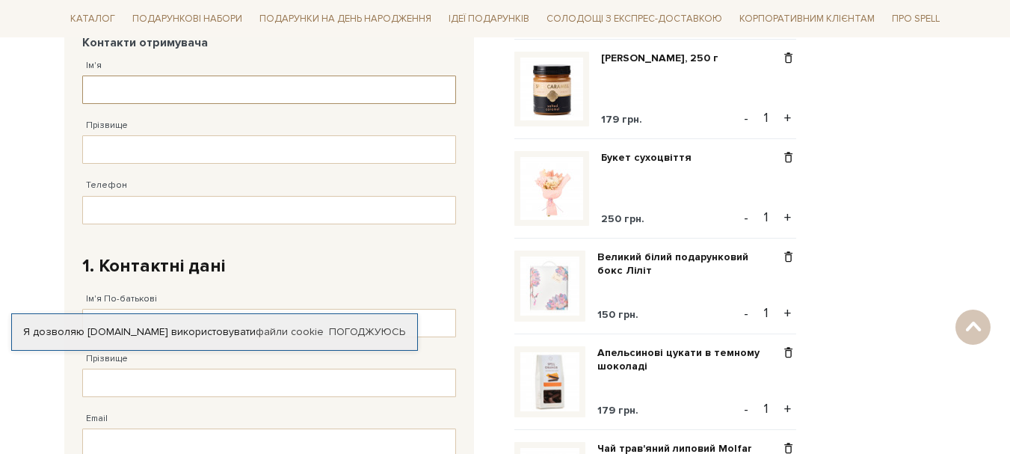
click at [157, 87] on input "Ім'я" at bounding box center [269, 89] width 374 height 28
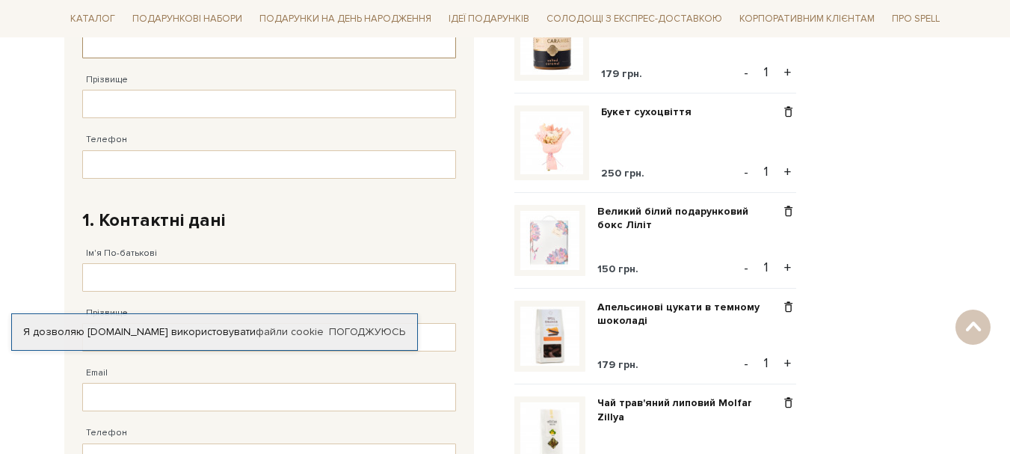
scroll to position [448, 0]
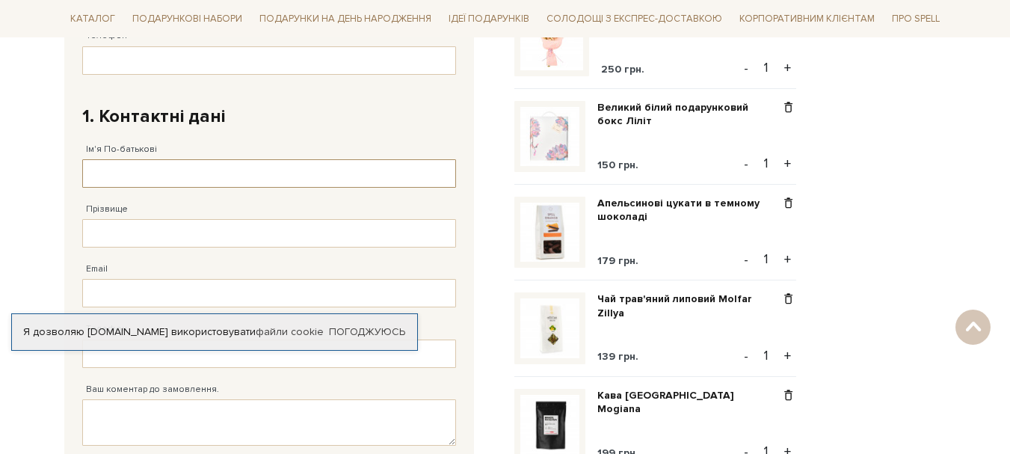
click at [177, 164] on input "Ім'я По-батькові" at bounding box center [269, 173] width 374 height 28
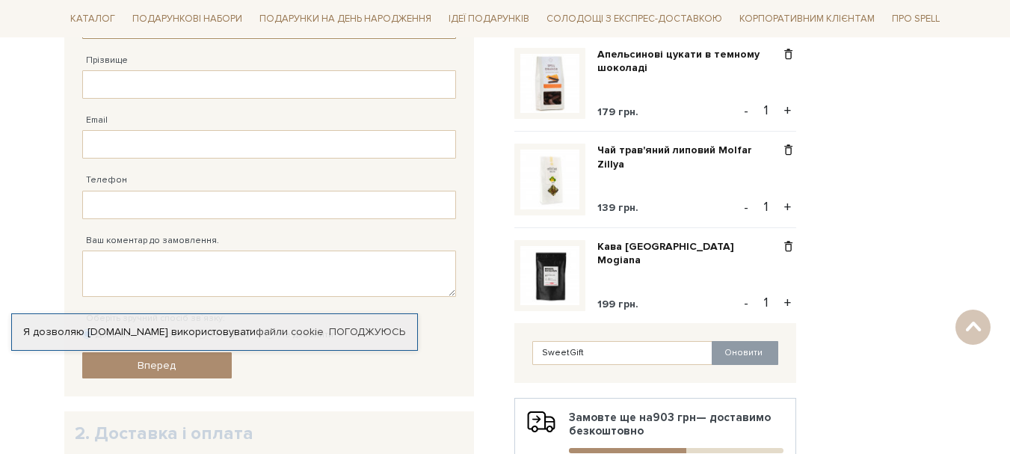
scroll to position [598, 0]
click at [166, 209] on input "Телефон" at bounding box center [269, 204] width 374 height 28
type input "[PHONE_NUMBER]"
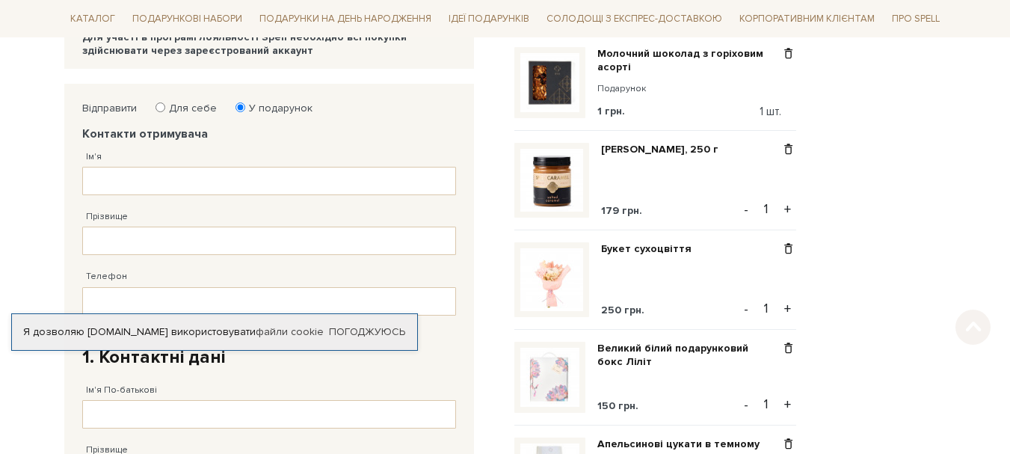
scroll to position [224, 0]
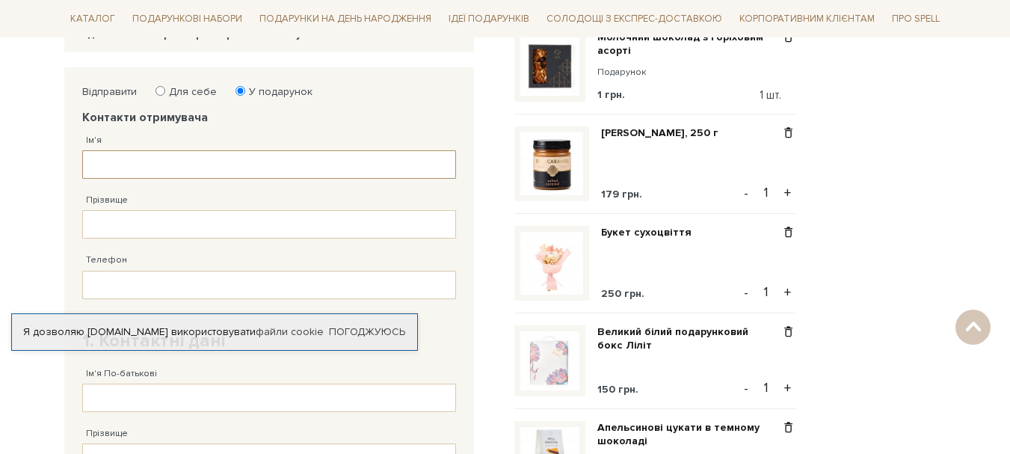
click at [209, 162] on input "Ім'я" at bounding box center [269, 164] width 374 height 28
type input "[PERSON_NAME]"
click at [176, 234] on input "Прізвище" at bounding box center [269, 224] width 374 height 28
type input "Цап"
click at [166, 291] on input "Телефон" at bounding box center [269, 285] width 374 height 28
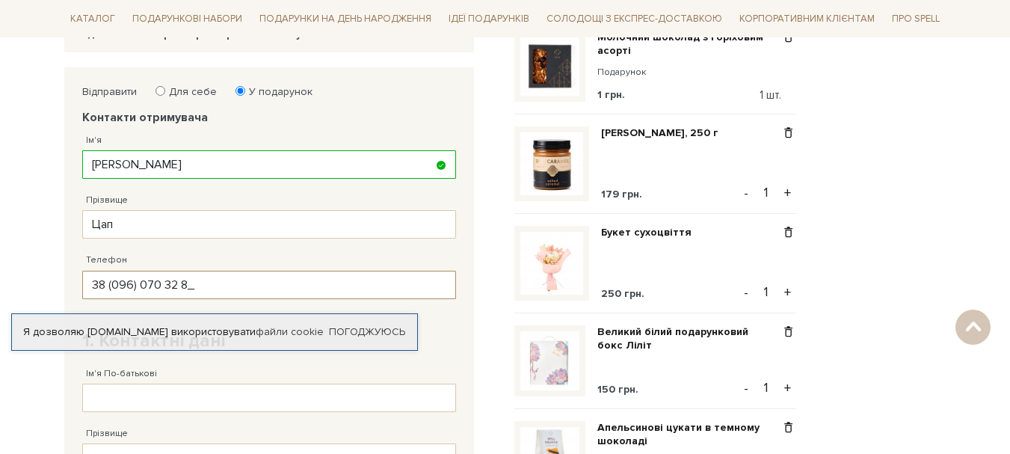
type input "[PHONE_NUMBER]"
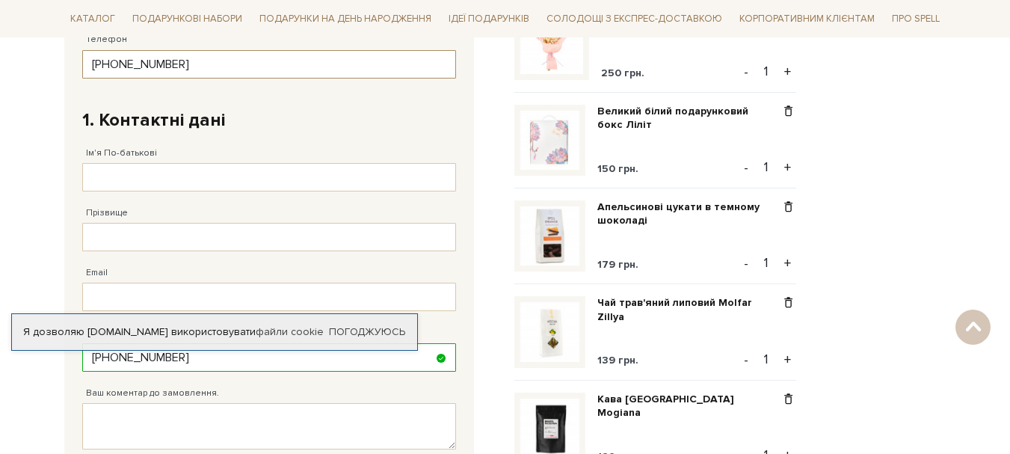
scroll to position [448, 0]
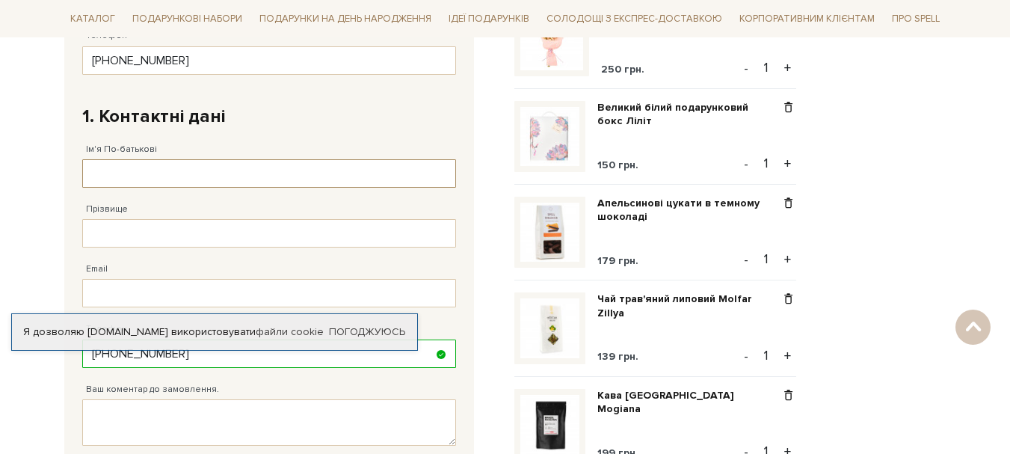
click at [165, 172] on input "Ім'я По-батькові" at bounding box center [269, 173] width 374 height 28
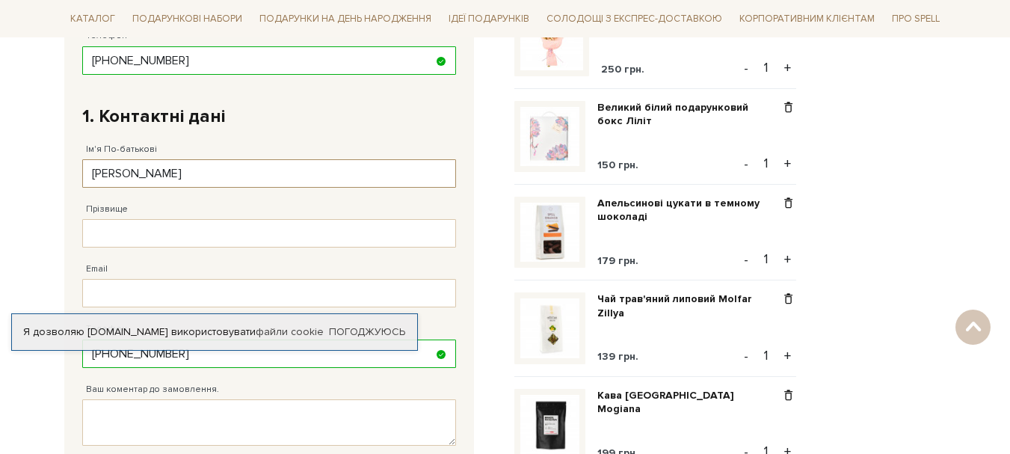
type input "[PERSON_NAME]"
click at [170, 224] on input "Прізвище" at bounding box center [269, 233] width 374 height 28
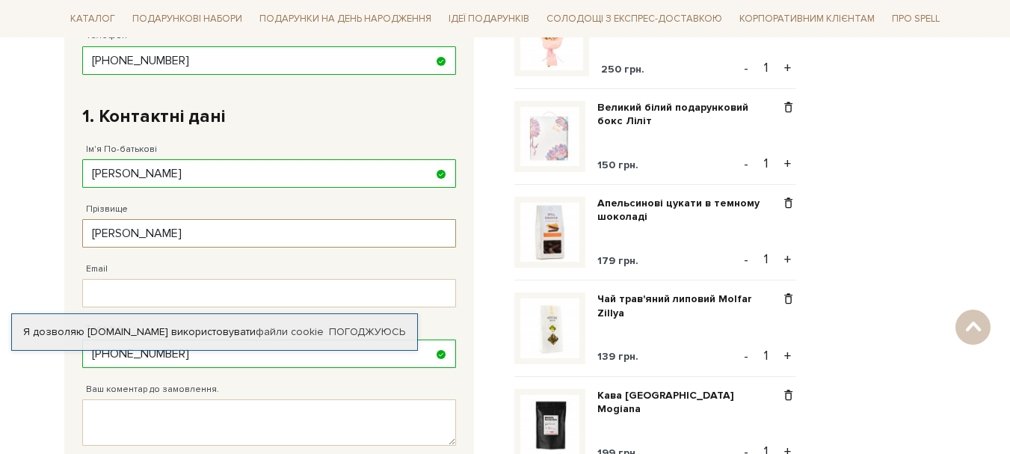
type input "[PERSON_NAME]"
click at [182, 294] on input "Email" at bounding box center [269, 293] width 374 height 28
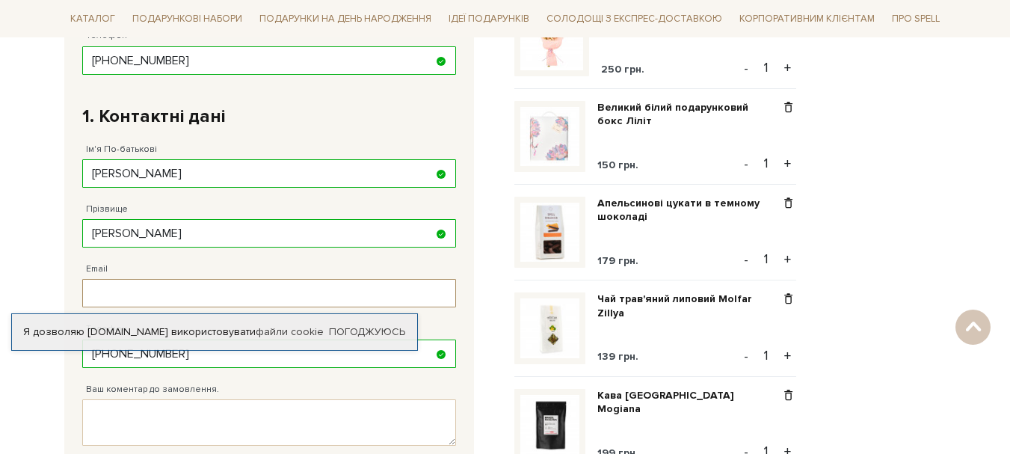
paste input "[EMAIL_ADDRESS][DOMAIN_NAME]"
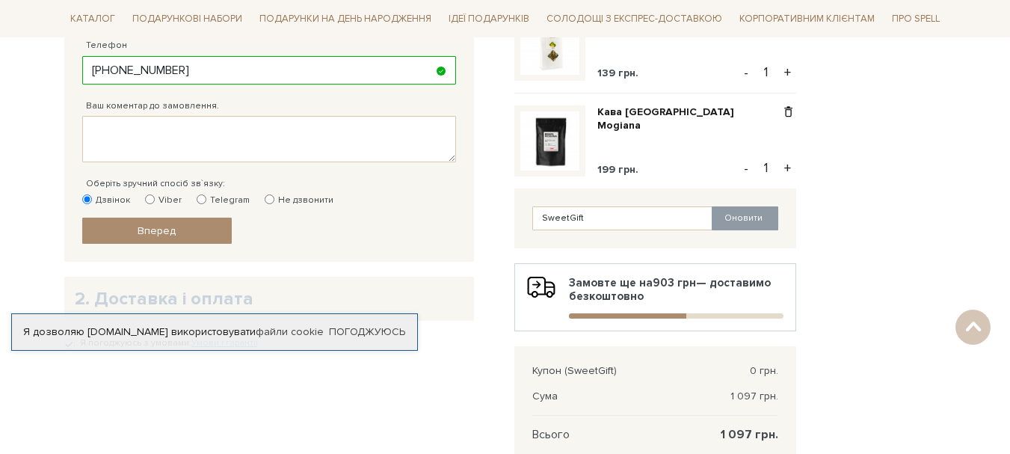
scroll to position [747, 0]
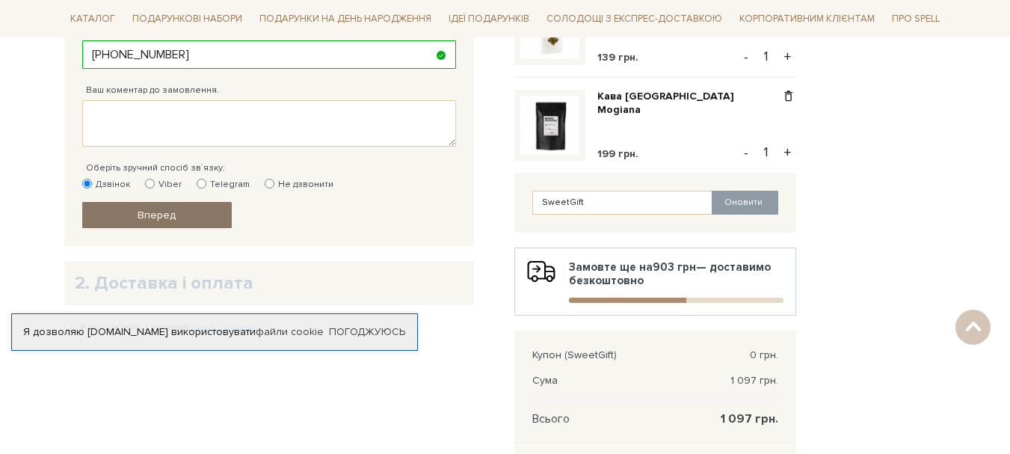
type input "[EMAIL_ADDRESS][DOMAIN_NAME]"
click at [191, 210] on link "Вперед" at bounding box center [156, 215] width 149 height 26
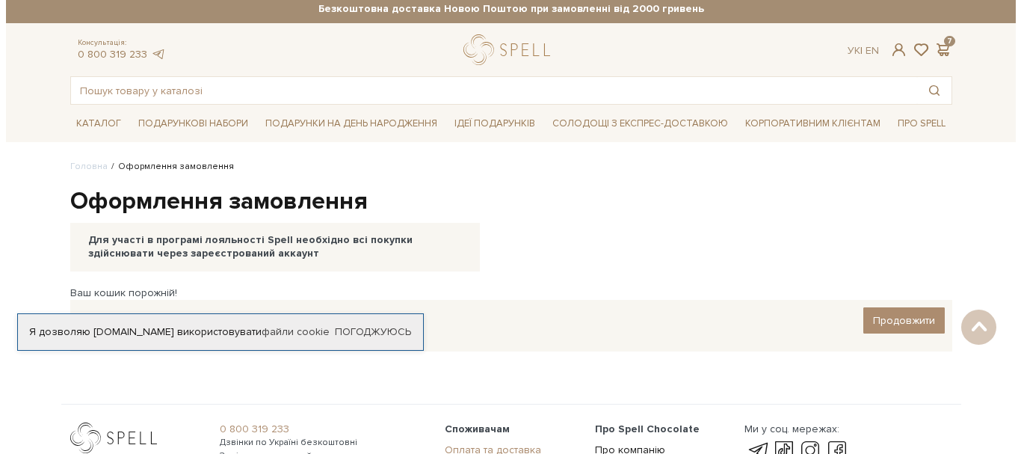
scroll to position [0, 0]
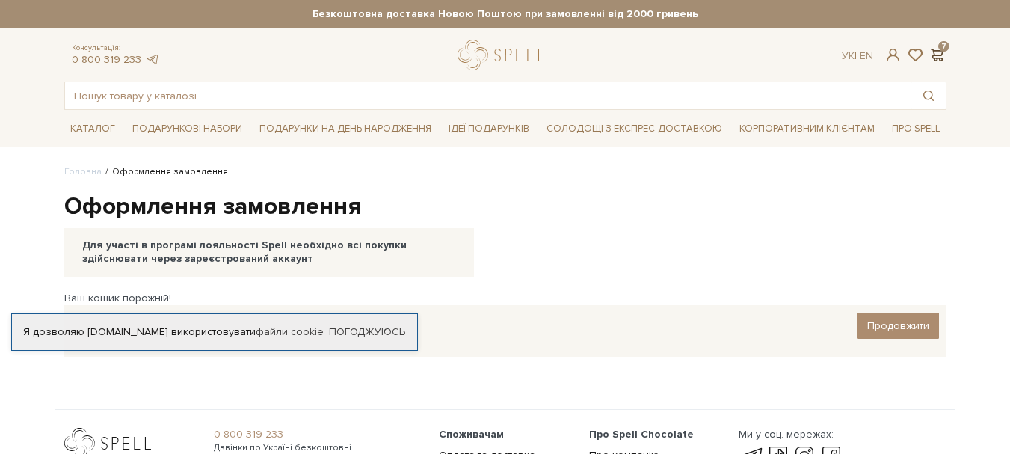
click at [939, 52] on span at bounding box center [937, 55] width 18 height 16
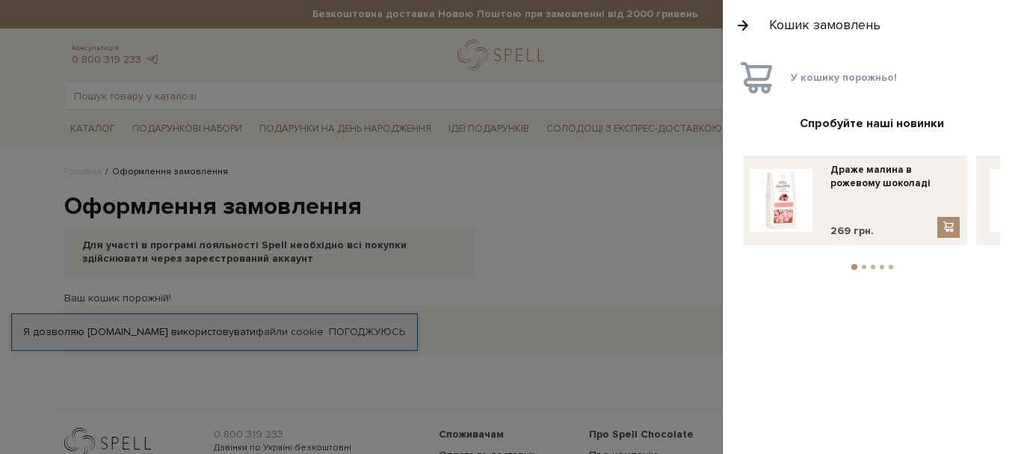
click at [1006, 204] on div "Спробуйте наші новинки Драже фундук в темному шоколаді з сіллю та вафельною кри…" at bounding box center [872, 193] width 274 height 155
click at [986, 201] on link at bounding box center [1021, 200] width 75 height 75
